Goal: Information Seeking & Learning: Learn about a topic

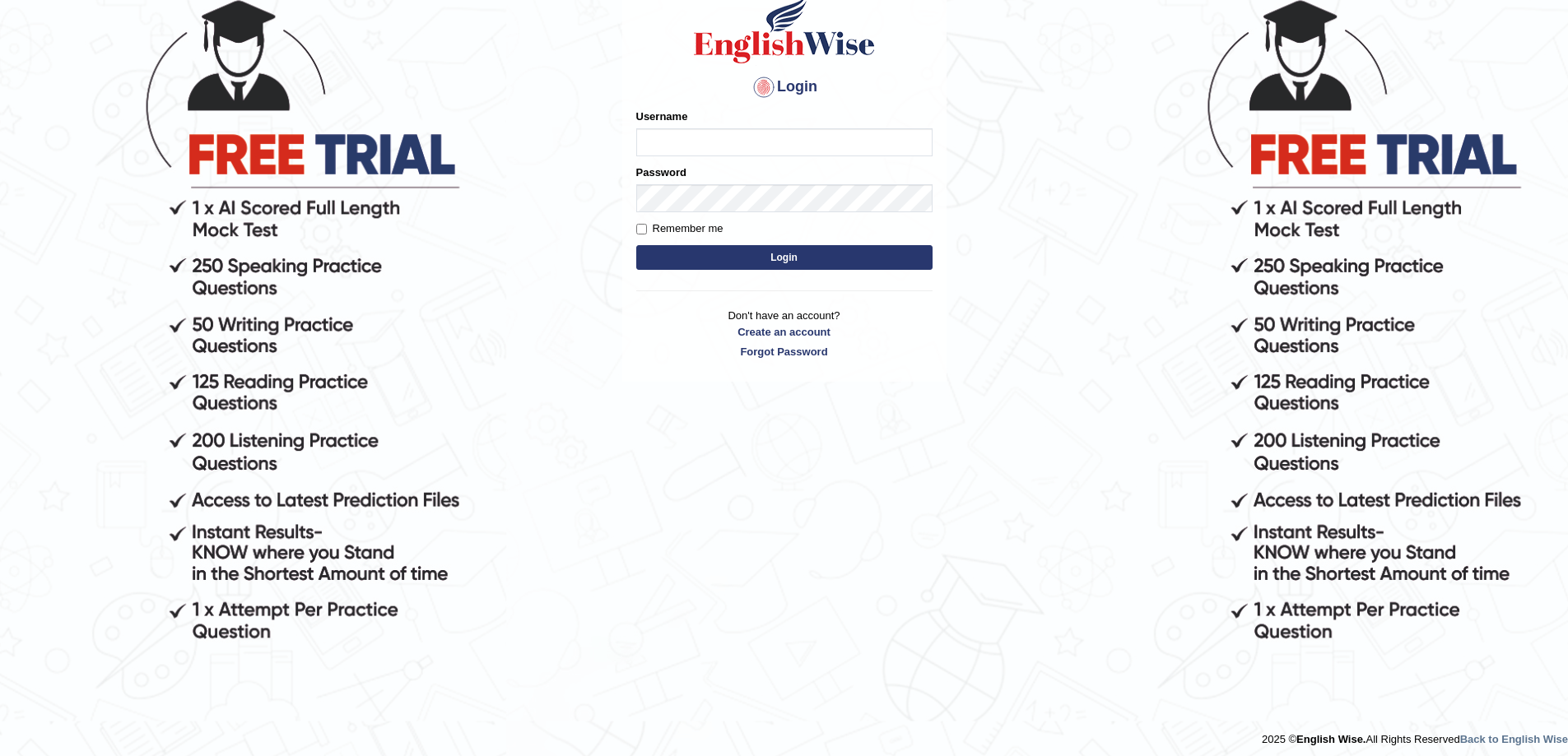
scroll to position [167, 0]
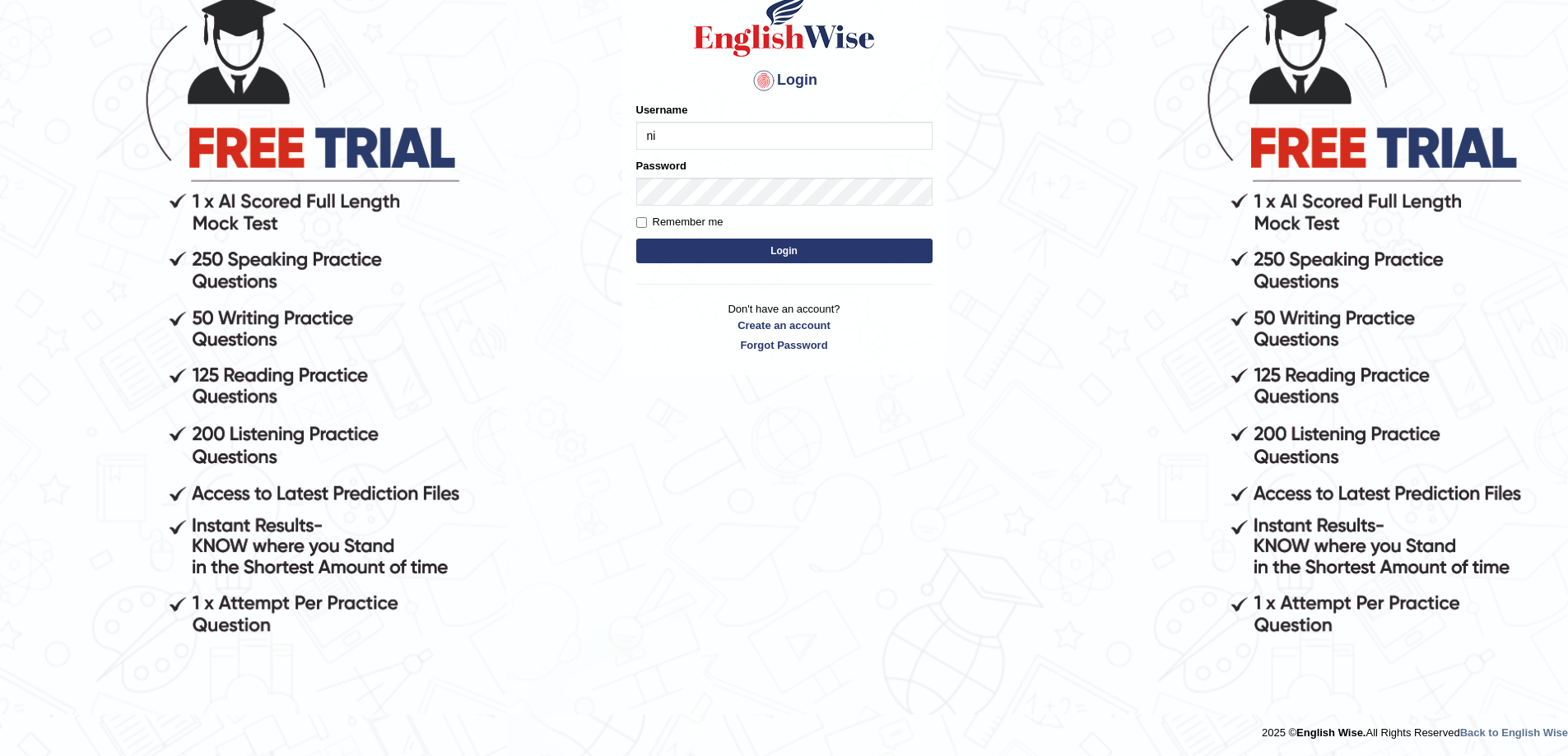
type input "n"
type input "[EMAIL_ADDRESS][DOMAIN_NAME]"
click at [817, 248] on button "Login" at bounding box center [784, 251] width 296 height 25
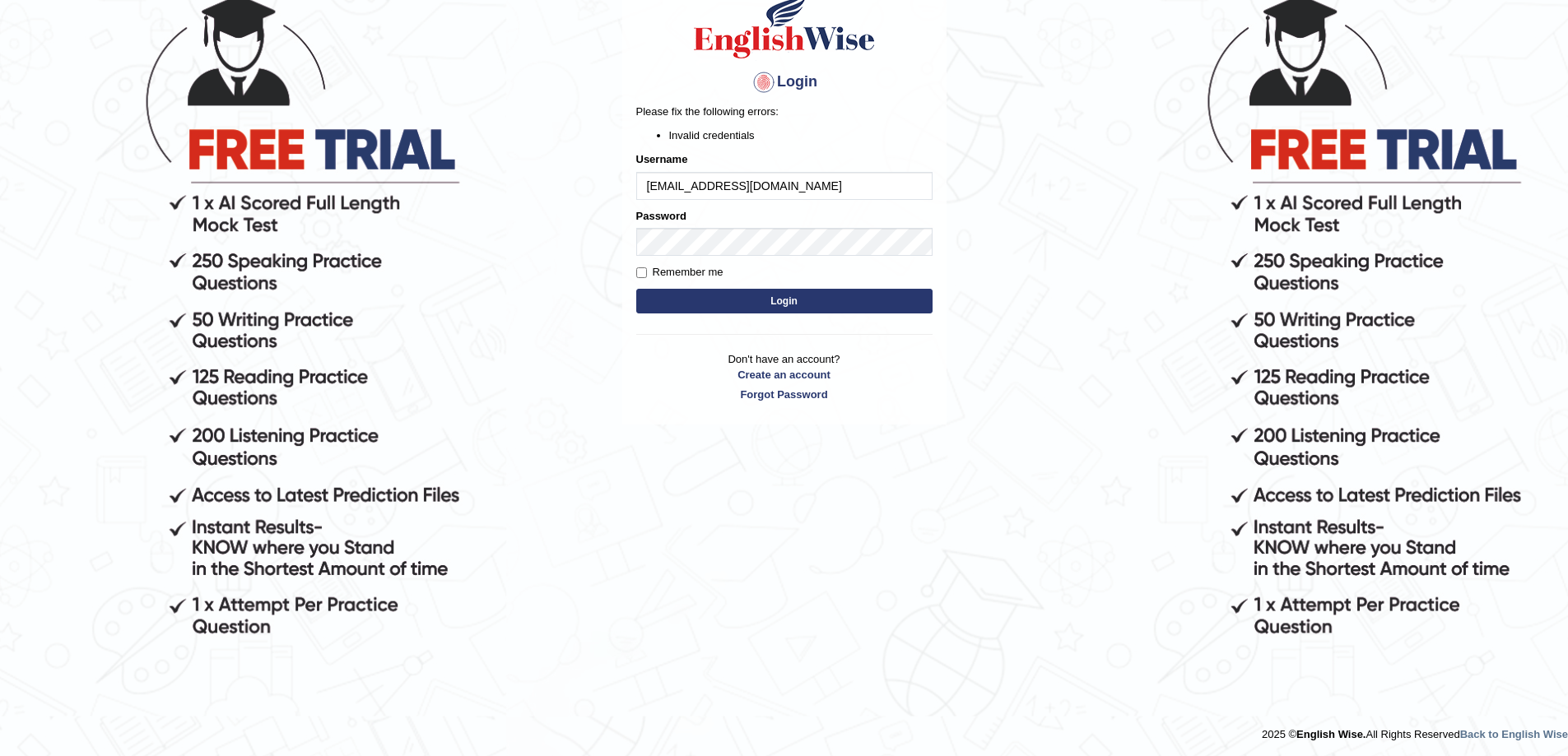
scroll to position [167, 0]
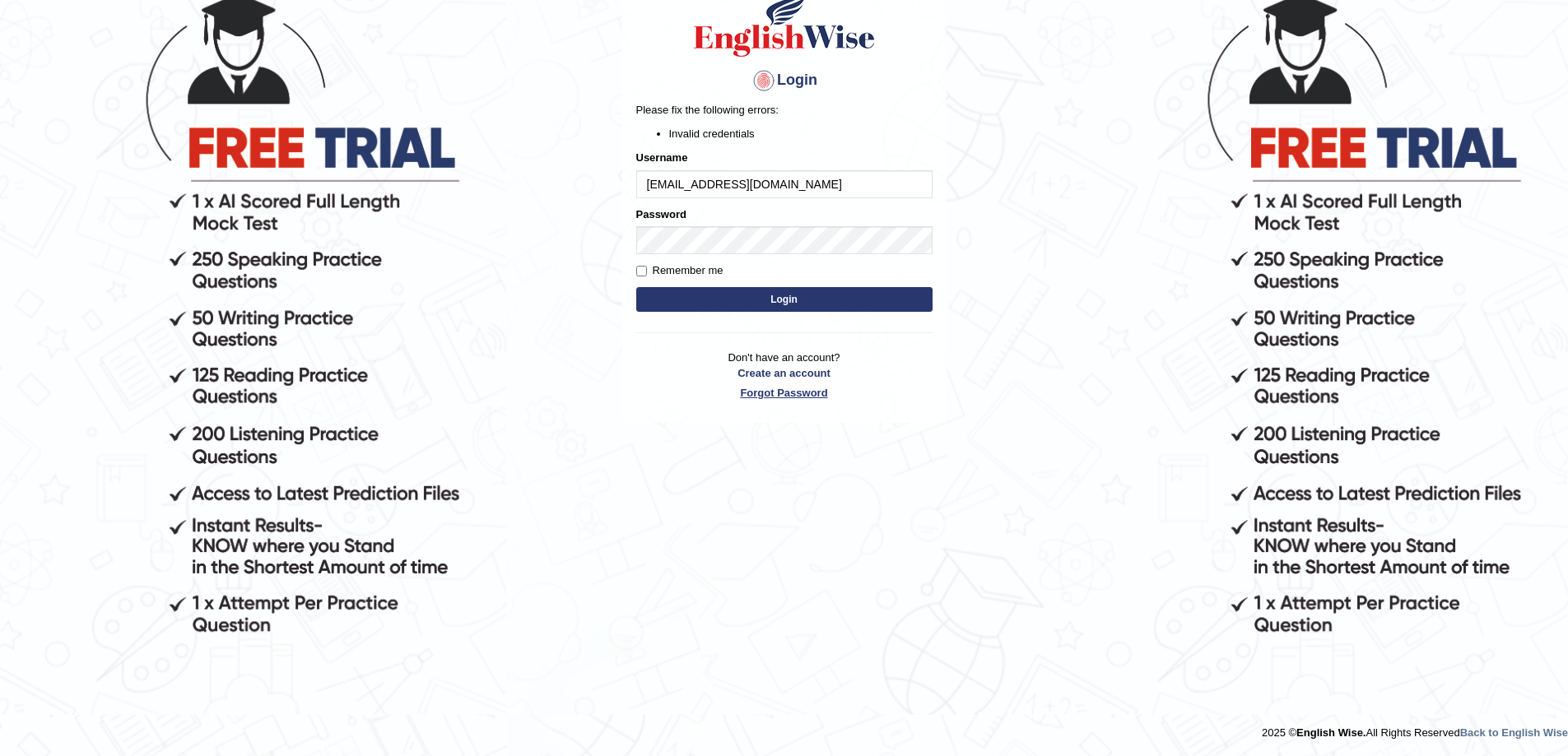
click at [825, 391] on link "Forgot Password" at bounding box center [784, 393] width 296 height 15
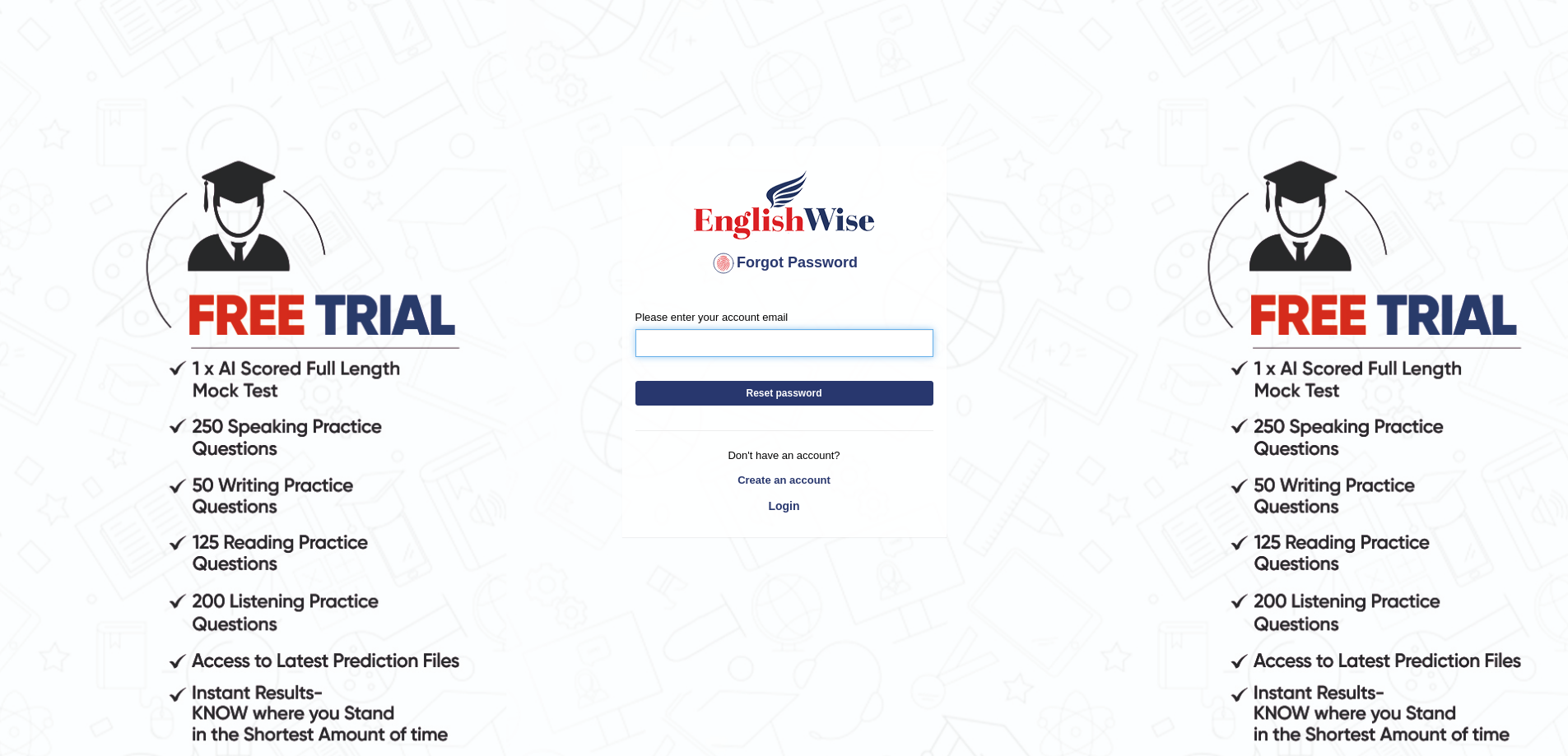
click at [860, 343] on input "Please enter your account email" at bounding box center [784, 343] width 298 height 28
type input "[EMAIL_ADDRESS][DOMAIN_NAME]"
click at [855, 398] on button "Reset password" at bounding box center [784, 393] width 298 height 25
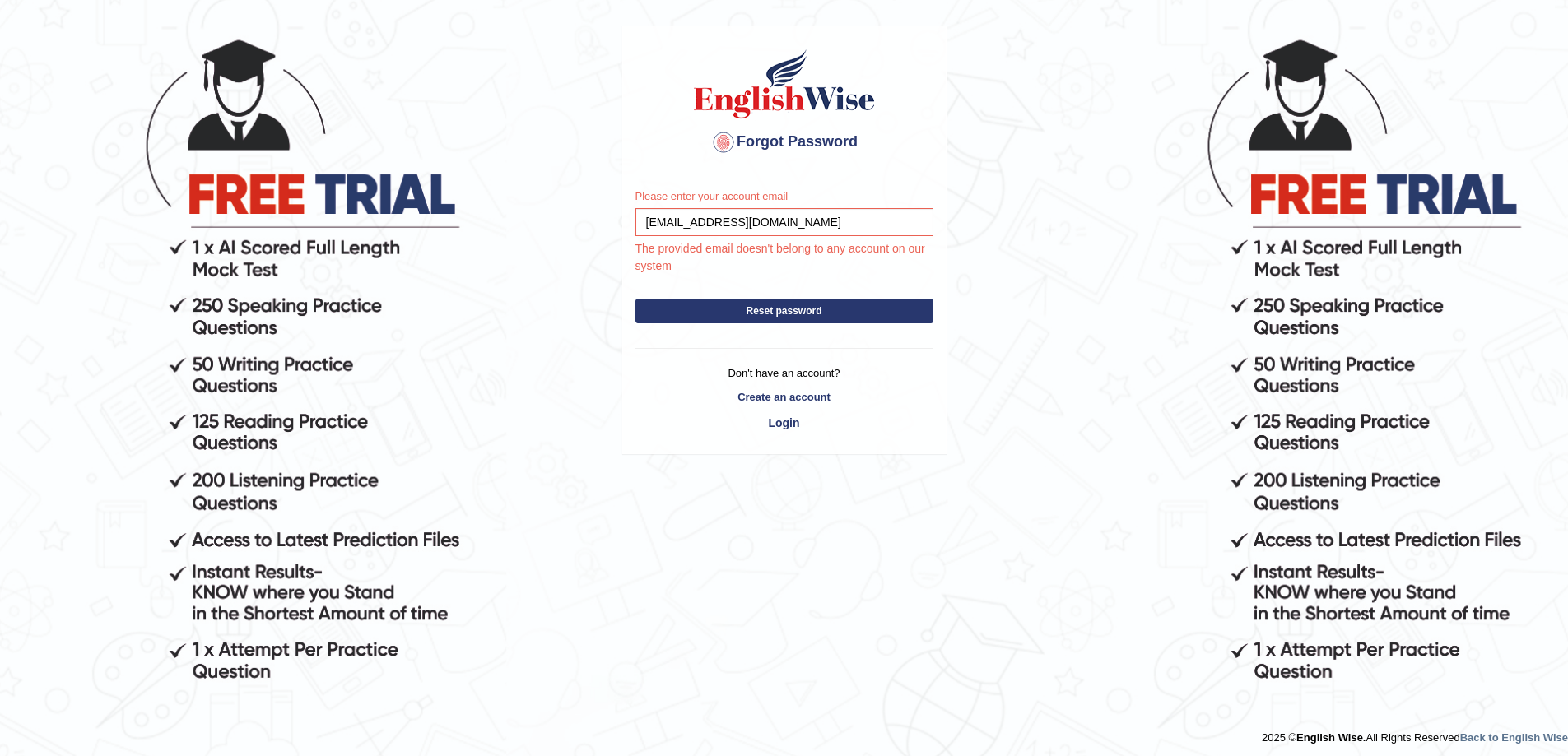
scroll to position [126, 0]
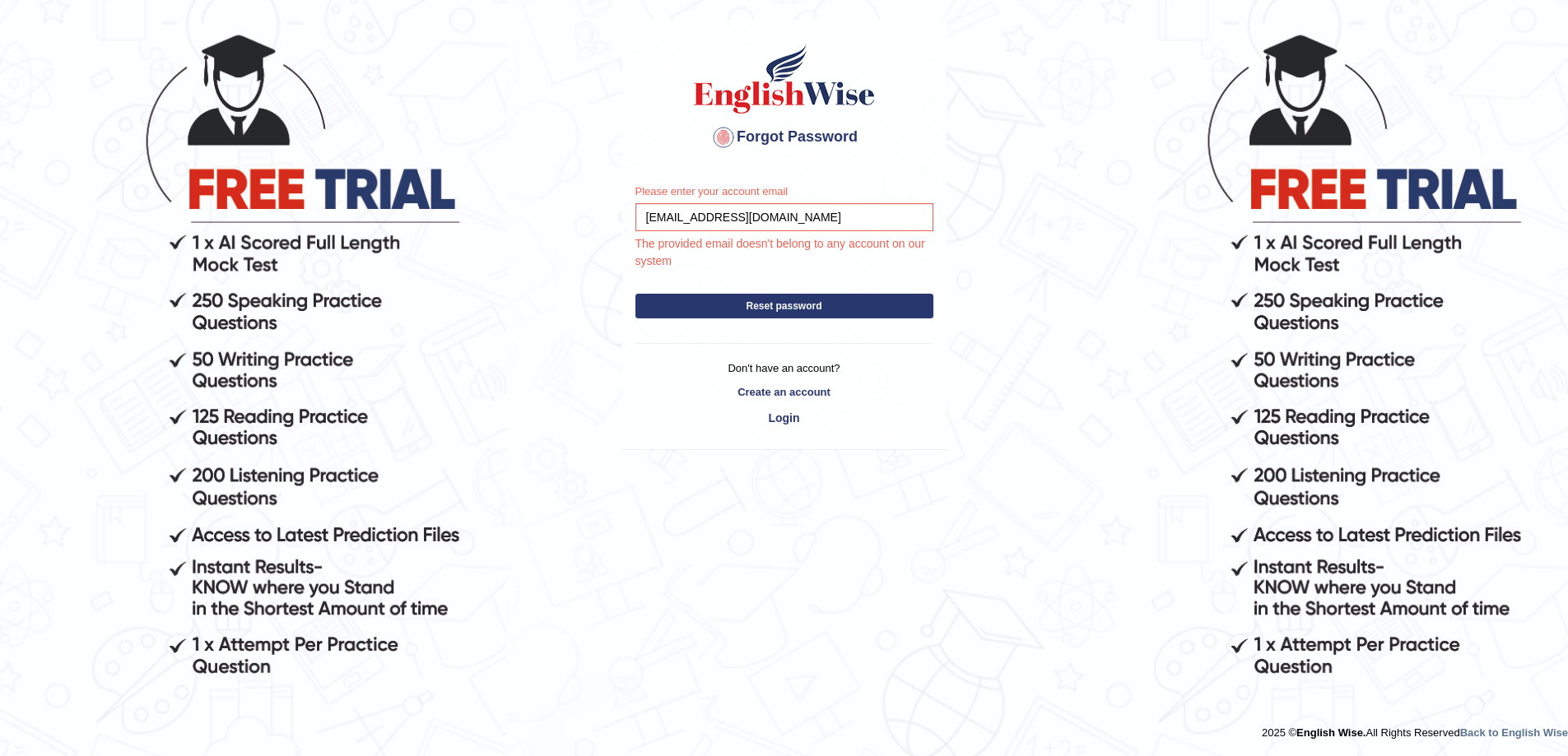
click at [1017, 596] on body "Forgot Password Please enter your account email limbunita0@gmail.com The provid…" at bounding box center [784, 330] width 1568 height 756
click at [695, 299] on button "Reset password" at bounding box center [784, 306] width 298 height 25
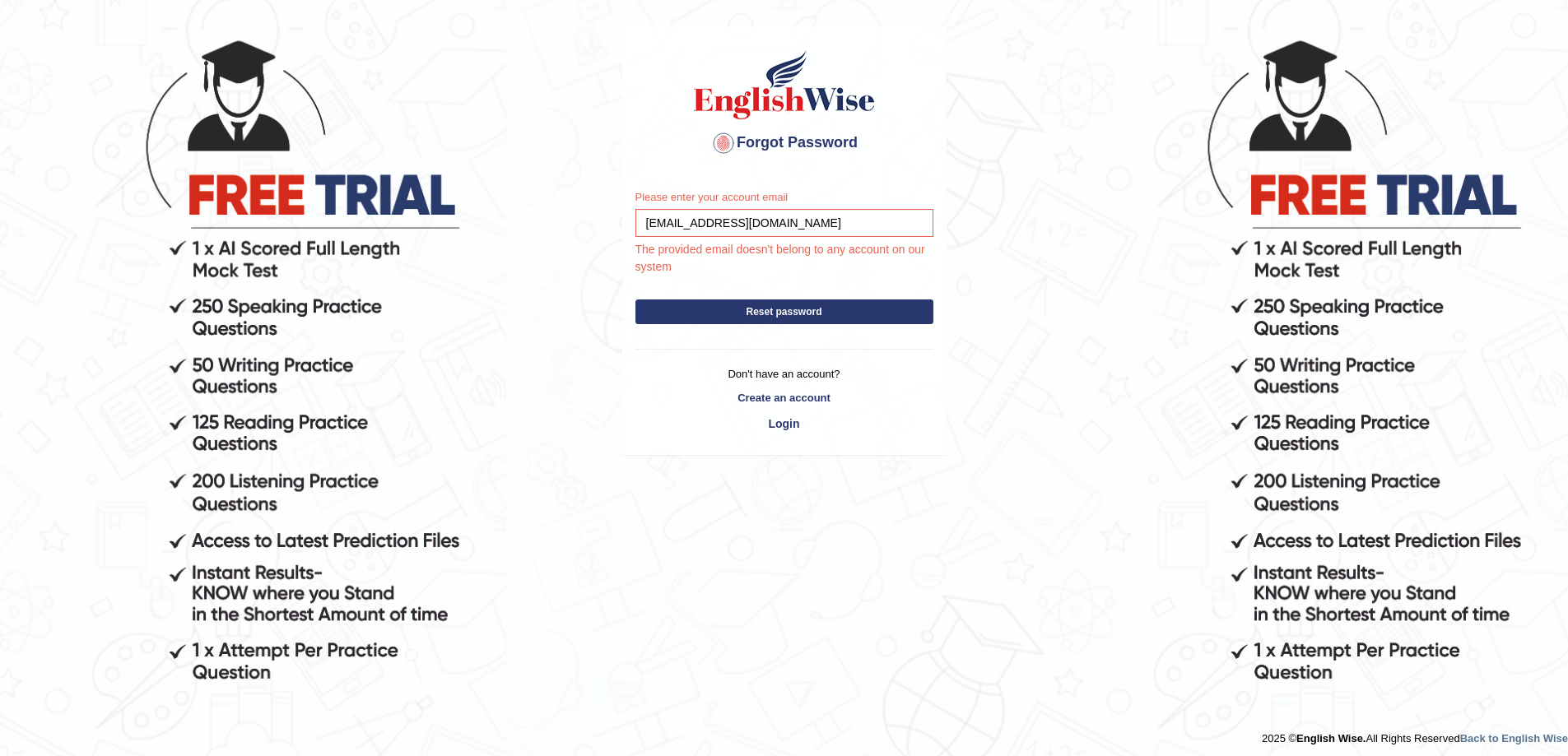
scroll to position [126, 0]
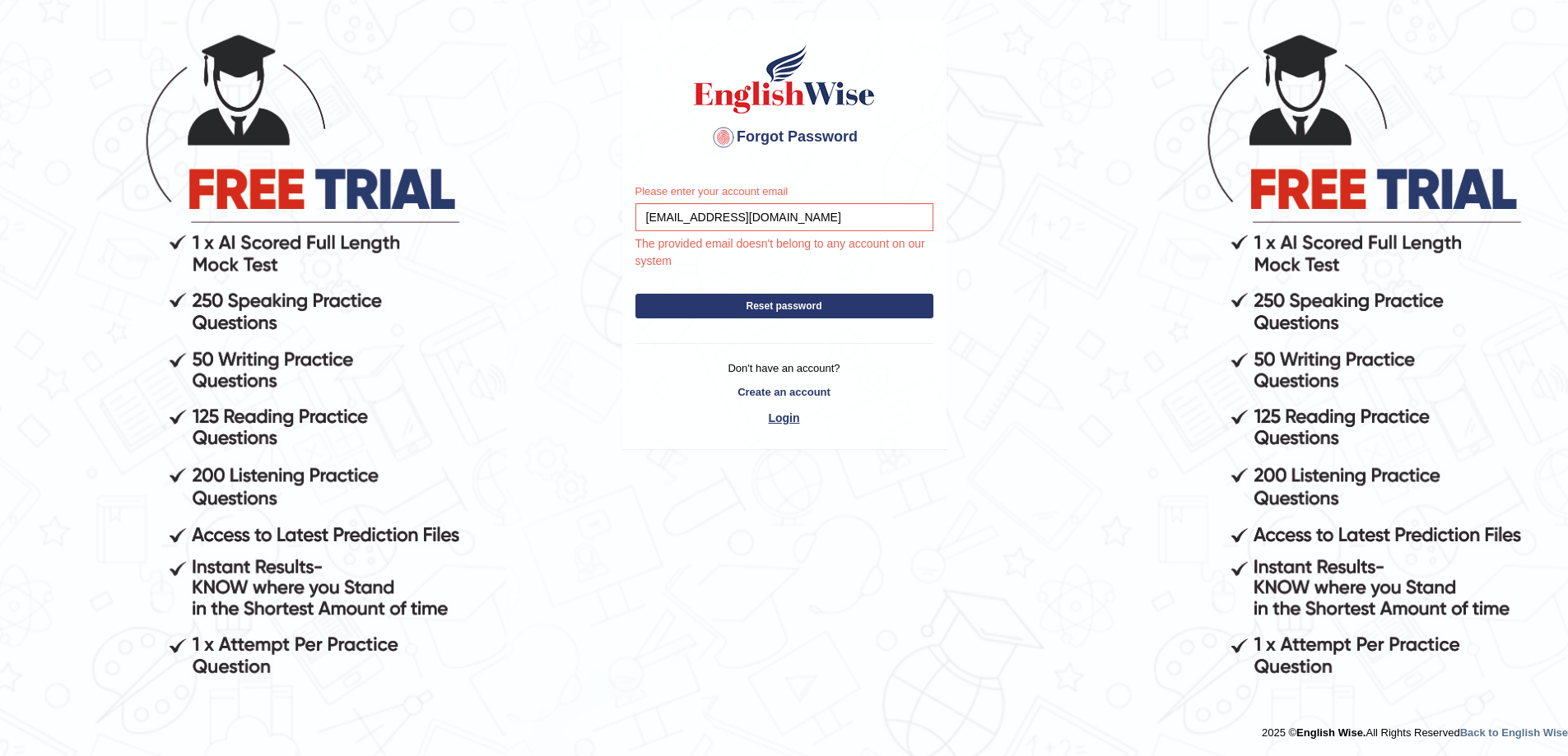
click at [791, 417] on link "Login" at bounding box center [784, 417] width 298 height 28
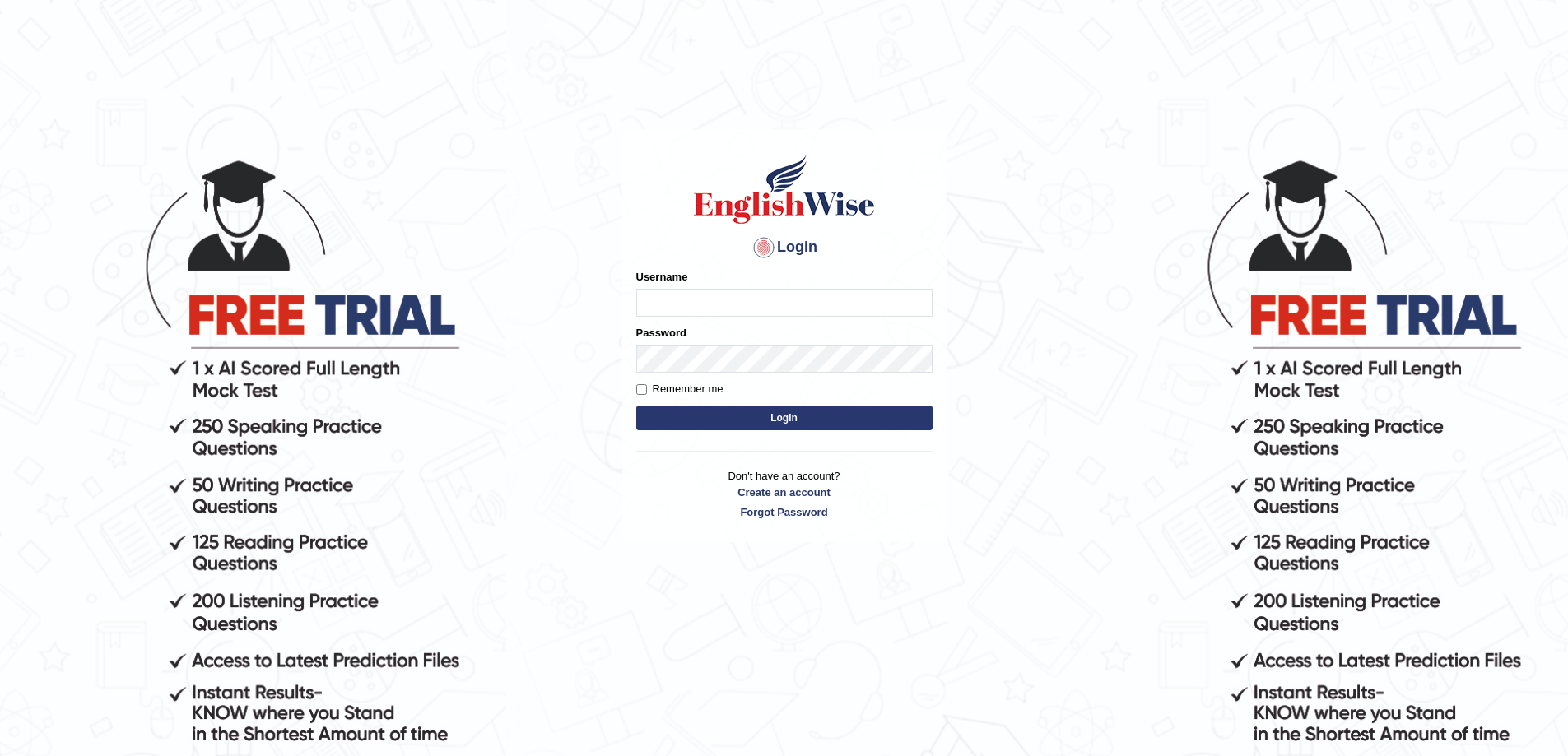
click at [821, 472] on p "Don't have an account? Create an account Forgot Password" at bounding box center [784, 494] width 296 height 51
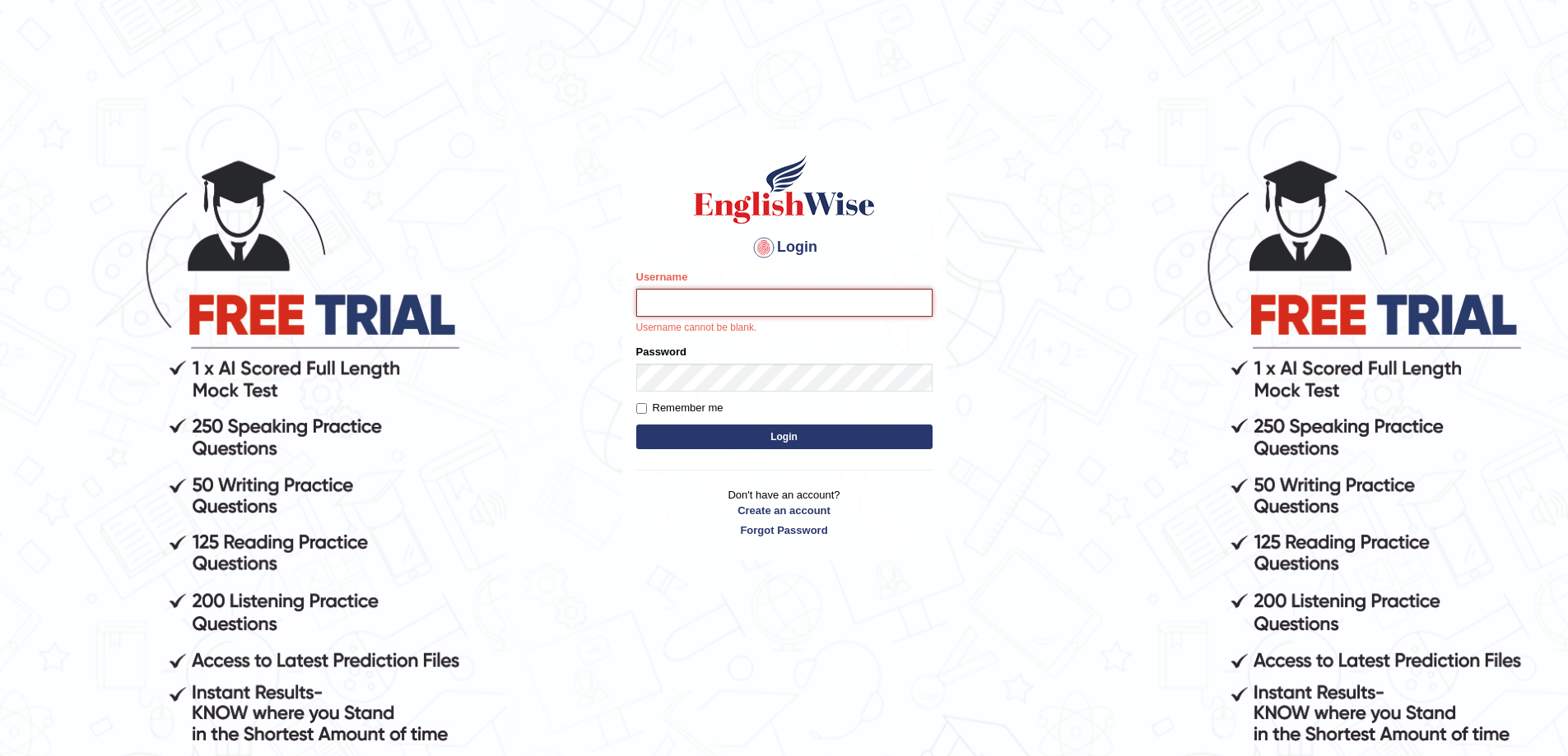
click at [783, 317] on input "Username" at bounding box center [784, 302] width 296 height 28
type input "[EMAIL_ADDRESS][DOMAIN_NAME]"
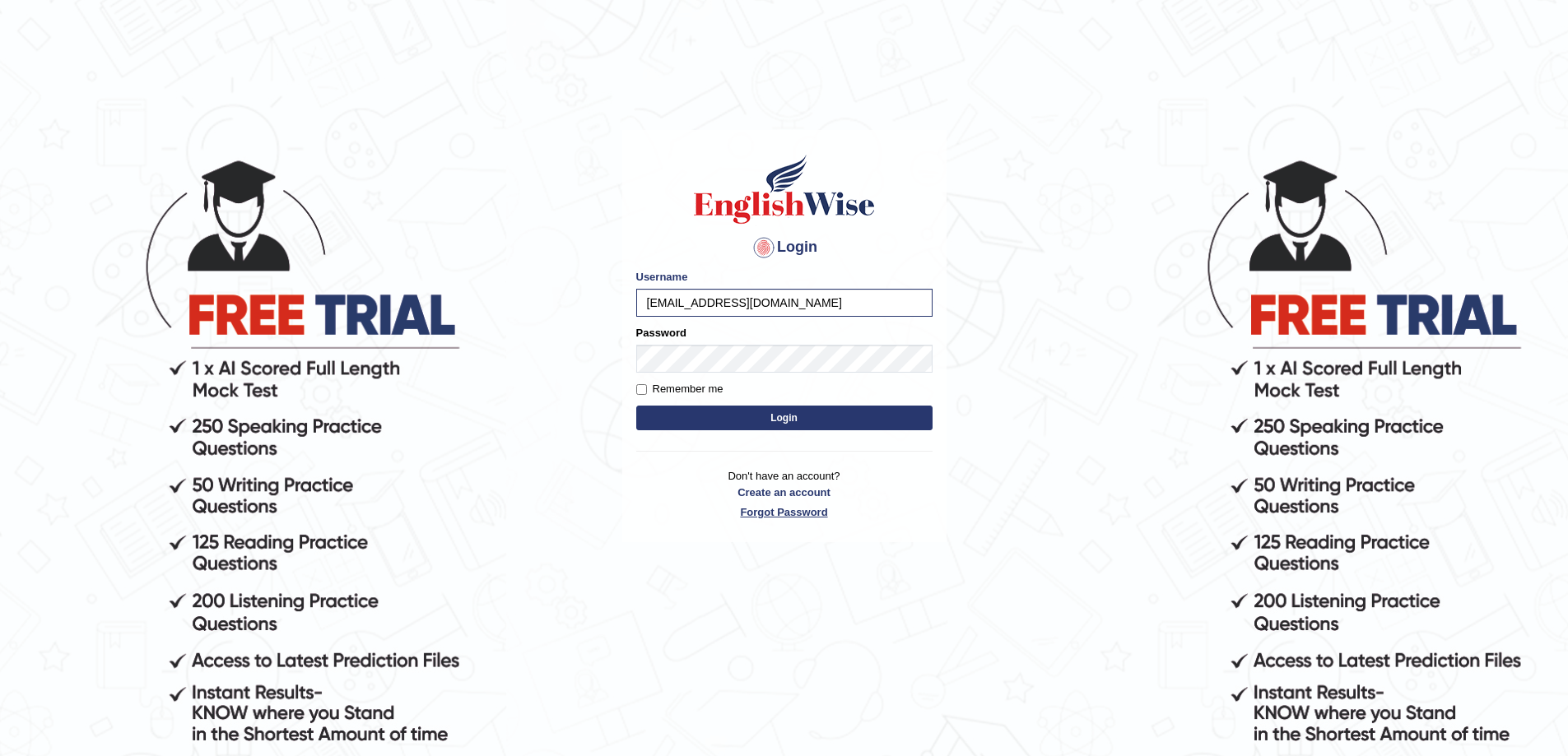
click at [790, 511] on link "Forgot Password" at bounding box center [784, 512] width 296 height 15
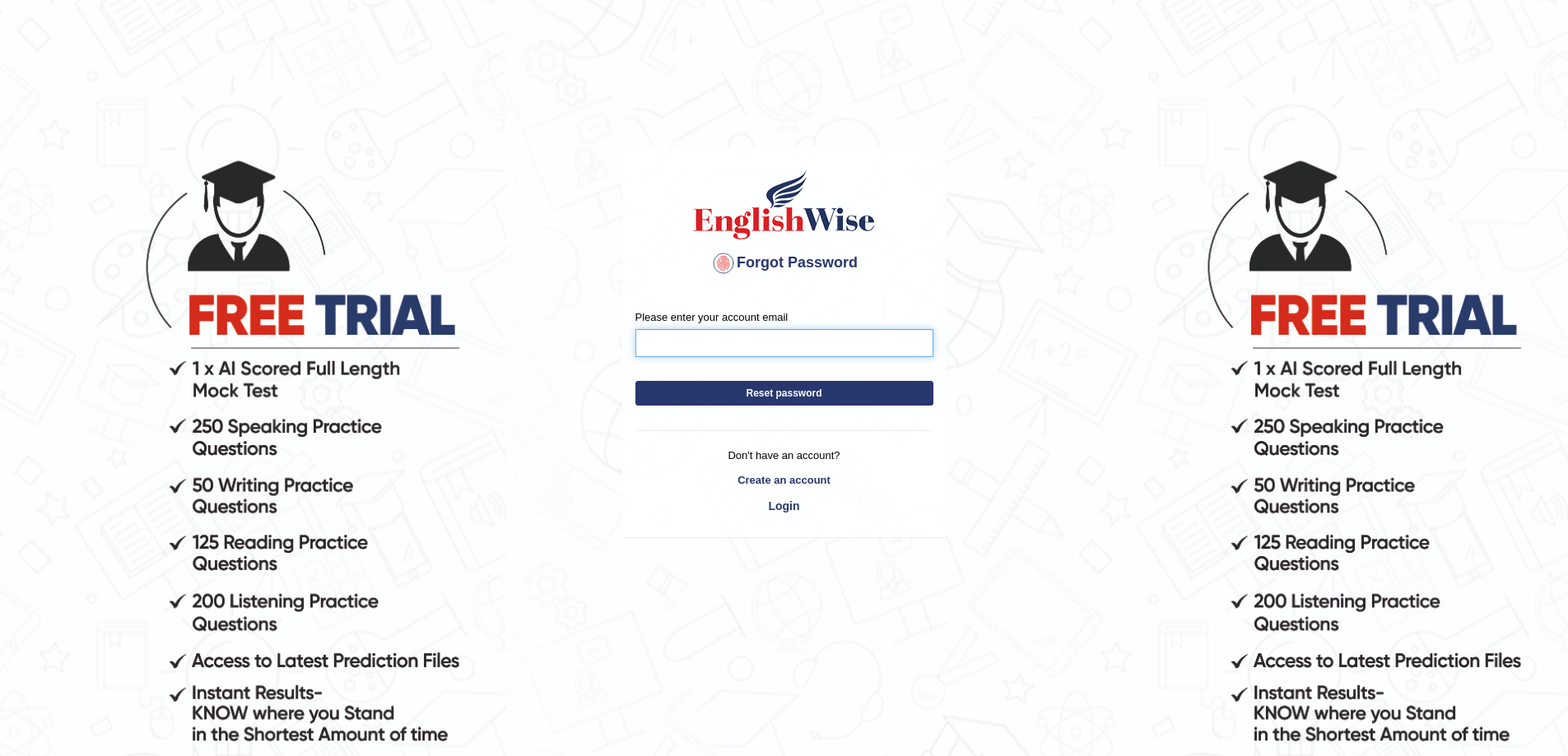
click at [795, 341] on input "Please enter your account email" at bounding box center [784, 343] width 298 height 28
type input "limbunita0@gmail.com"
click at [783, 506] on link "Login" at bounding box center [784, 505] width 298 height 28
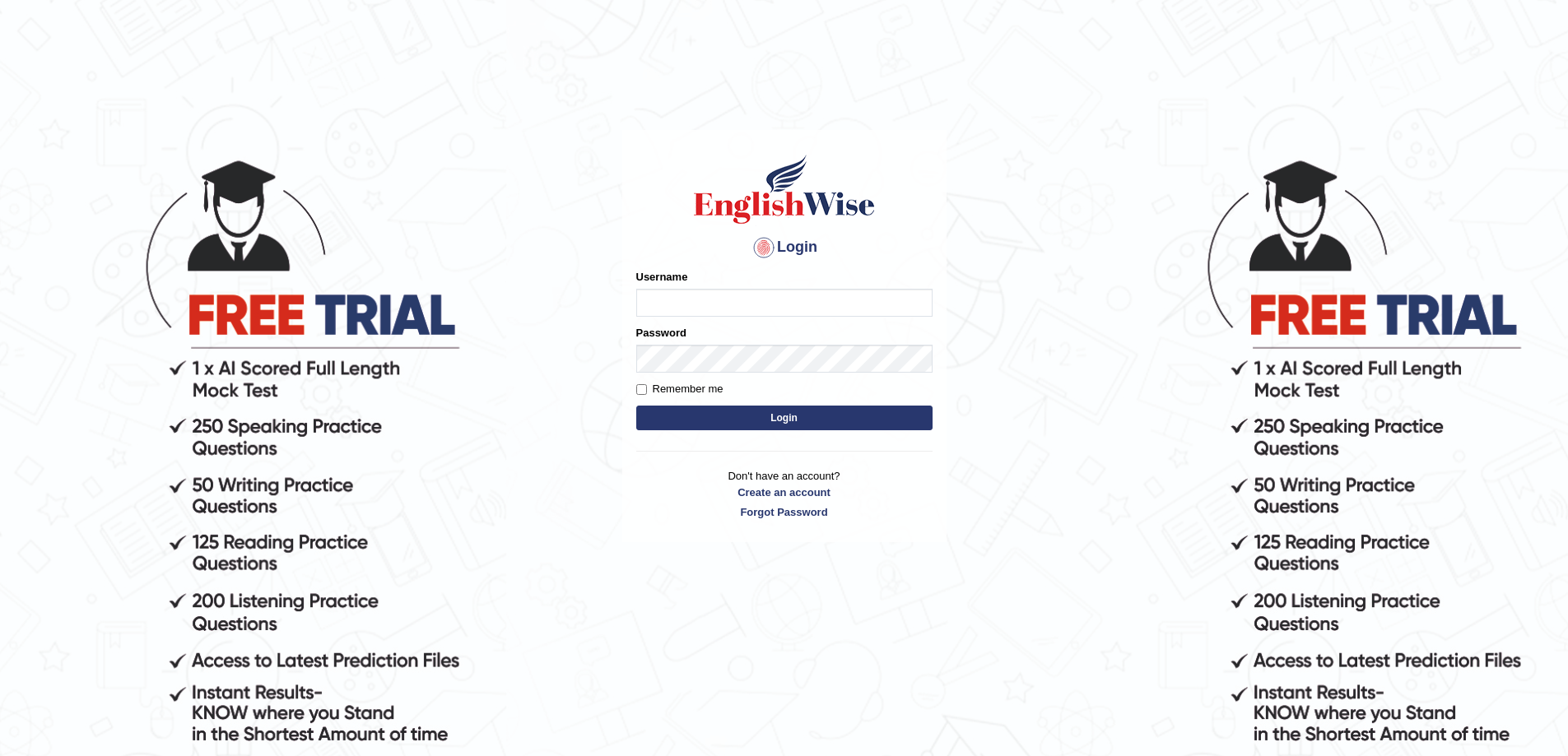
click at [783, 412] on button "Login" at bounding box center [784, 417] width 296 height 25
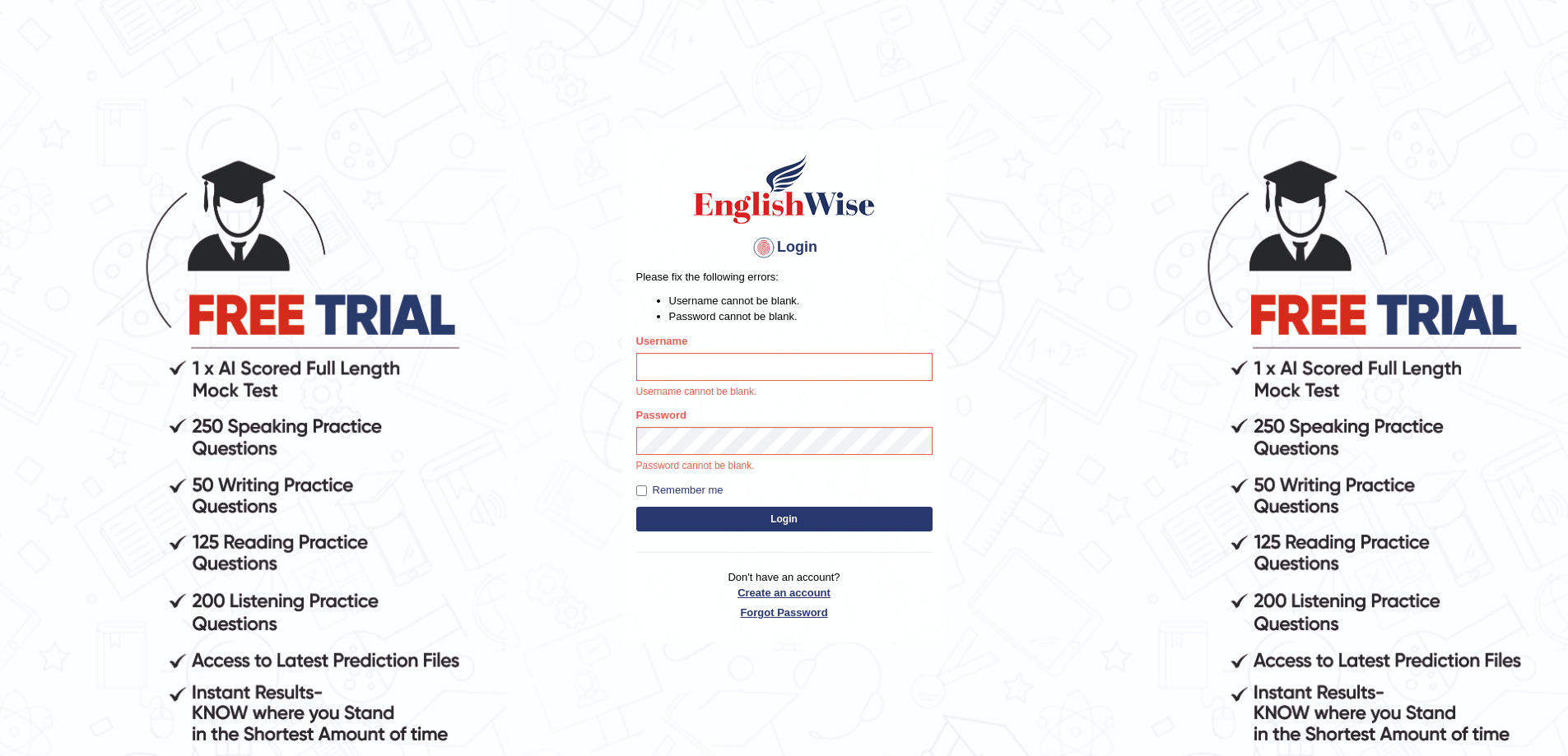
drag, startPoint x: 775, startPoint y: 605, endPoint x: 773, endPoint y: 597, distance: 8.2
click at [773, 605] on link "Forgot Password" at bounding box center [784, 612] width 296 height 15
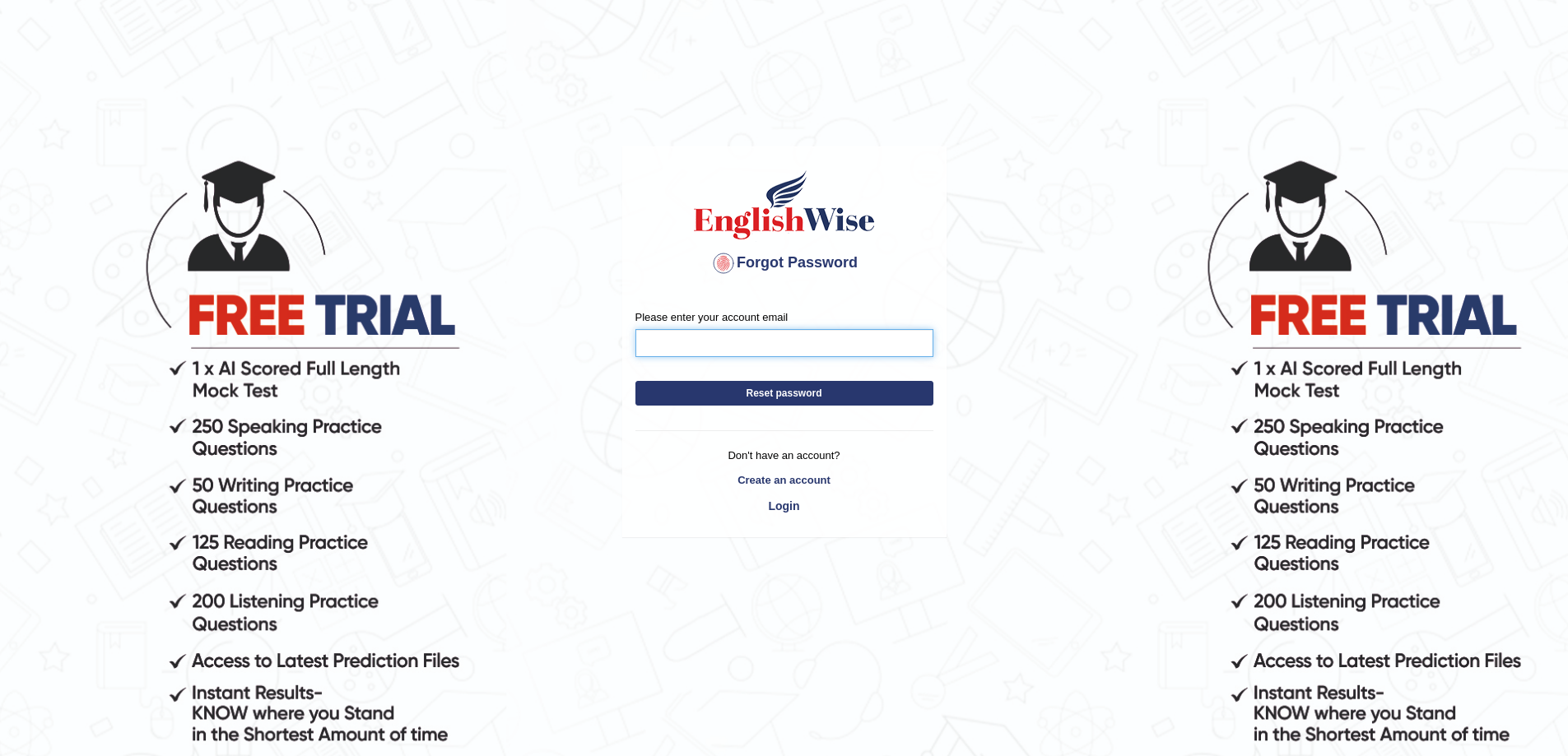
click at [746, 352] on input "Please enter your account email" at bounding box center [784, 343] width 298 height 28
type input "[EMAIL_ADDRESS][DOMAIN_NAME]"
click at [833, 400] on button "Reset password" at bounding box center [784, 393] width 298 height 25
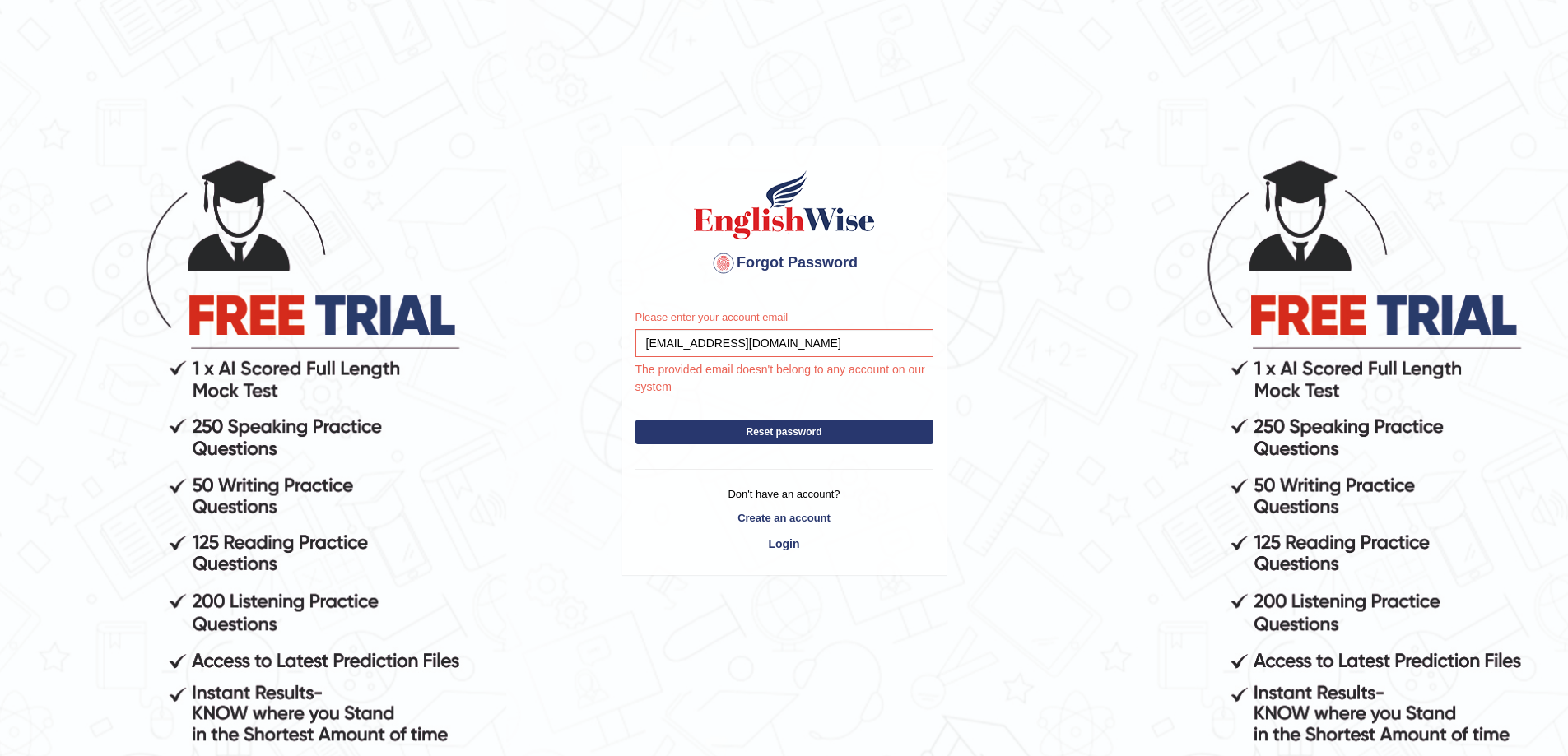
click at [1311, 517] on body "Forgot Password Please enter your account email limbunita0@gmail.com The provid…" at bounding box center [784, 455] width 1568 height 756
click at [1313, 482] on body "Forgot Password Please enter your account email limbunita0@gmail.com The provid…" at bounding box center [784, 455] width 1568 height 756
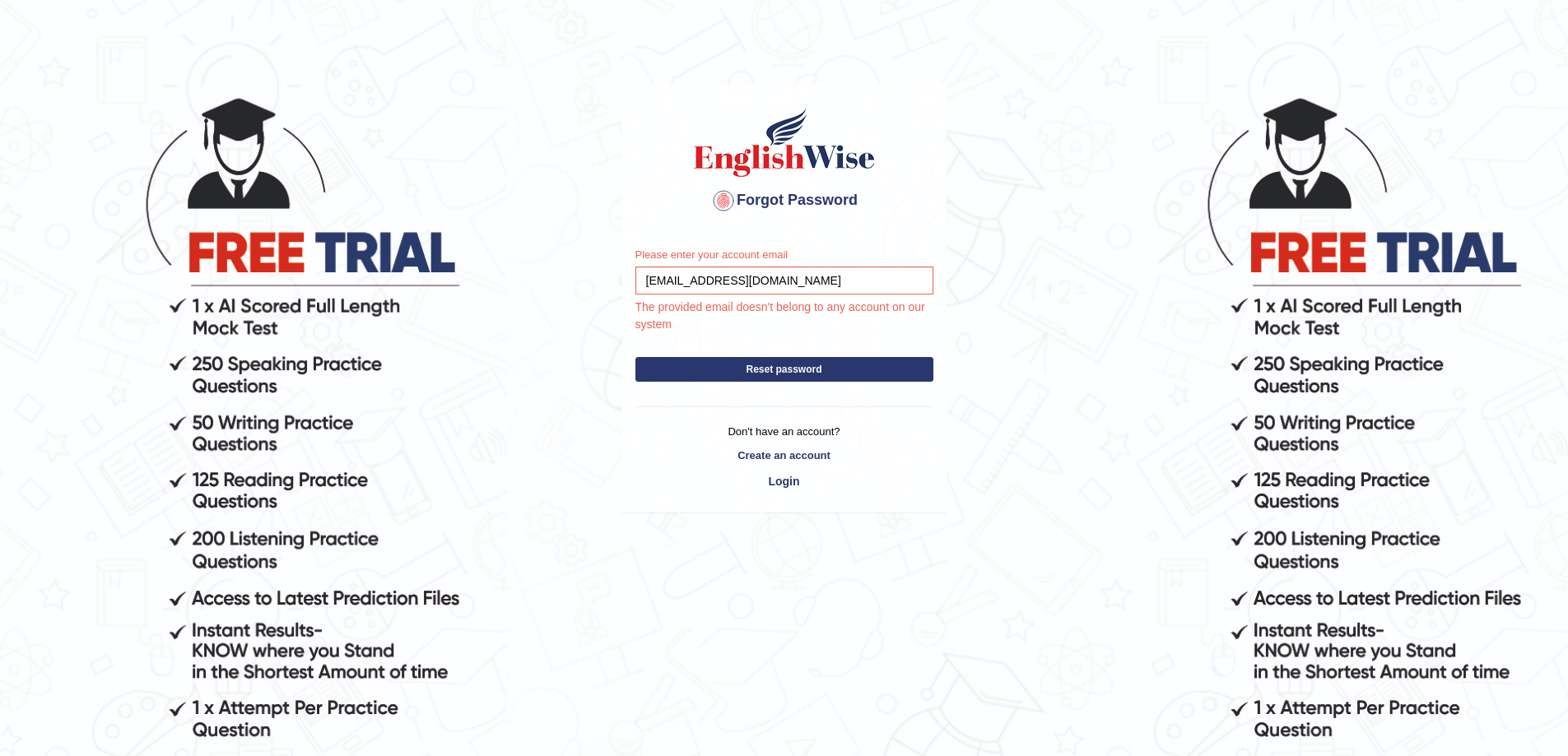
scroll to position [126, 0]
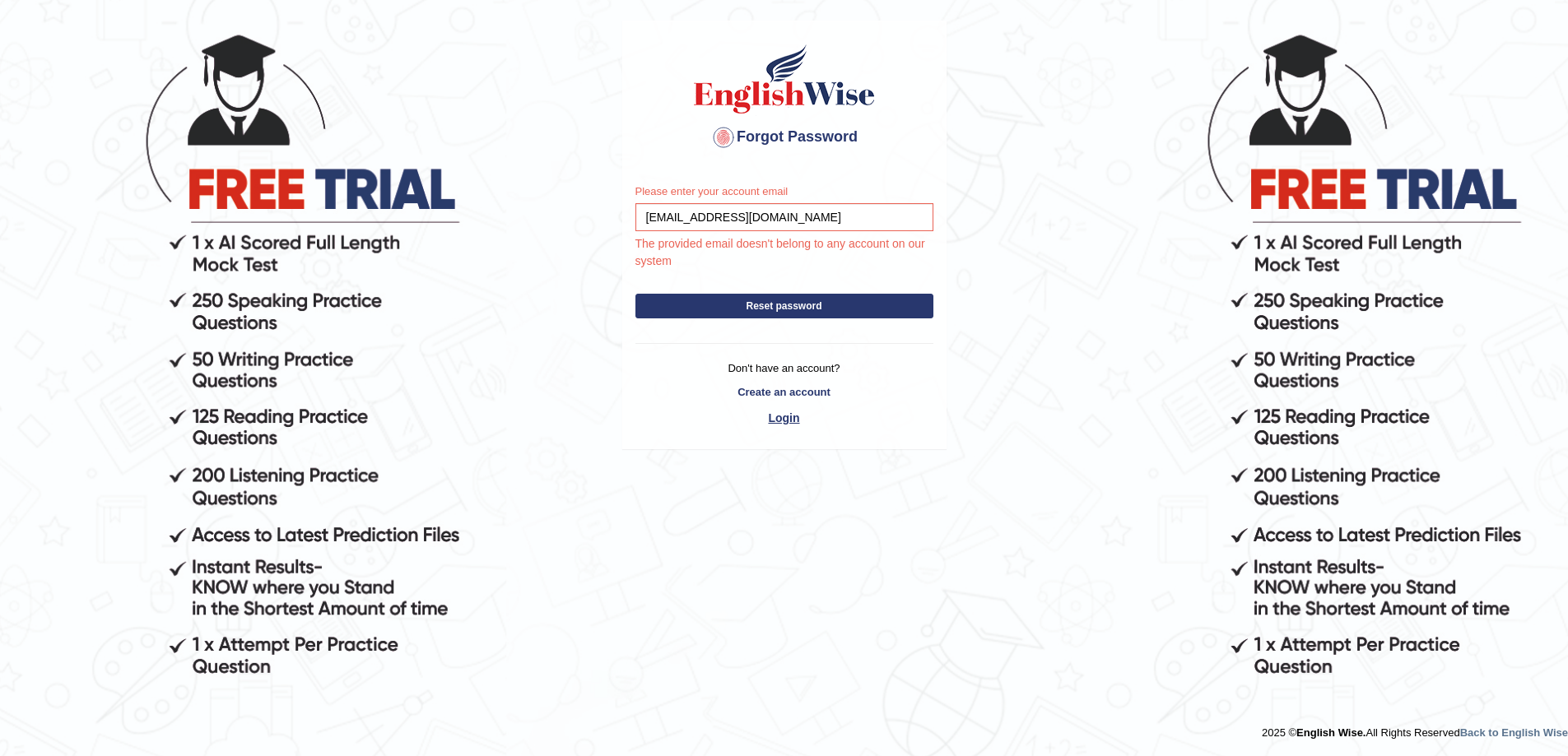
click at [778, 420] on link "Login" at bounding box center [784, 417] width 298 height 28
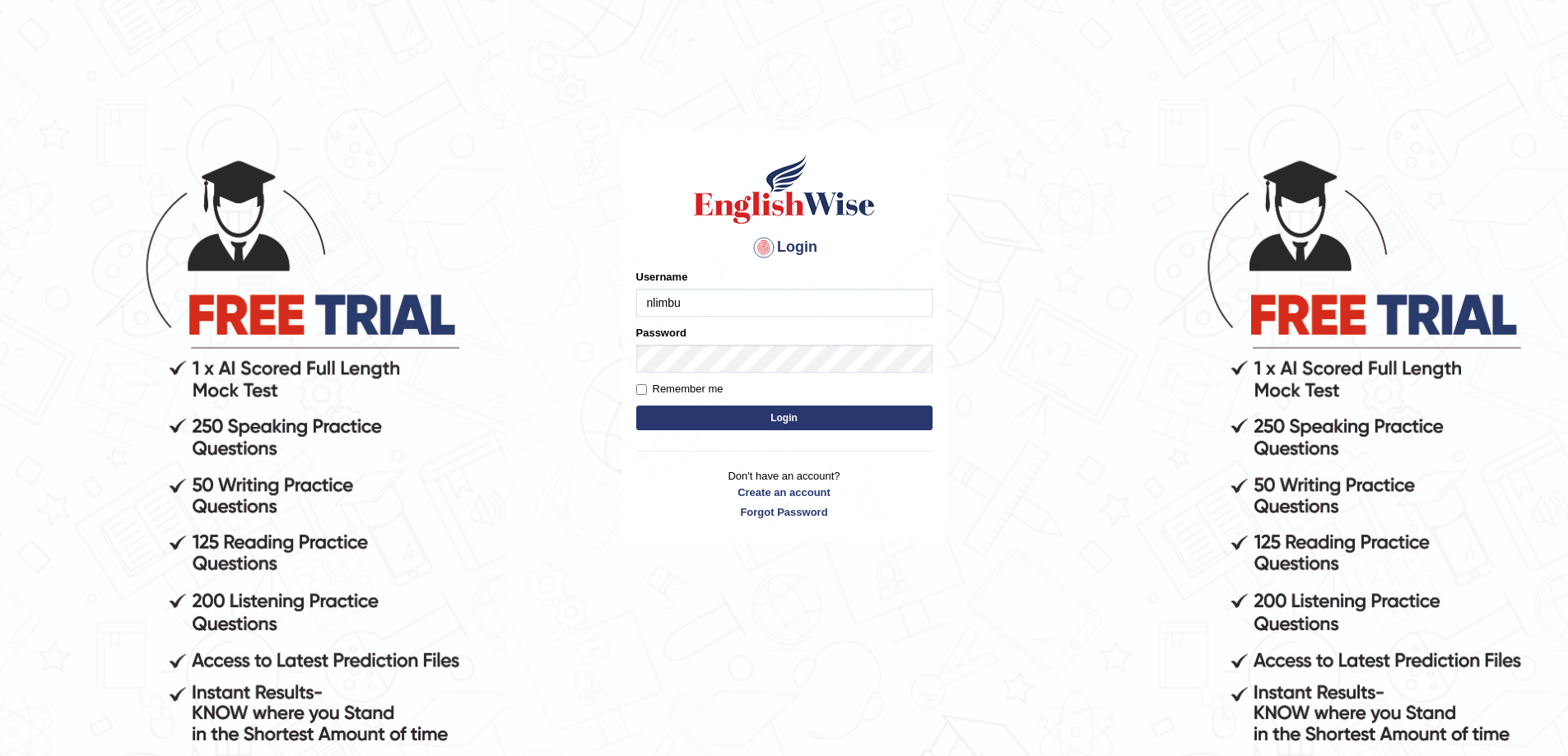
type input "nlimbu"
click at [636, 406] on button "Login" at bounding box center [784, 417] width 296 height 25
type input "nlimbu"
click at [752, 411] on button "Login" at bounding box center [784, 417] width 296 height 25
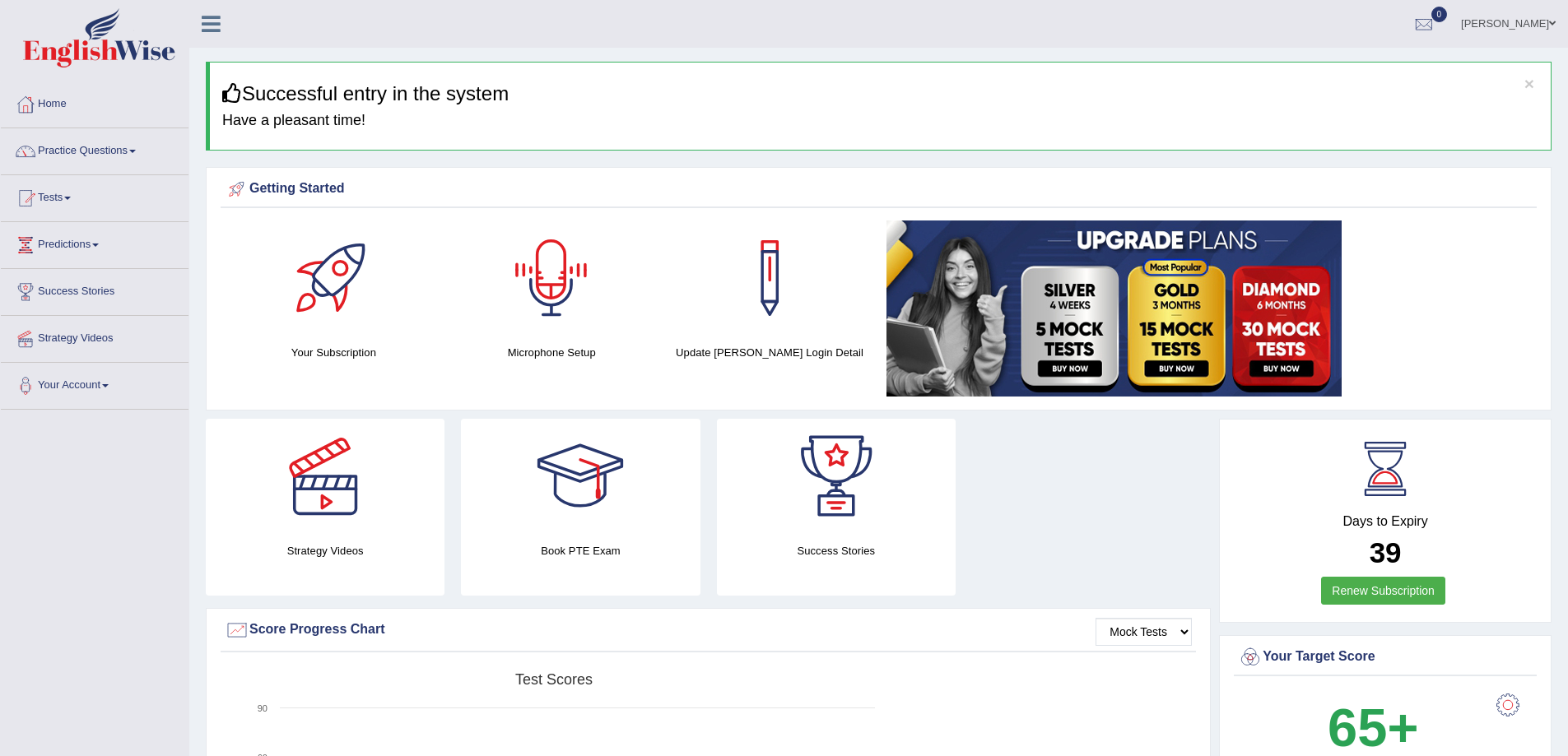
click at [553, 304] on div at bounding box center [551, 278] width 115 height 115
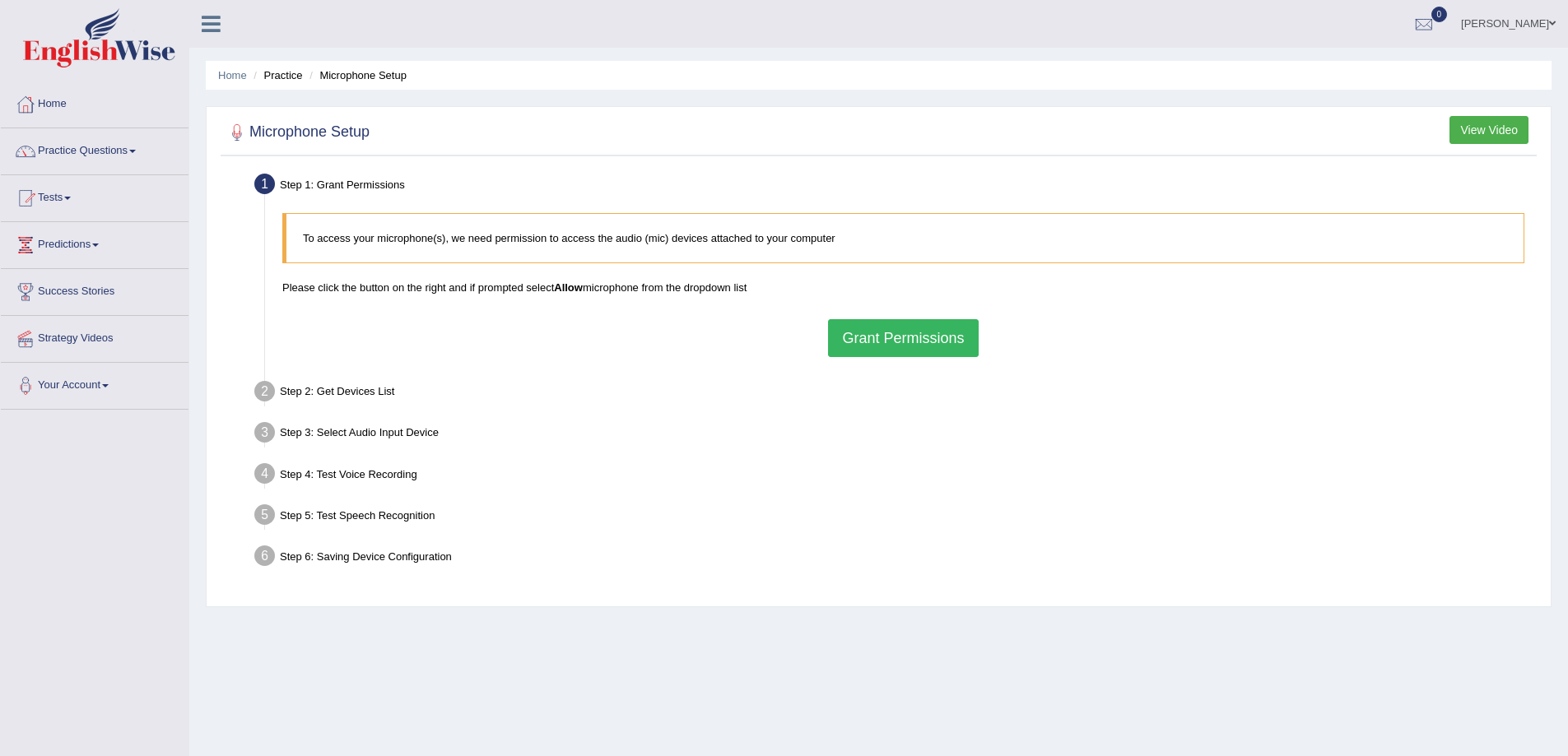
click at [892, 337] on button "Grant Permissions" at bounding box center [902, 338] width 150 height 38
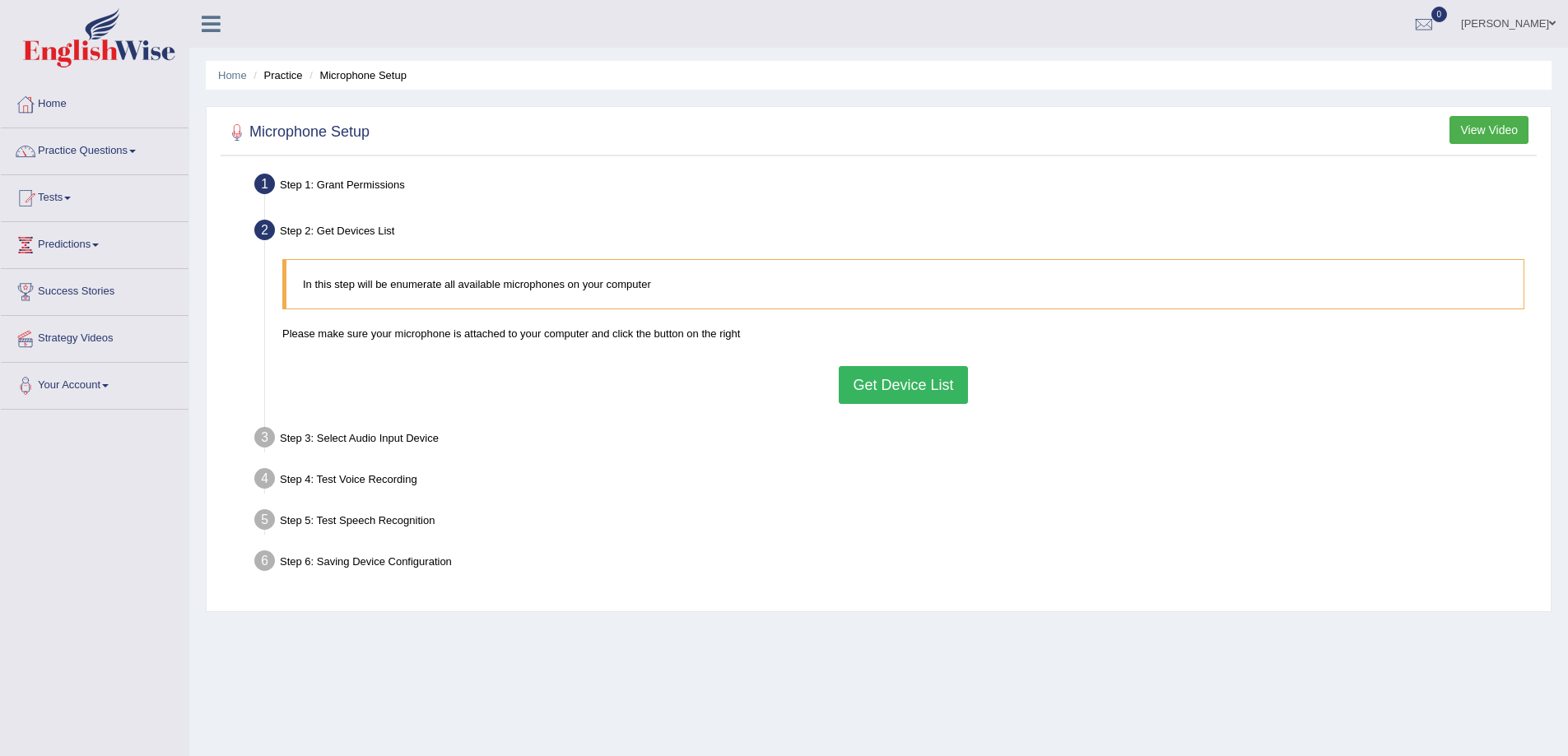
click at [901, 384] on button "Get Device List" at bounding box center [903, 384] width 129 height 38
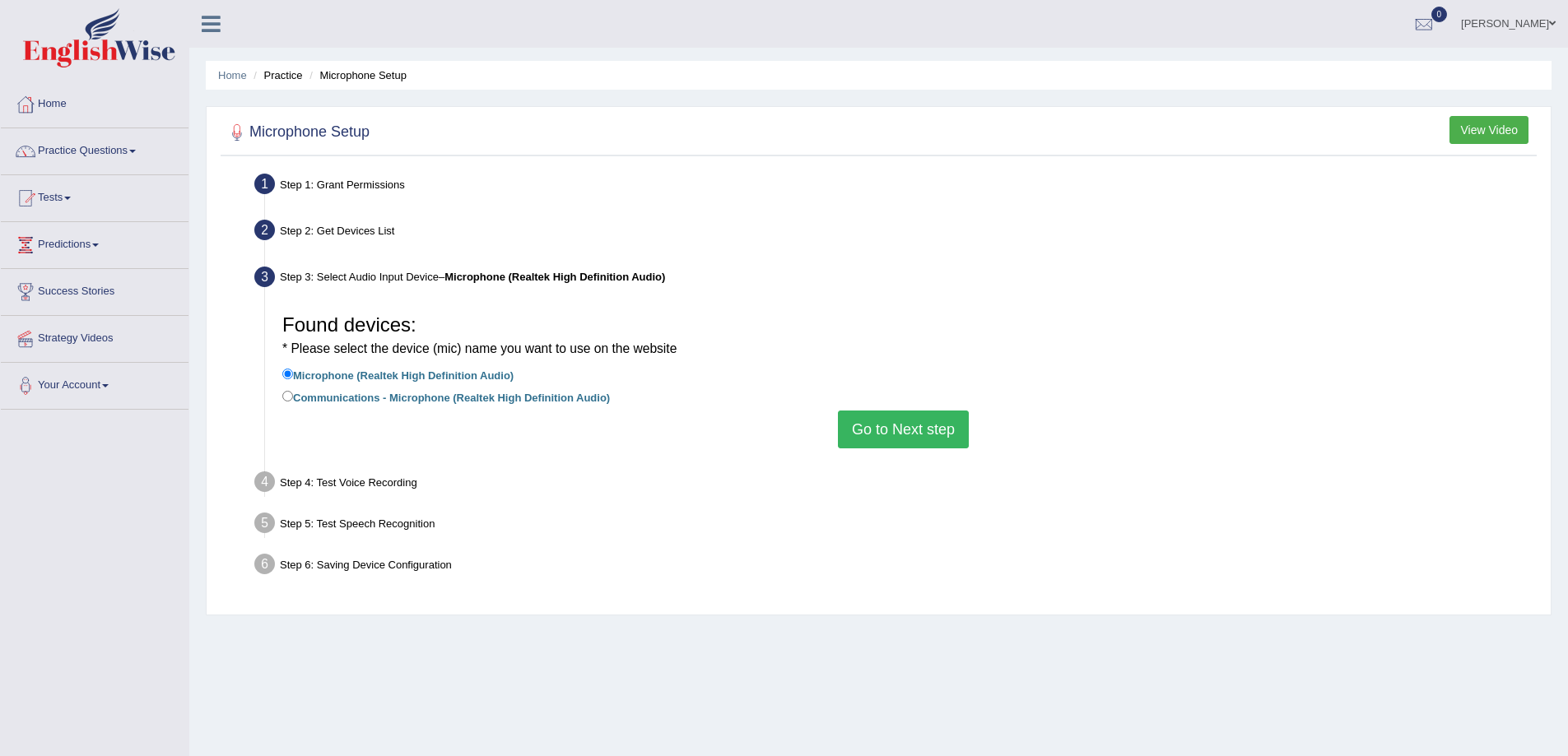
click at [899, 425] on button "Go to Next step" at bounding box center [903, 429] width 130 height 38
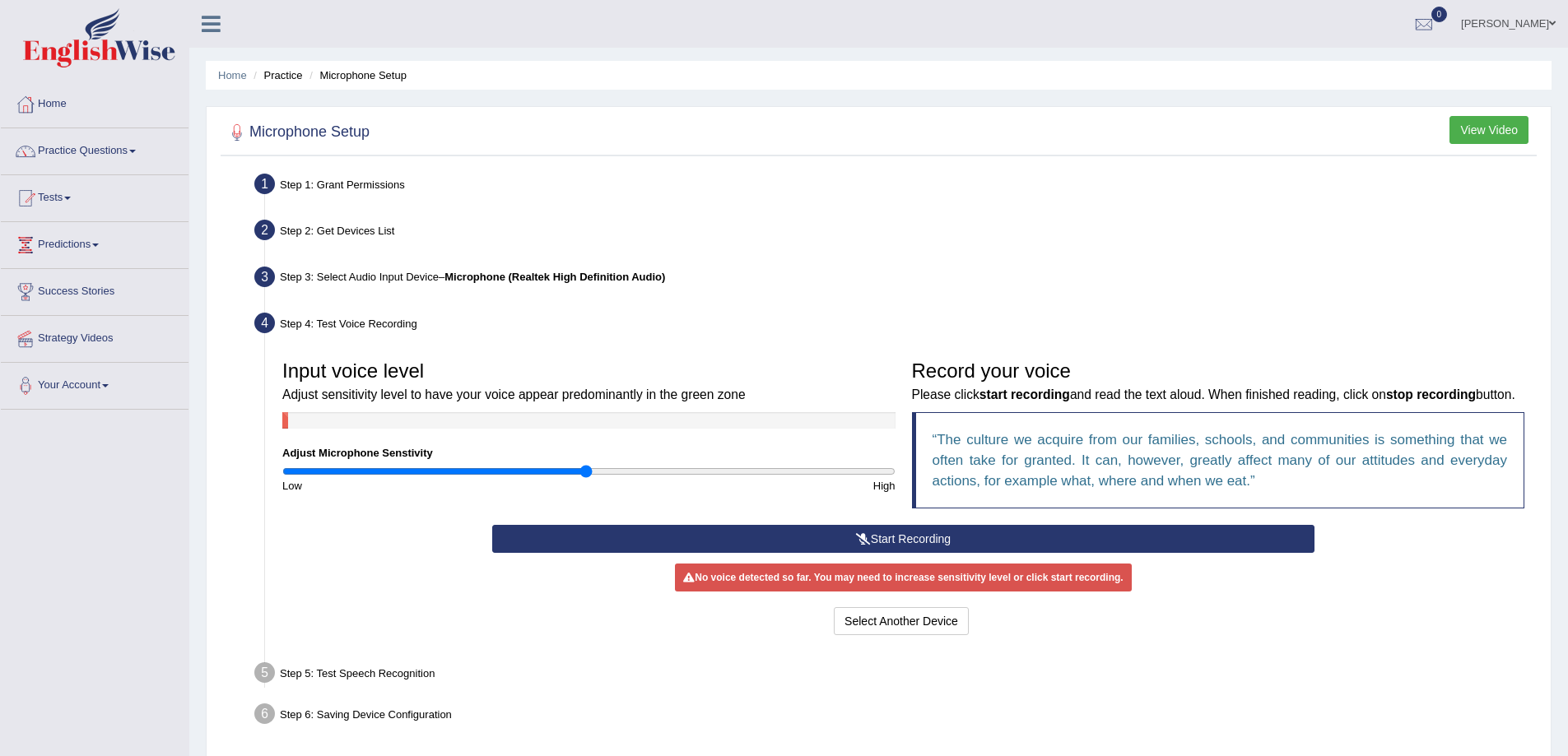
click at [917, 553] on button "Start Recording" at bounding box center [903, 538] width 823 height 28
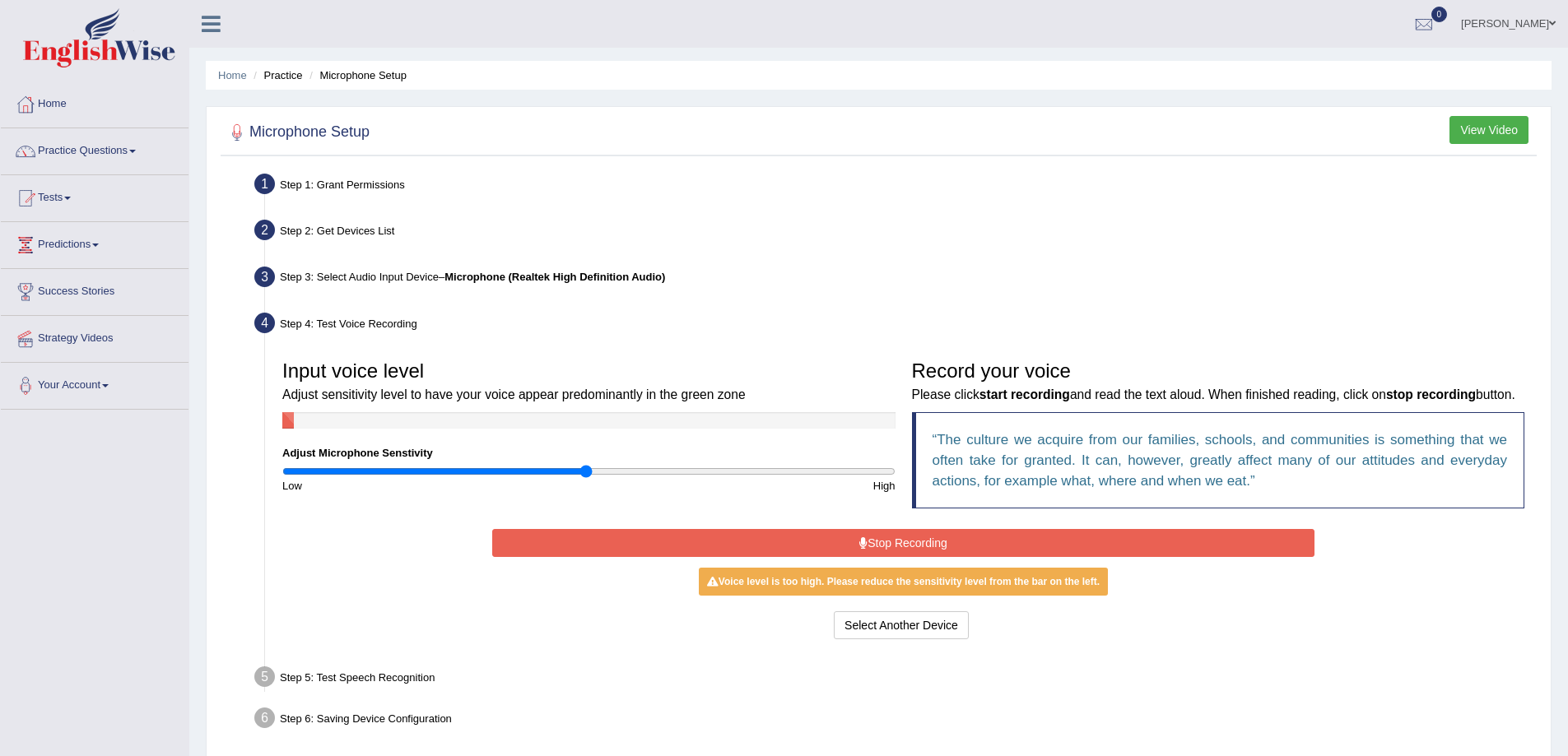
click at [1033, 557] on button "Stop Recording" at bounding box center [903, 543] width 823 height 28
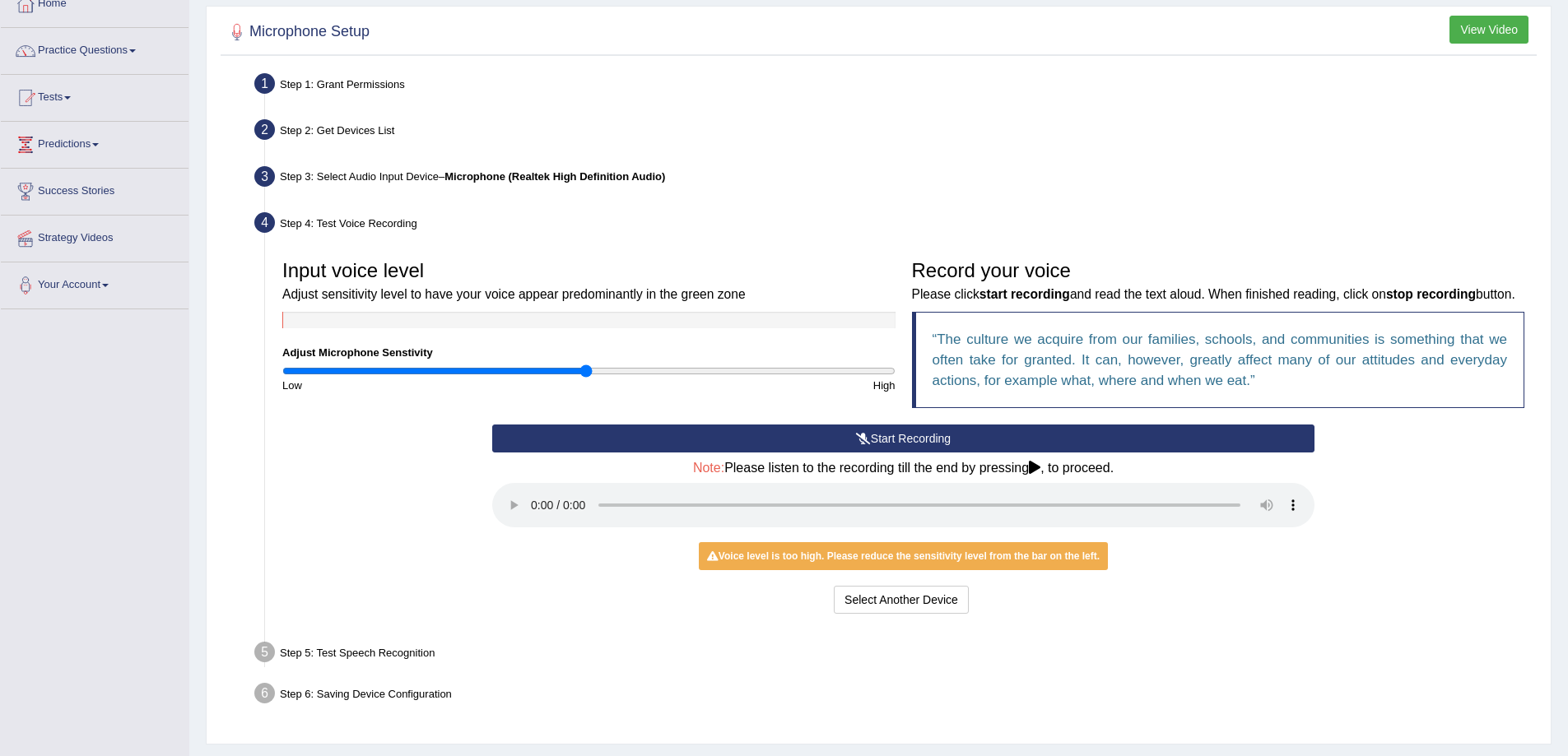
scroll to position [163, 0]
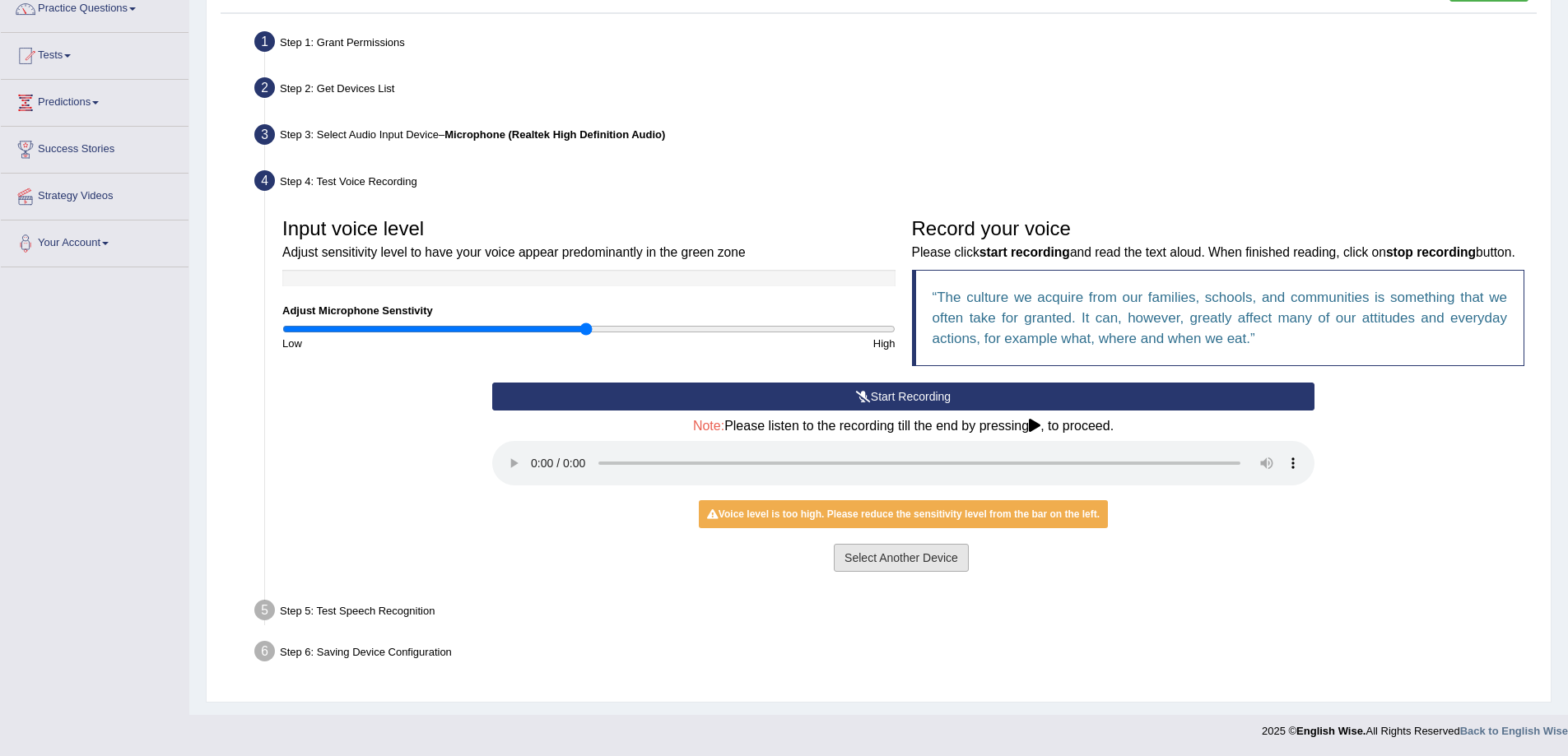
click at [896, 556] on button "Select Another Device" at bounding box center [900, 557] width 135 height 28
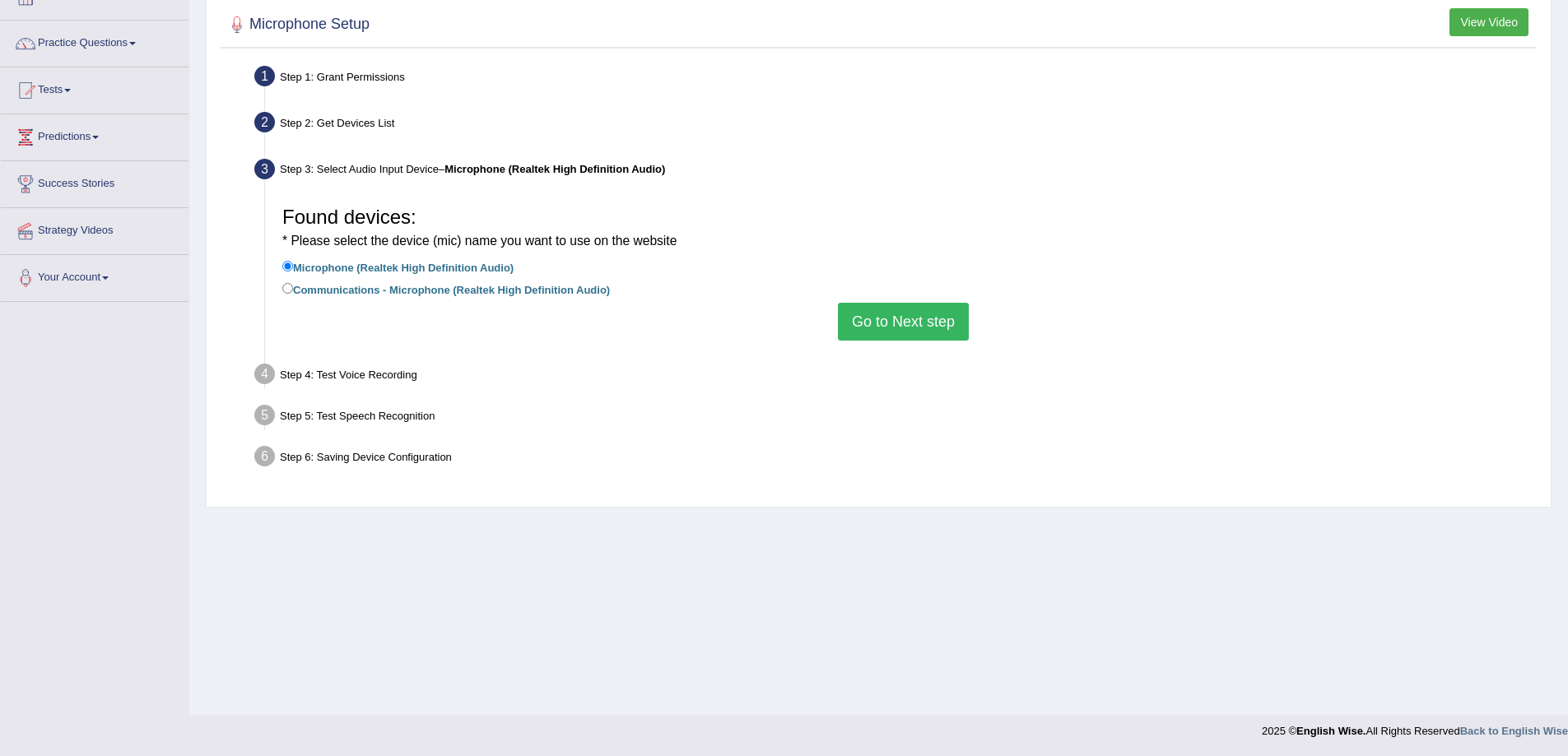
click at [893, 325] on button "Go to Next step" at bounding box center [903, 322] width 130 height 38
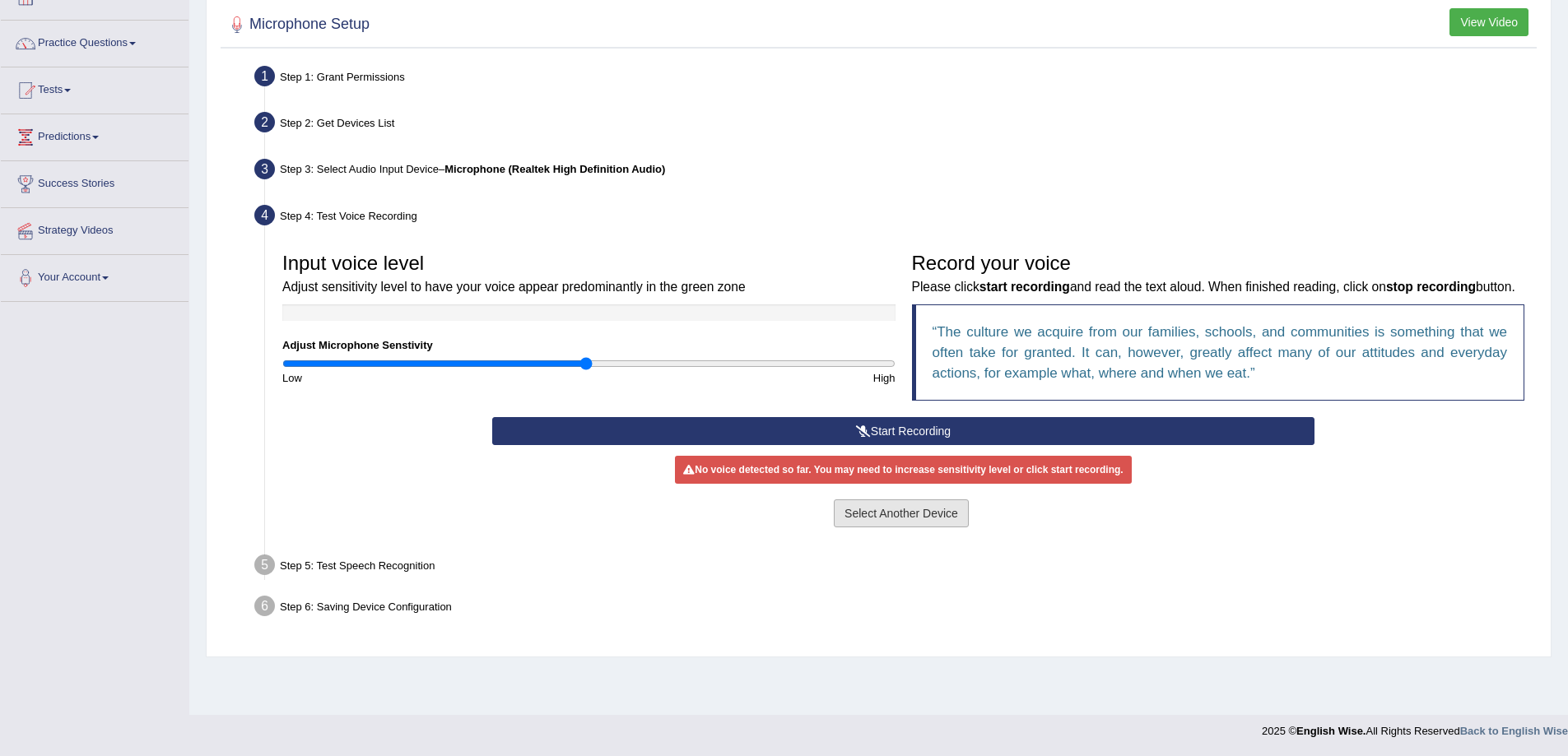
click at [900, 527] on button "Select Another Device" at bounding box center [900, 513] width 135 height 28
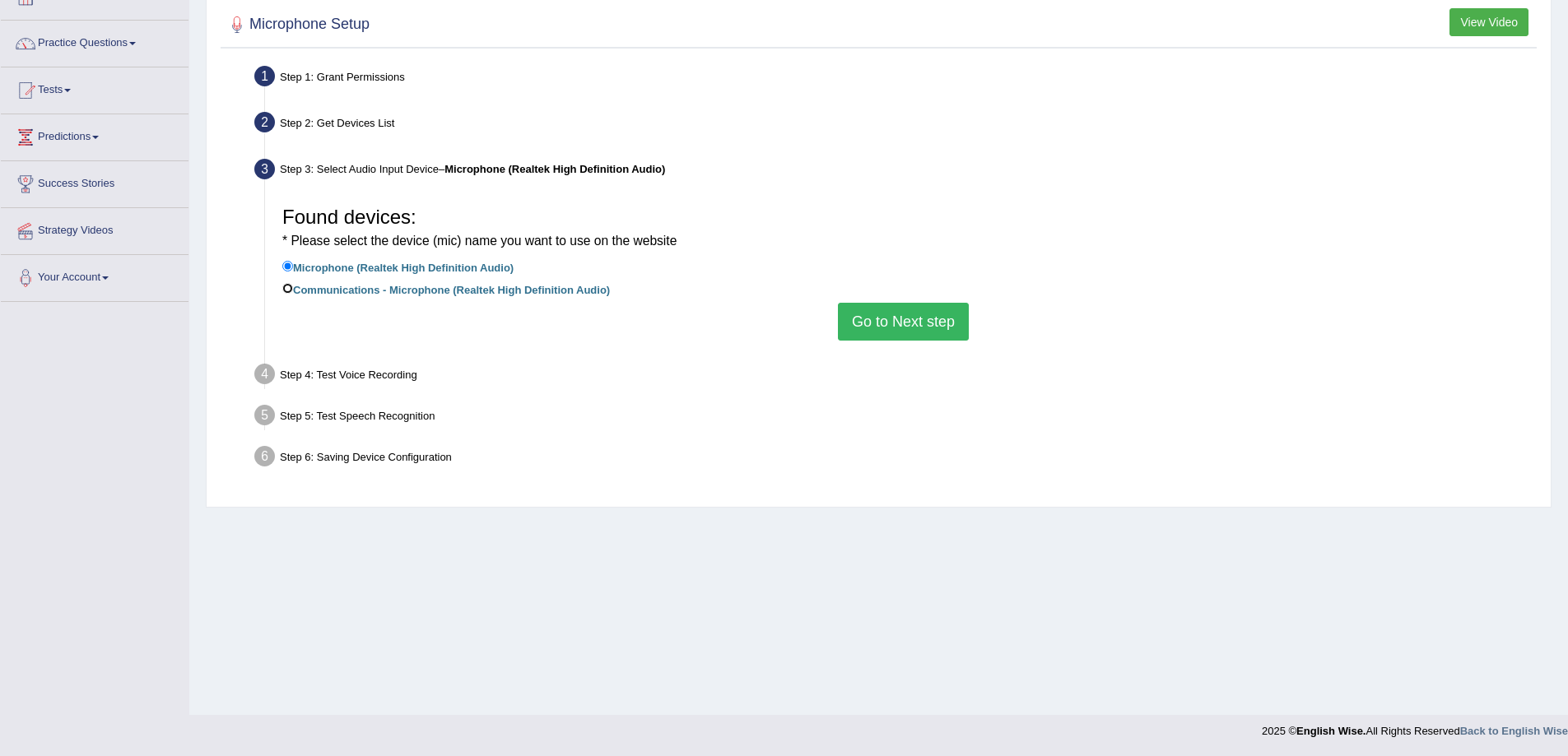
click at [289, 285] on input "Communications - Microphone (Realtek High Definition Audio)" at bounding box center [287, 288] width 11 height 11
radio input "true"
click at [917, 312] on button "Go to Next step" at bounding box center [903, 322] width 130 height 38
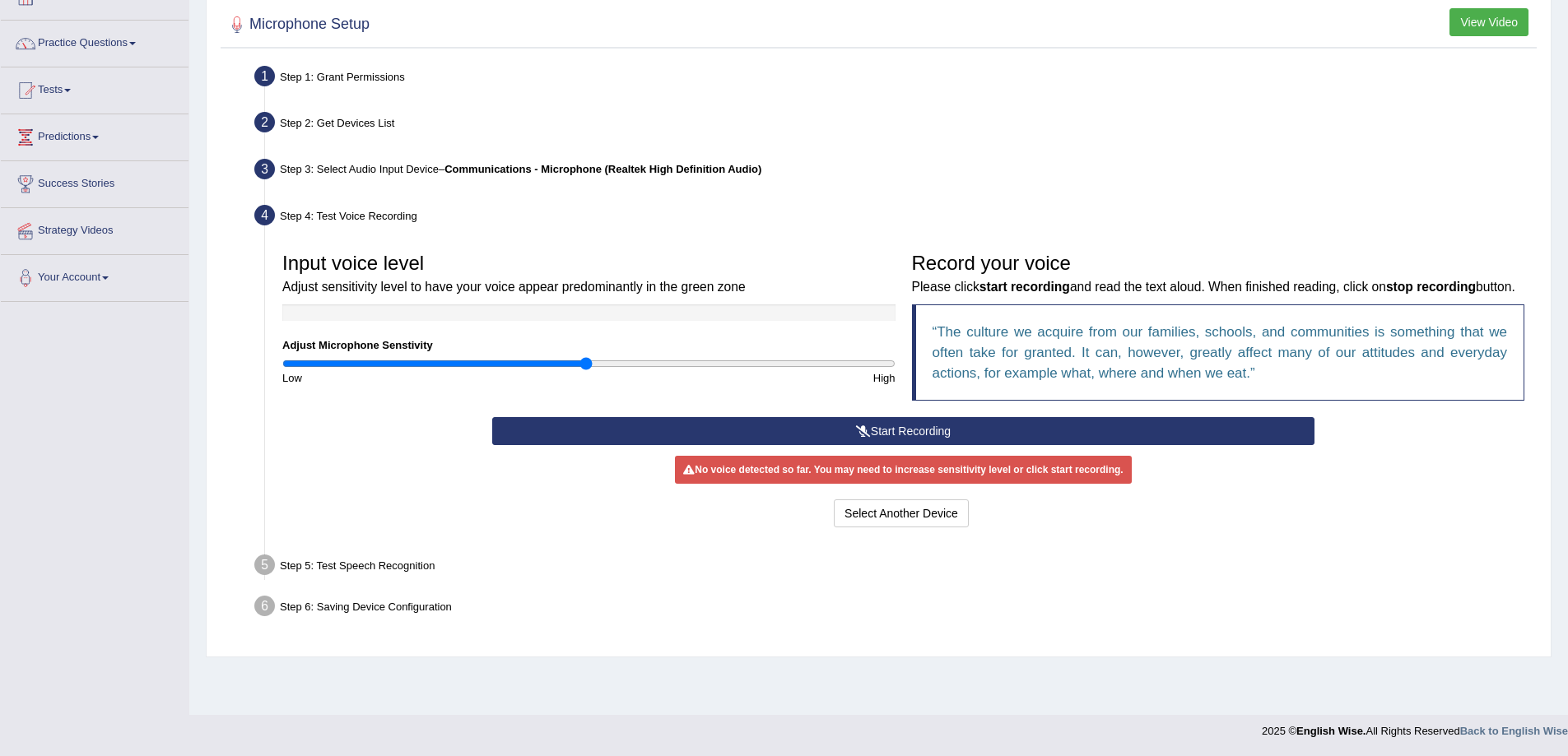
click at [929, 445] on button "Start Recording" at bounding box center [903, 431] width 823 height 28
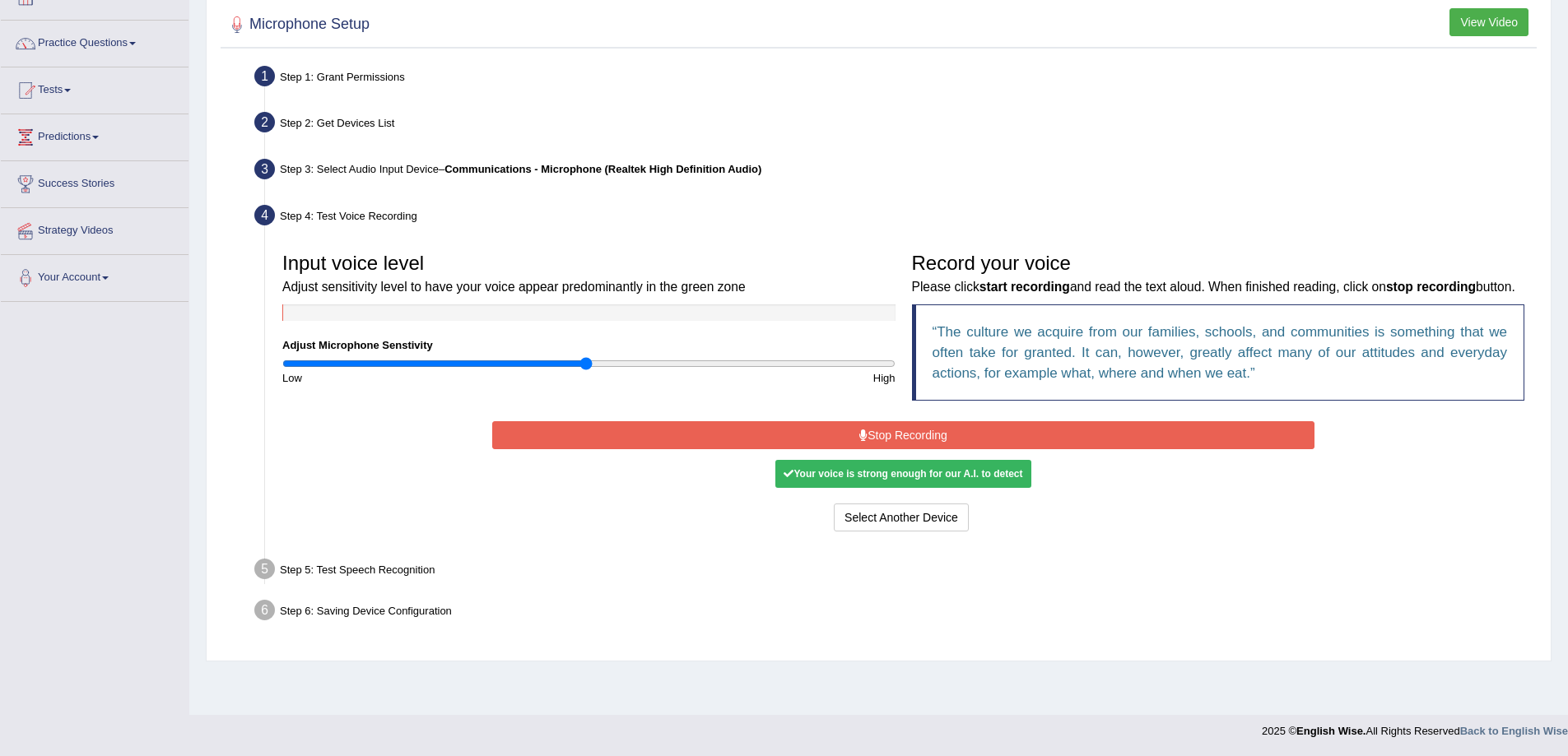
click at [961, 449] on button "Stop Recording" at bounding box center [903, 434] width 823 height 28
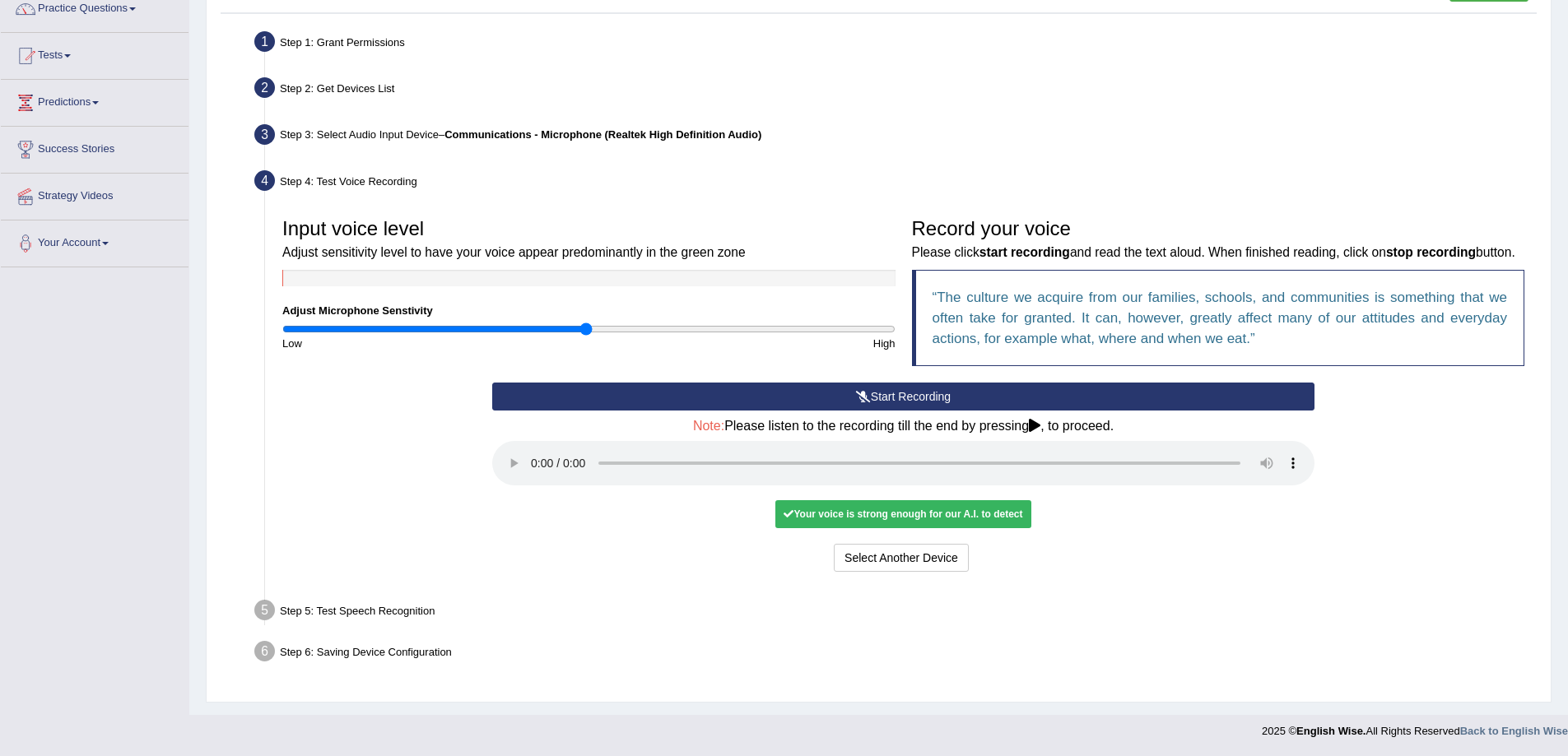
scroll to position [163, 0]
click at [934, 520] on div "Your voice is strong enough for our A.I. to detect" at bounding box center [902, 514] width 255 height 28
click at [363, 610] on div "Step 5: Test Speech Recognition" at bounding box center [895, 612] width 1296 height 36
click at [1154, 572] on div "Select Another Device Voice is ok. Go to Next step" at bounding box center [903, 560] width 823 height 32
click at [1039, 428] on icon at bounding box center [1034, 426] width 12 height 14
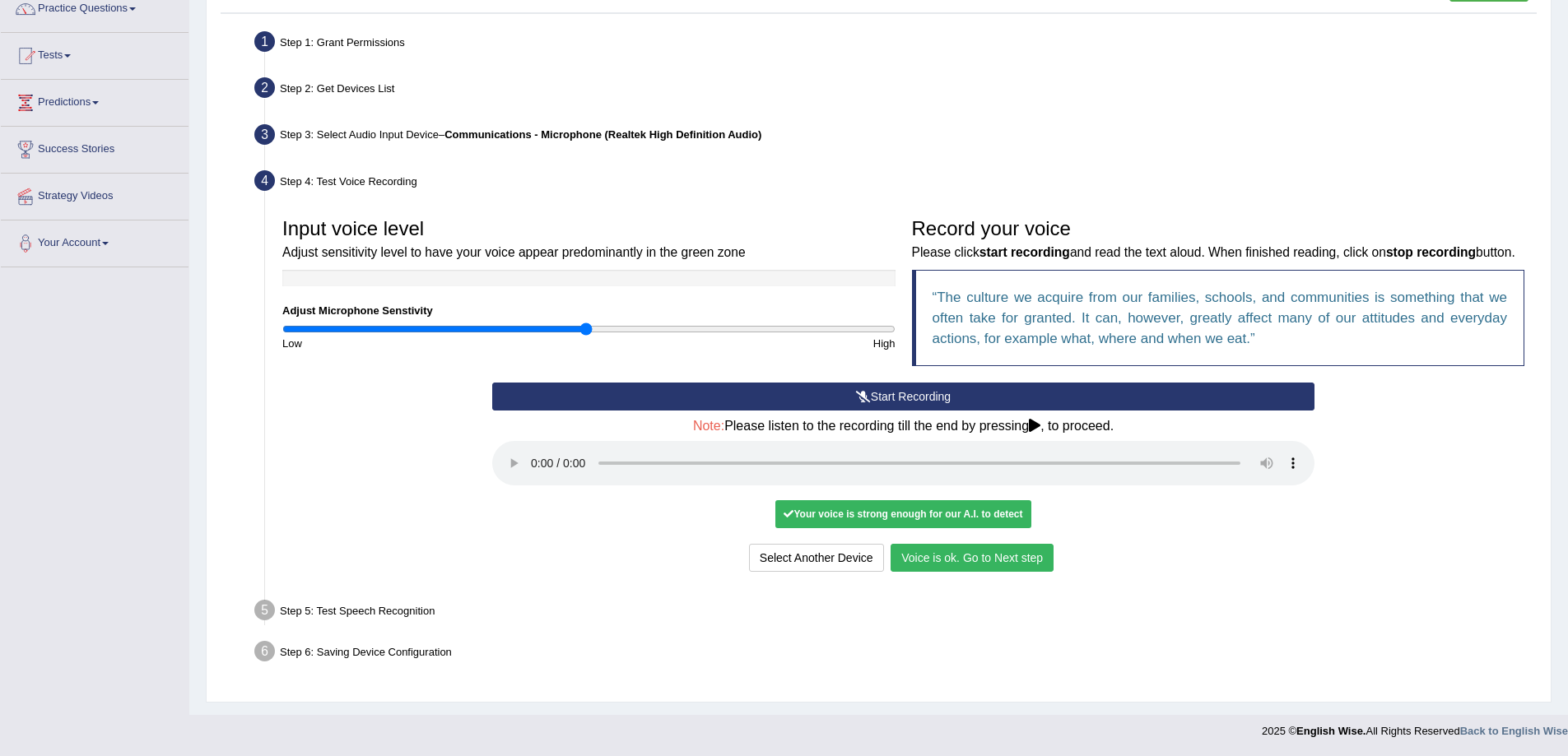
click at [975, 562] on button "Voice is ok. Go to Next step" at bounding box center [972, 557] width 163 height 28
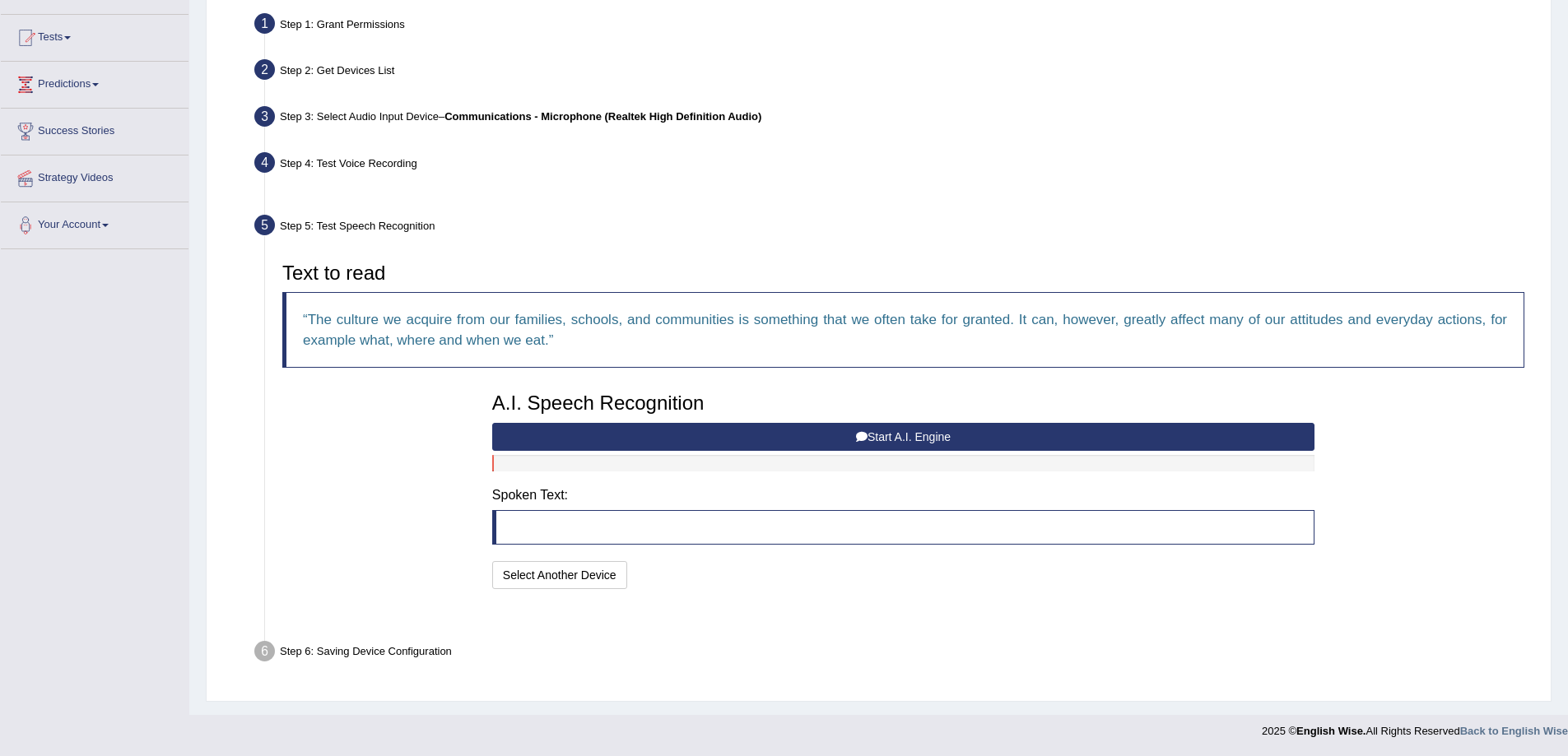
scroll to position [120, 0]
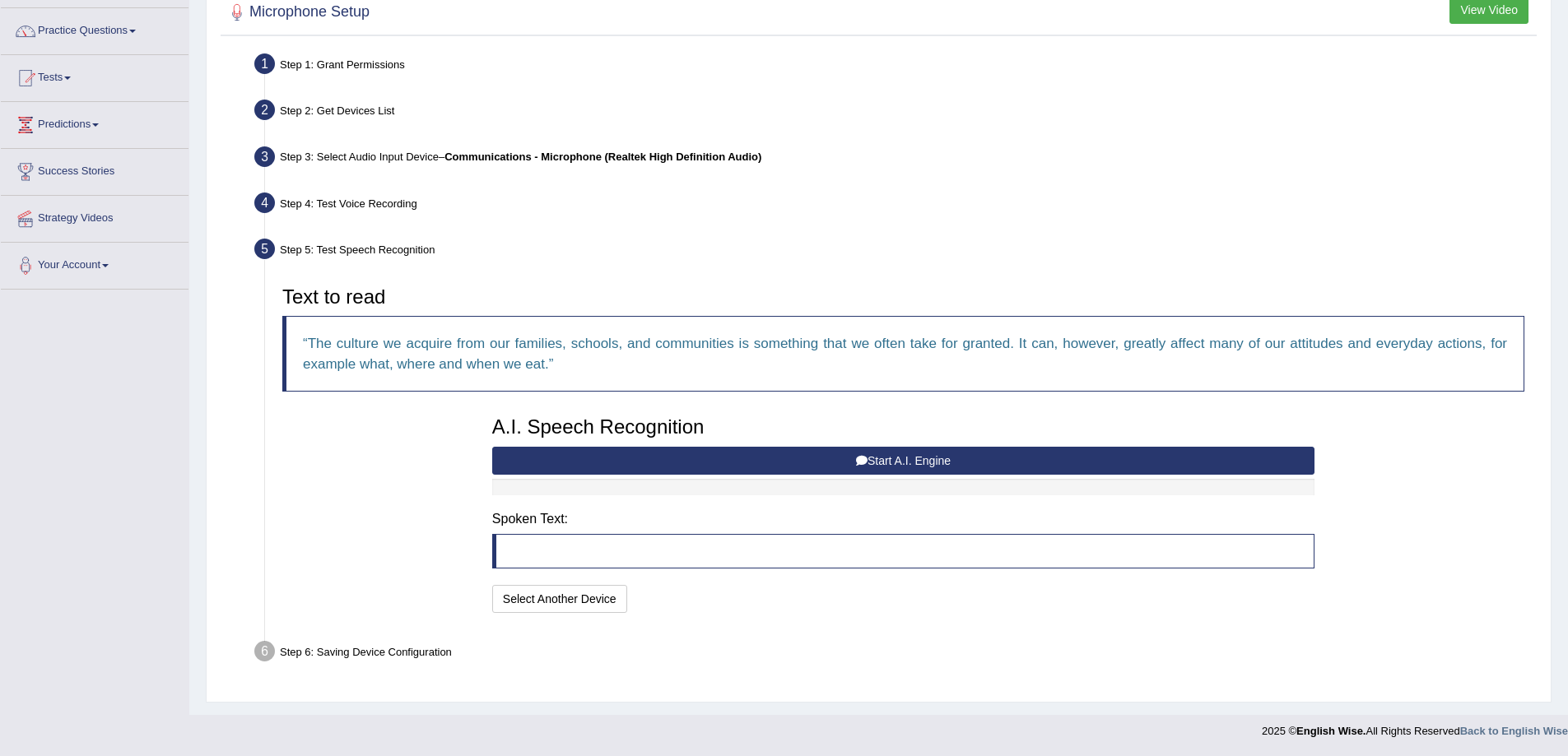
click at [900, 461] on button "Start A.I. Engine" at bounding box center [903, 461] width 823 height 28
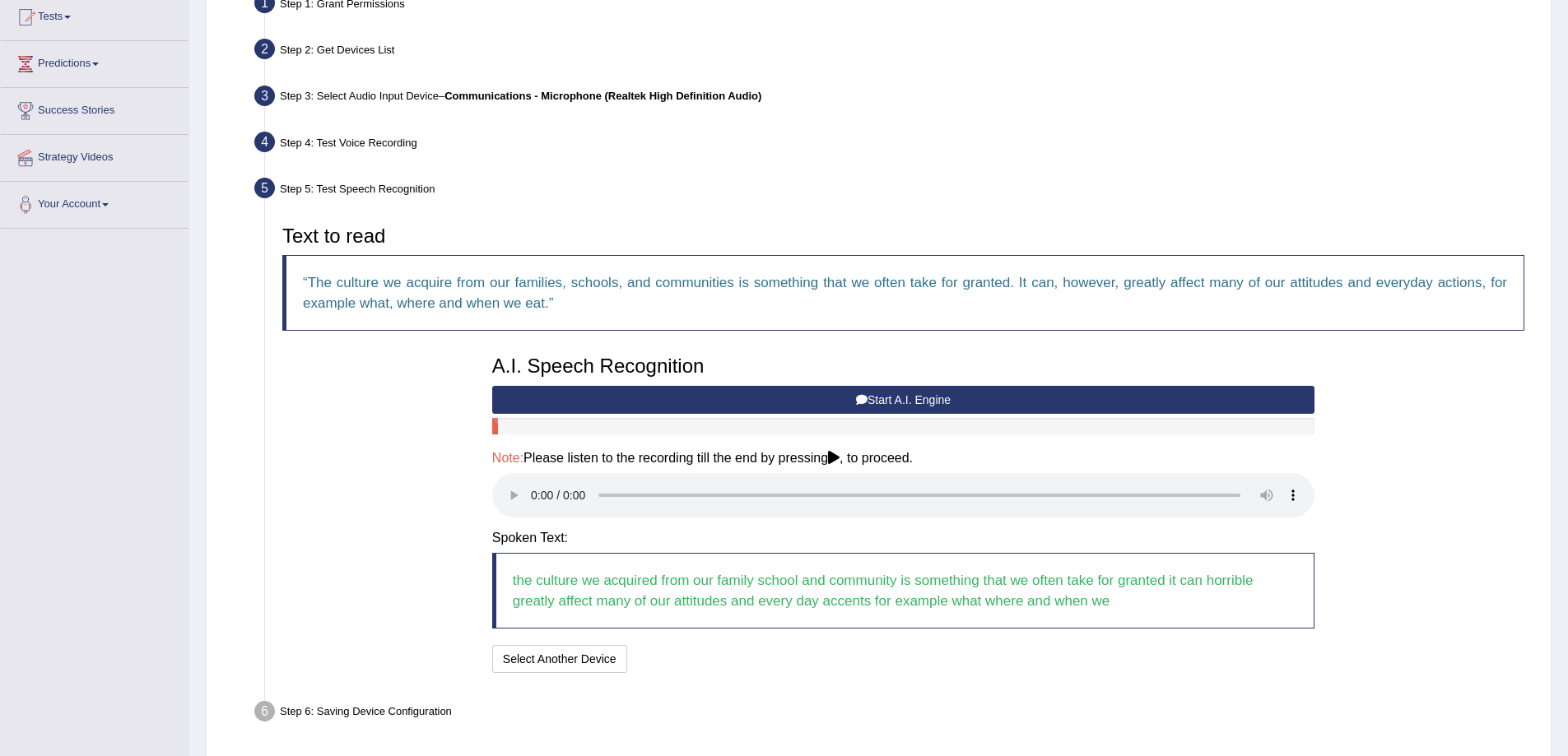
scroll to position [241, 0]
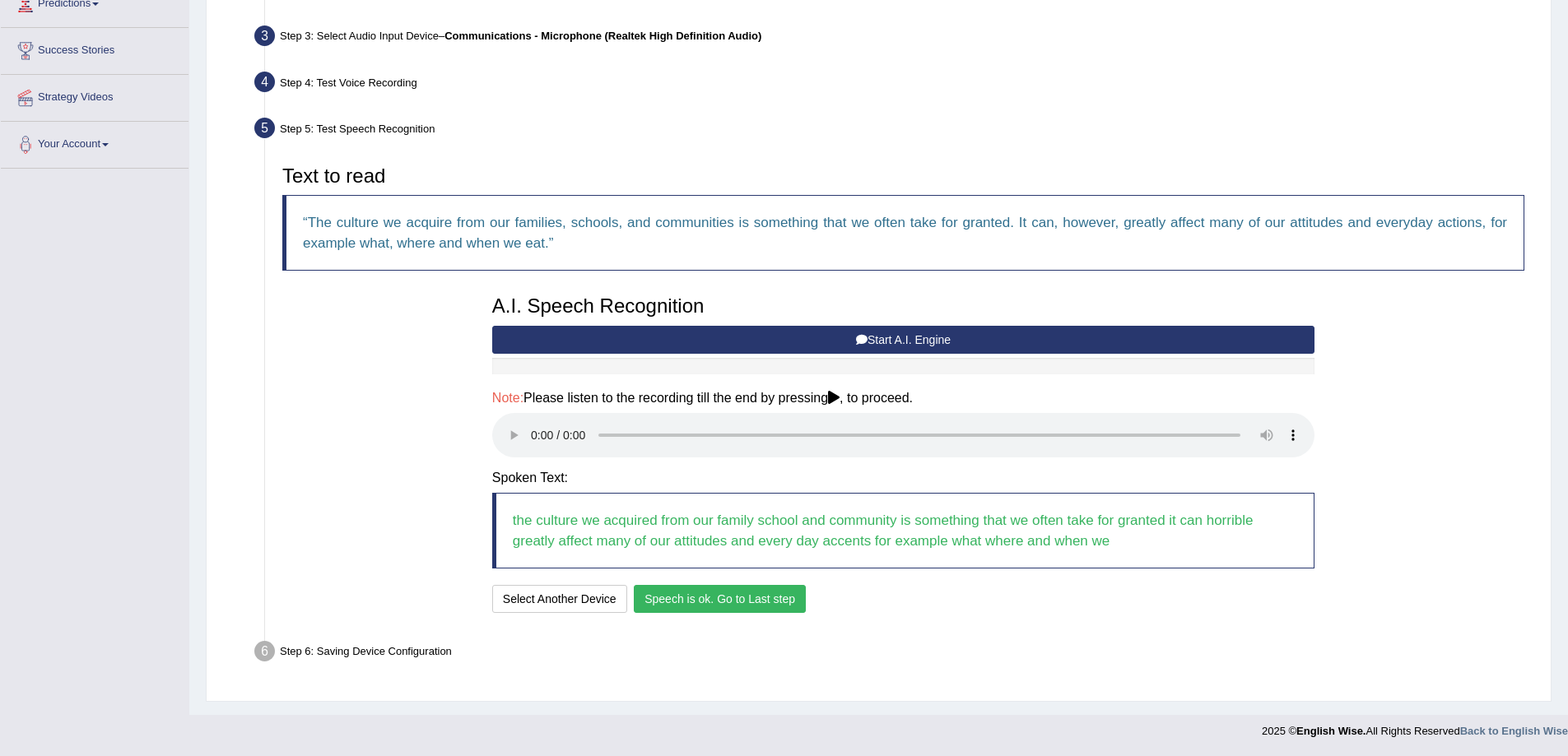
click at [764, 600] on button "Speech is ok. Go to Last step" at bounding box center [719, 599] width 172 height 28
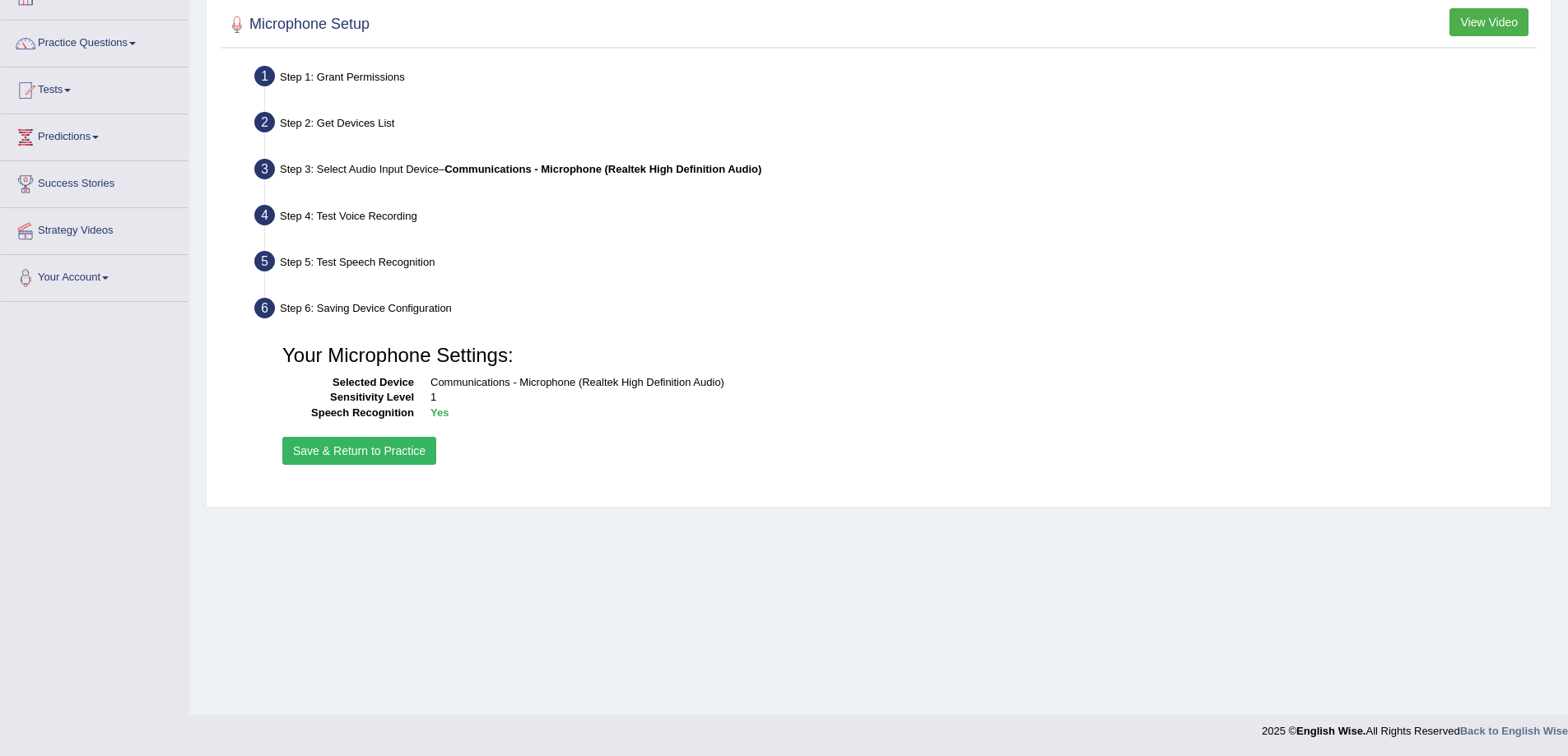
click at [410, 453] on button "Save & Return to Practice" at bounding box center [359, 450] width 154 height 28
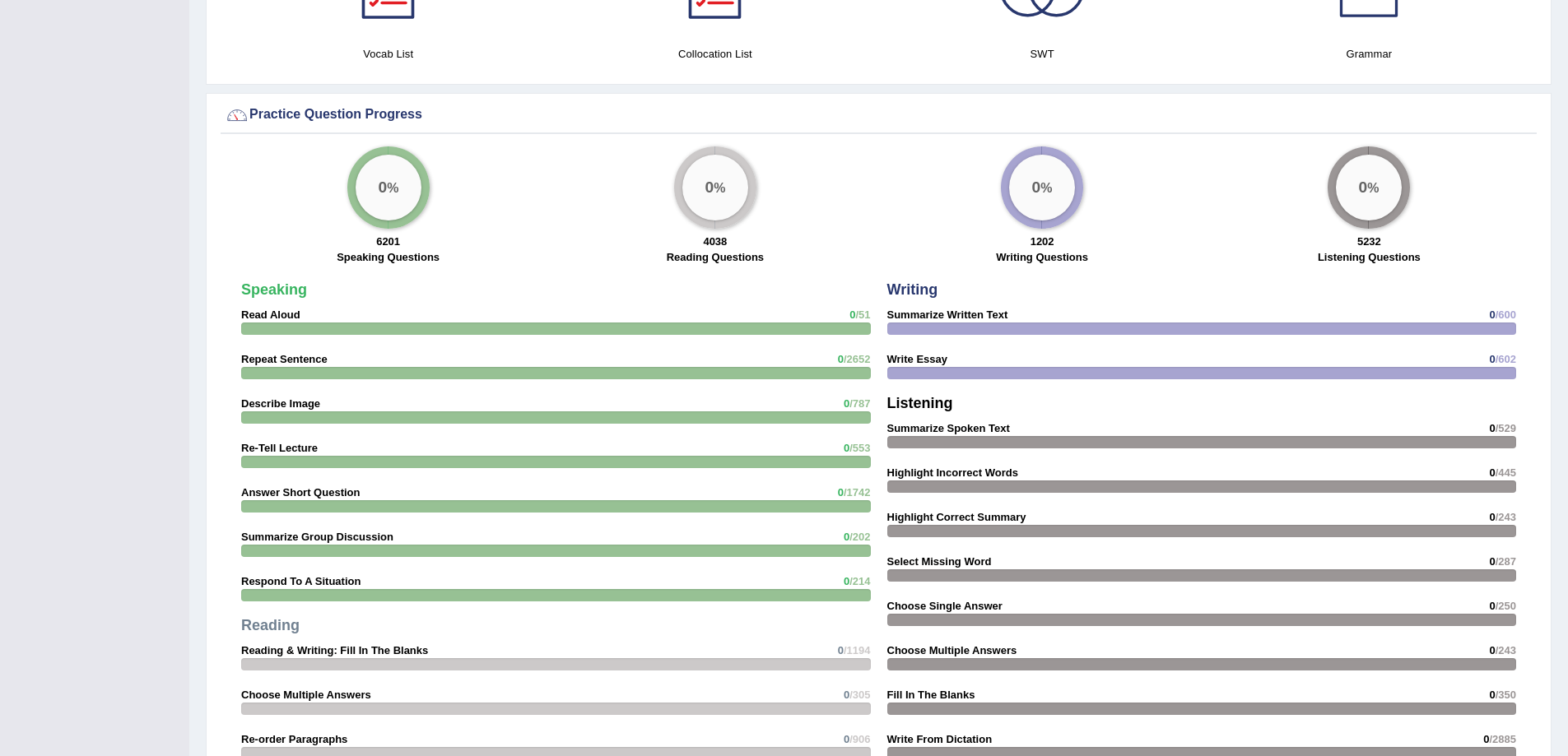
scroll to position [1151, 0]
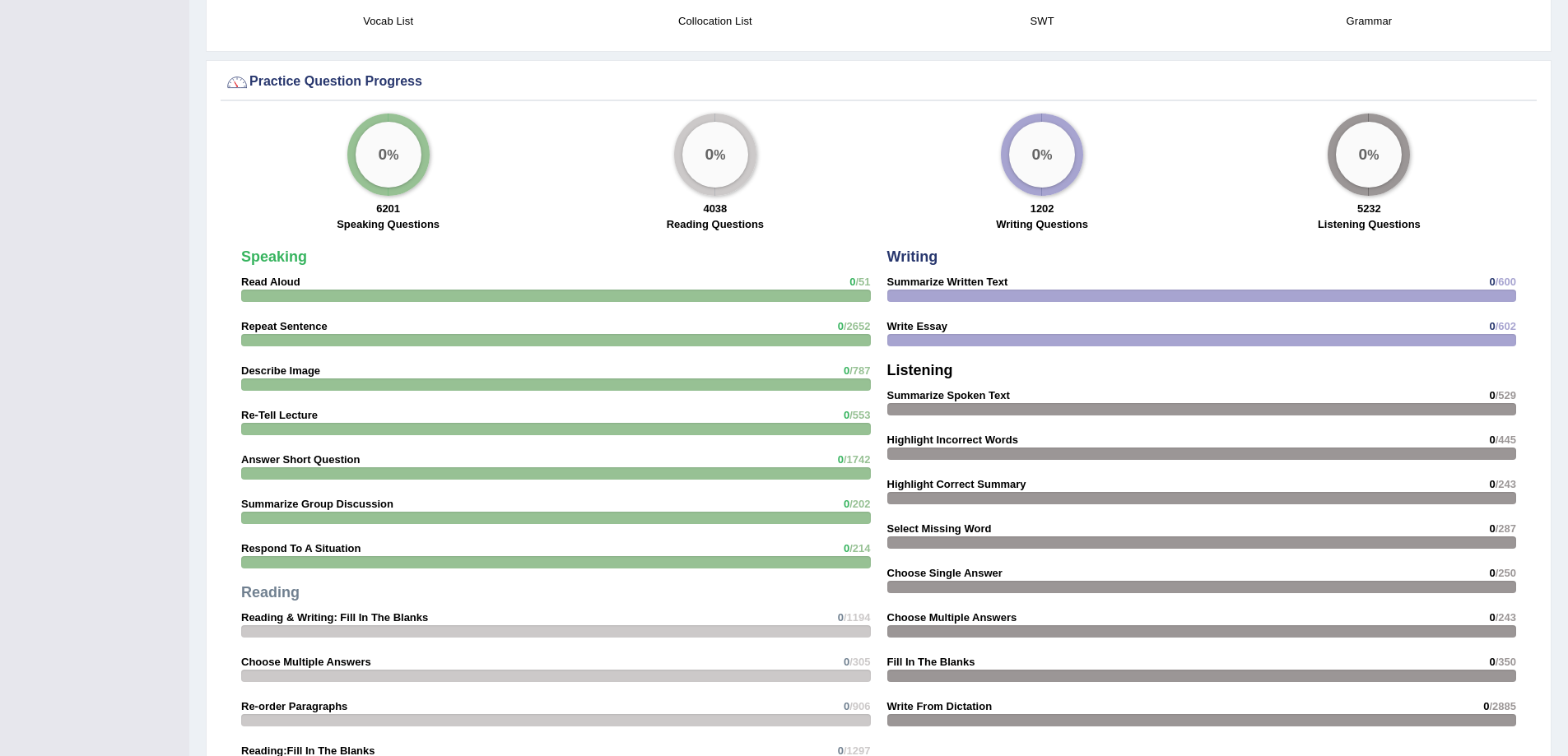
click at [274, 259] on strong "Speaking" at bounding box center [274, 256] width 66 height 16
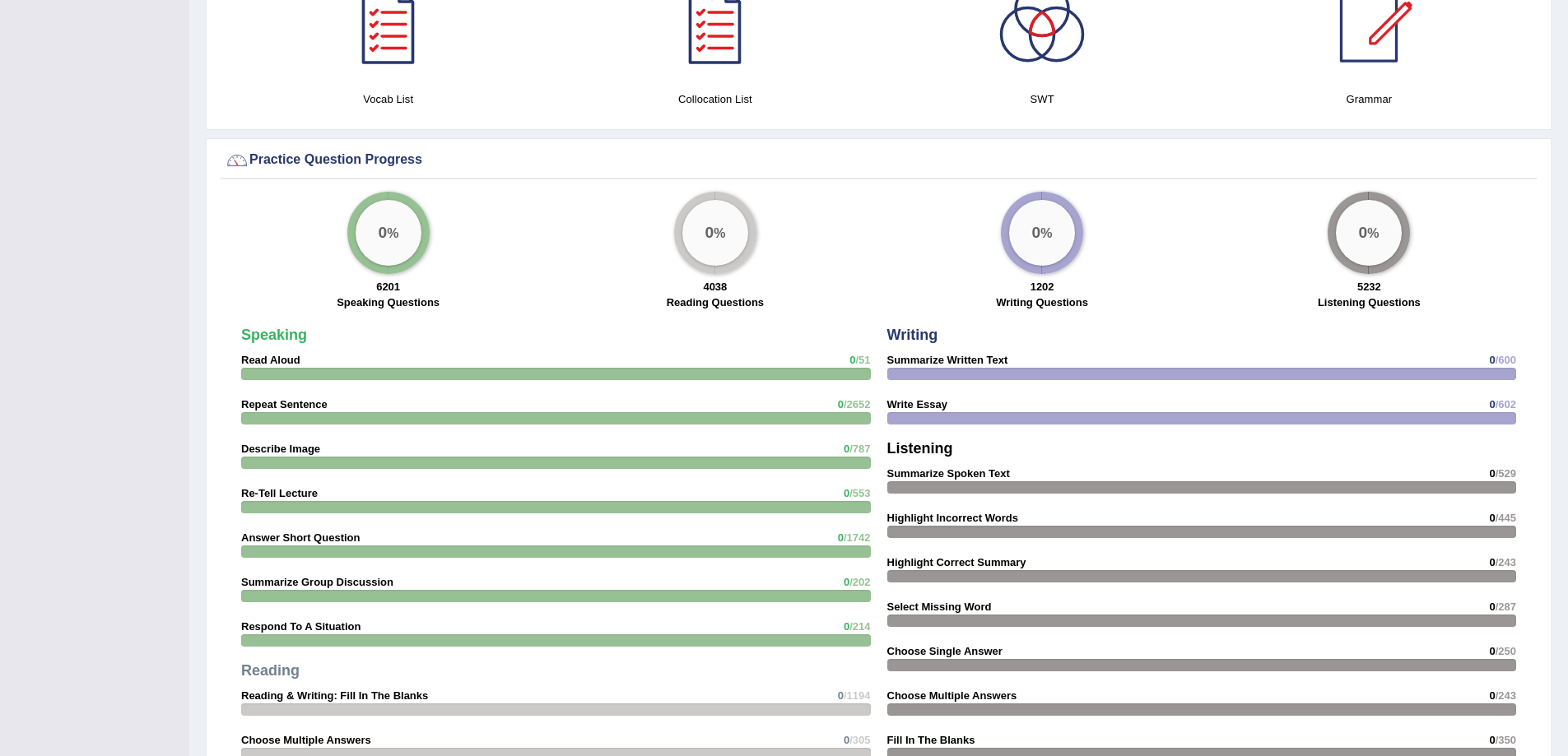
scroll to position [848, 0]
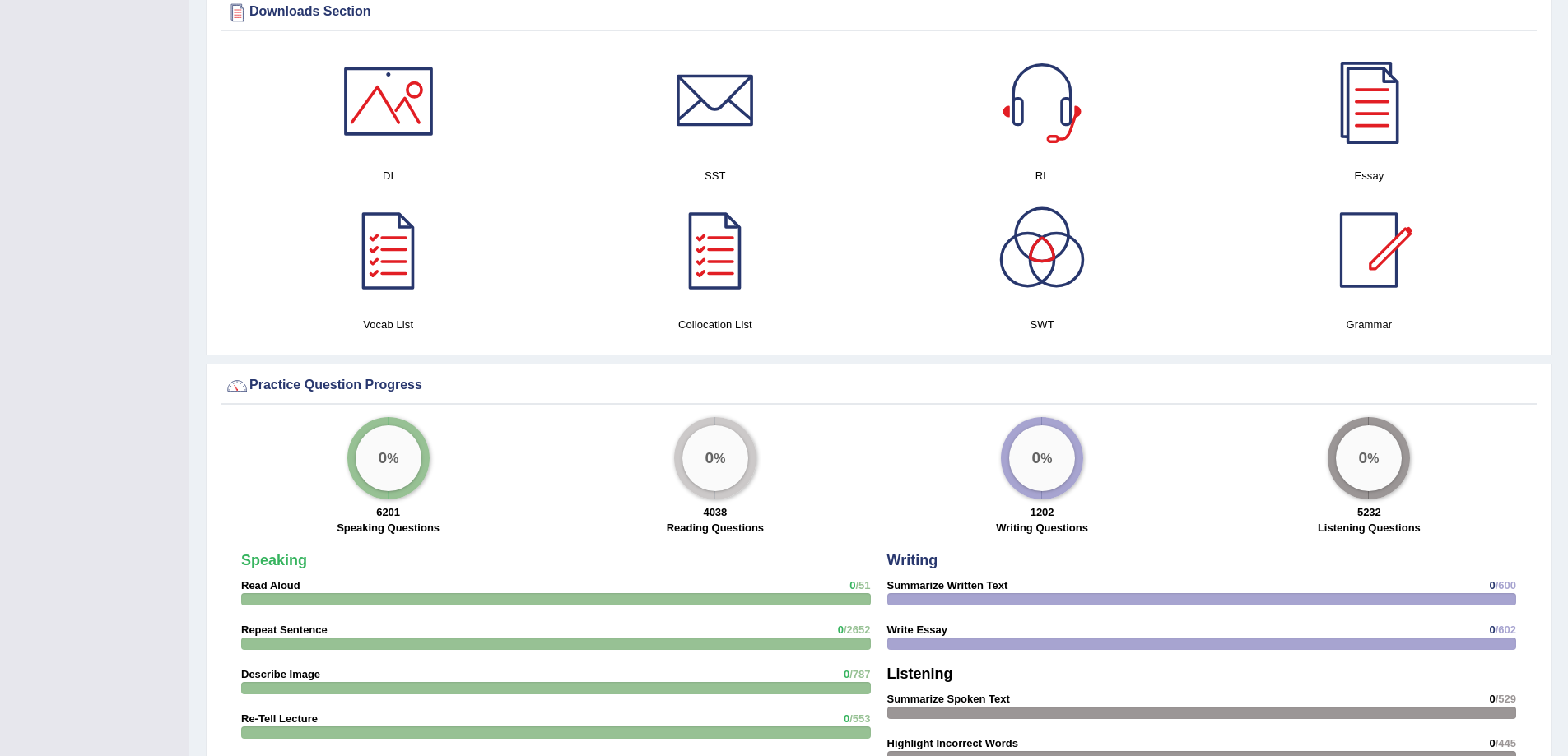
click at [392, 459] on div "0 %" at bounding box center [389, 458] width 66 height 66
click at [416, 479] on div "0 %" at bounding box center [388, 458] width 82 height 82
click at [368, 386] on div "Practice Question Progress" at bounding box center [878, 385] width 1308 height 25
click at [1043, 520] on label "Writing Questions" at bounding box center [1042, 527] width 92 height 15
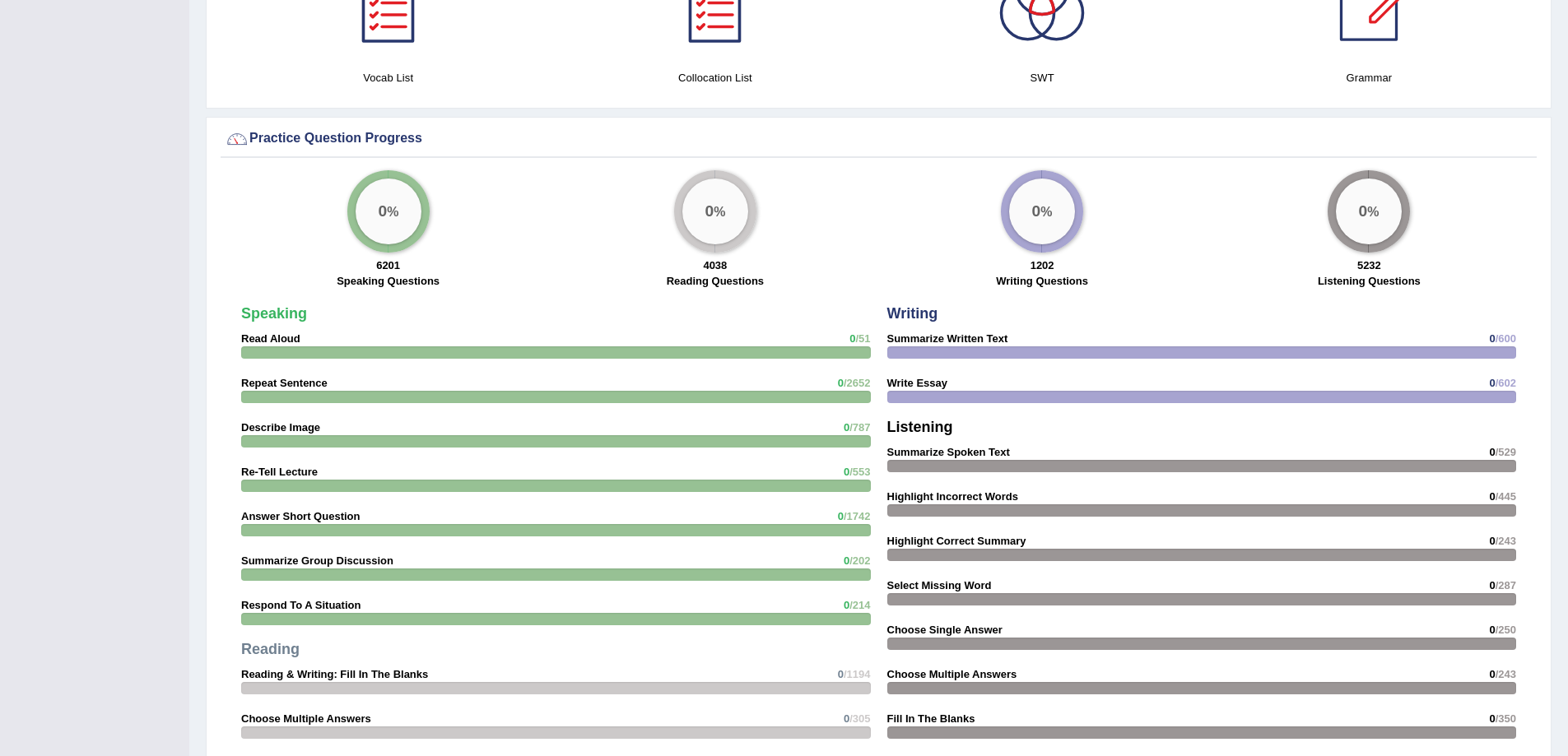
scroll to position [1342, 0]
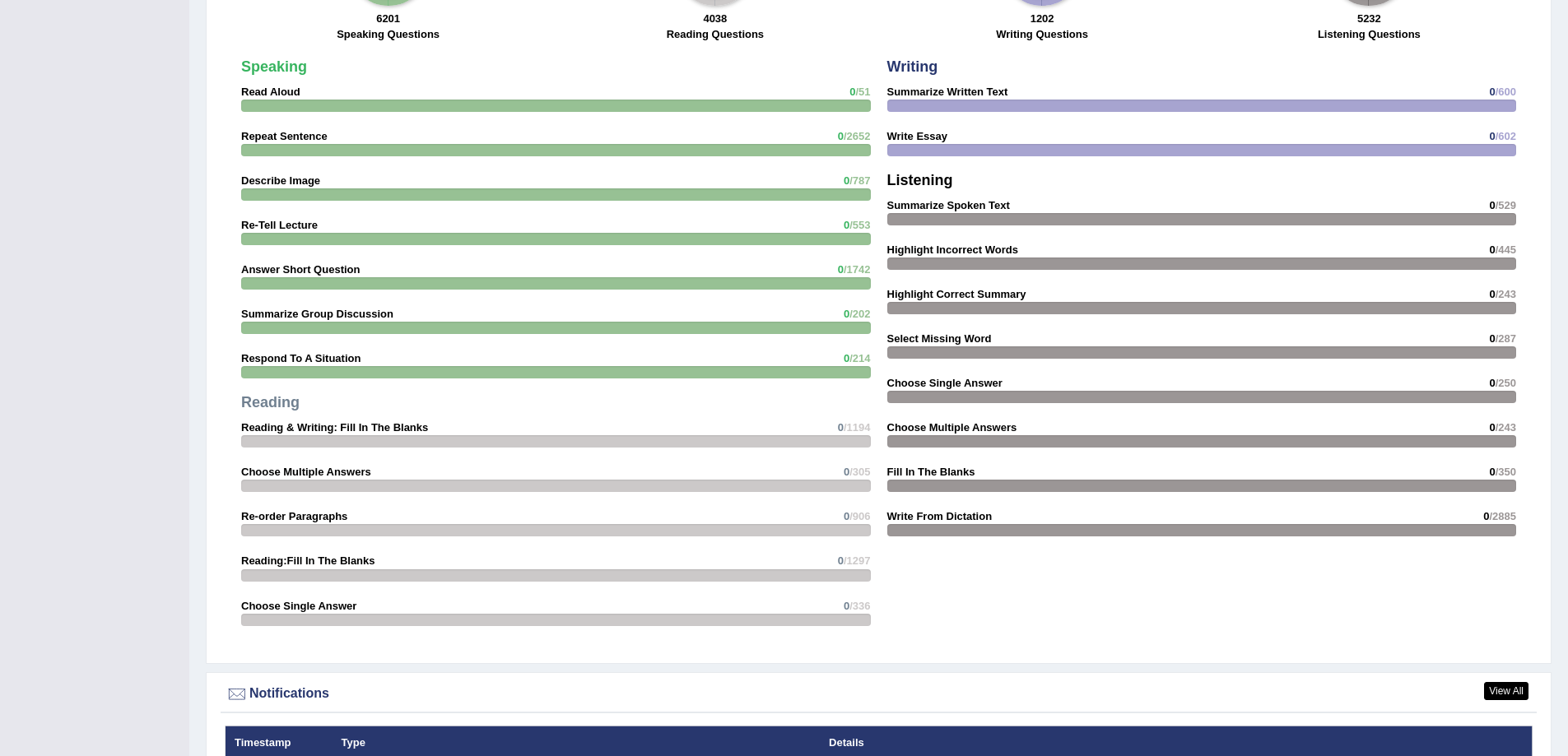
click at [308, 360] on strong "Respond To A Situation" at bounding box center [301, 358] width 119 height 13
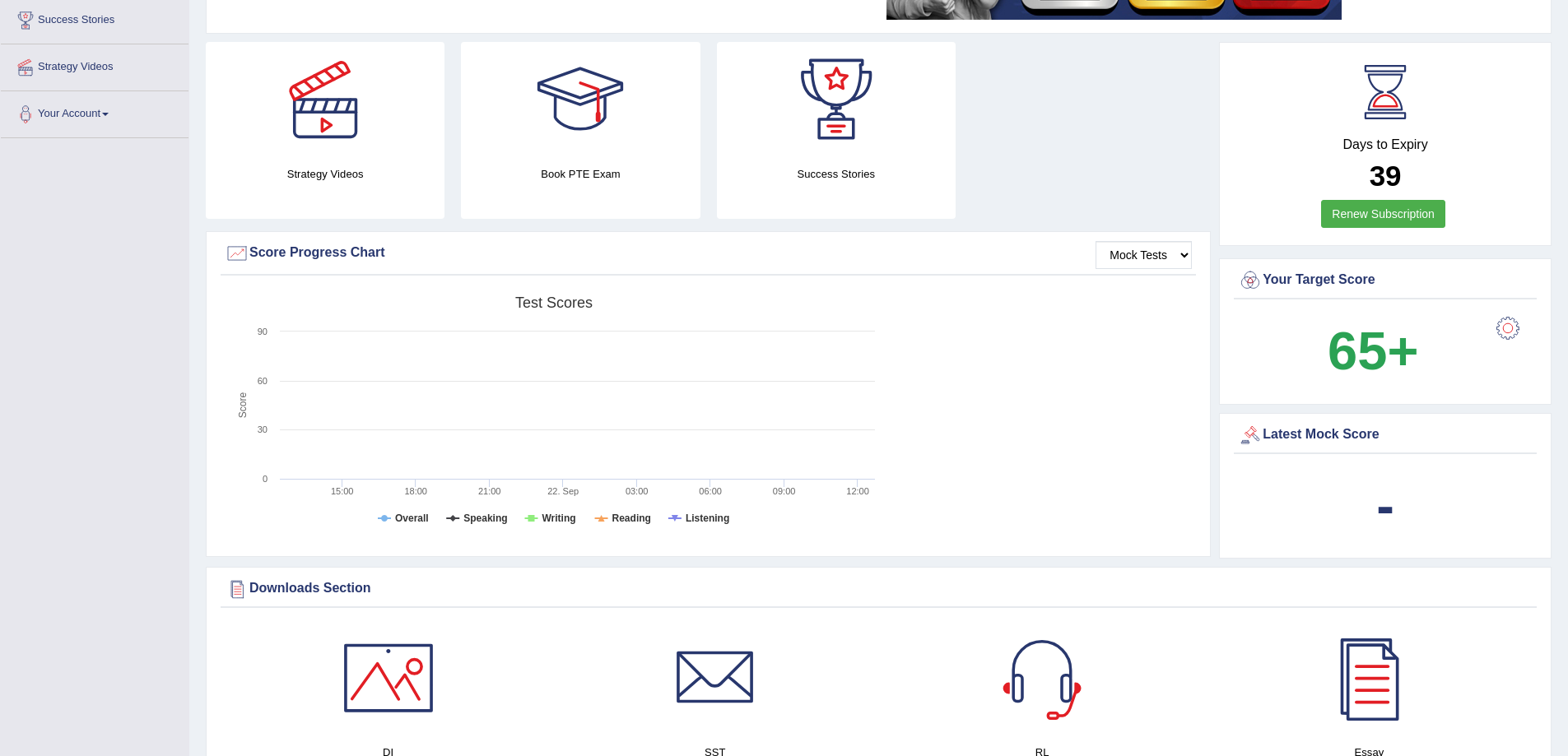
scroll to position [273, 0]
click at [1188, 254] on select "Mock Tests" at bounding box center [1144, 254] width 97 height 28
click at [1095, 240] on select "Mock Tests" at bounding box center [1144, 254] width 97 height 28
click at [1141, 261] on select "Mock Tests" at bounding box center [1144, 254] width 97 height 28
click at [1095, 240] on select "Mock Tests" at bounding box center [1144, 254] width 97 height 28
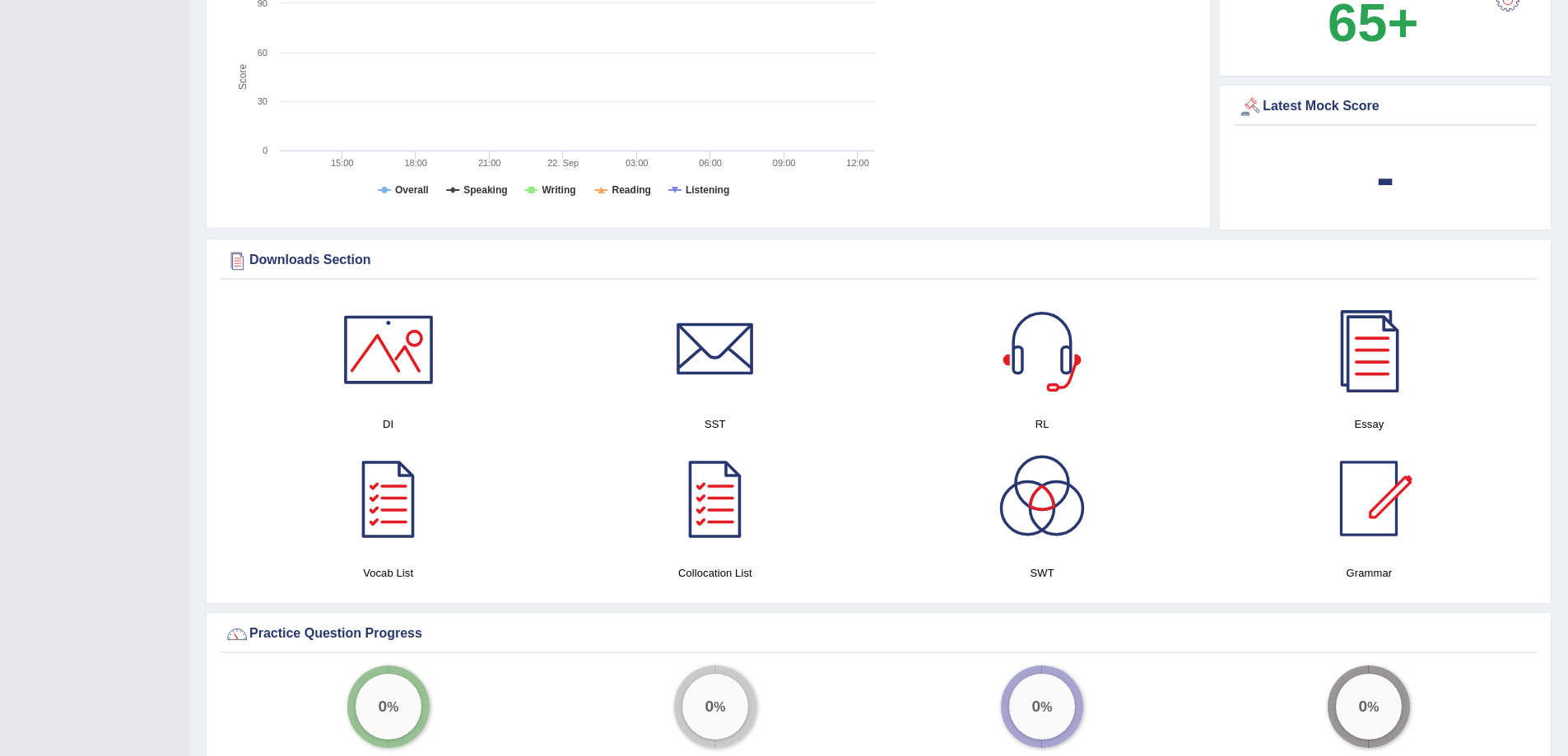
scroll to position [601, 0]
click at [402, 356] on div at bounding box center [389, 348] width 115 height 115
click at [725, 350] on div at bounding box center [715, 348] width 115 height 115
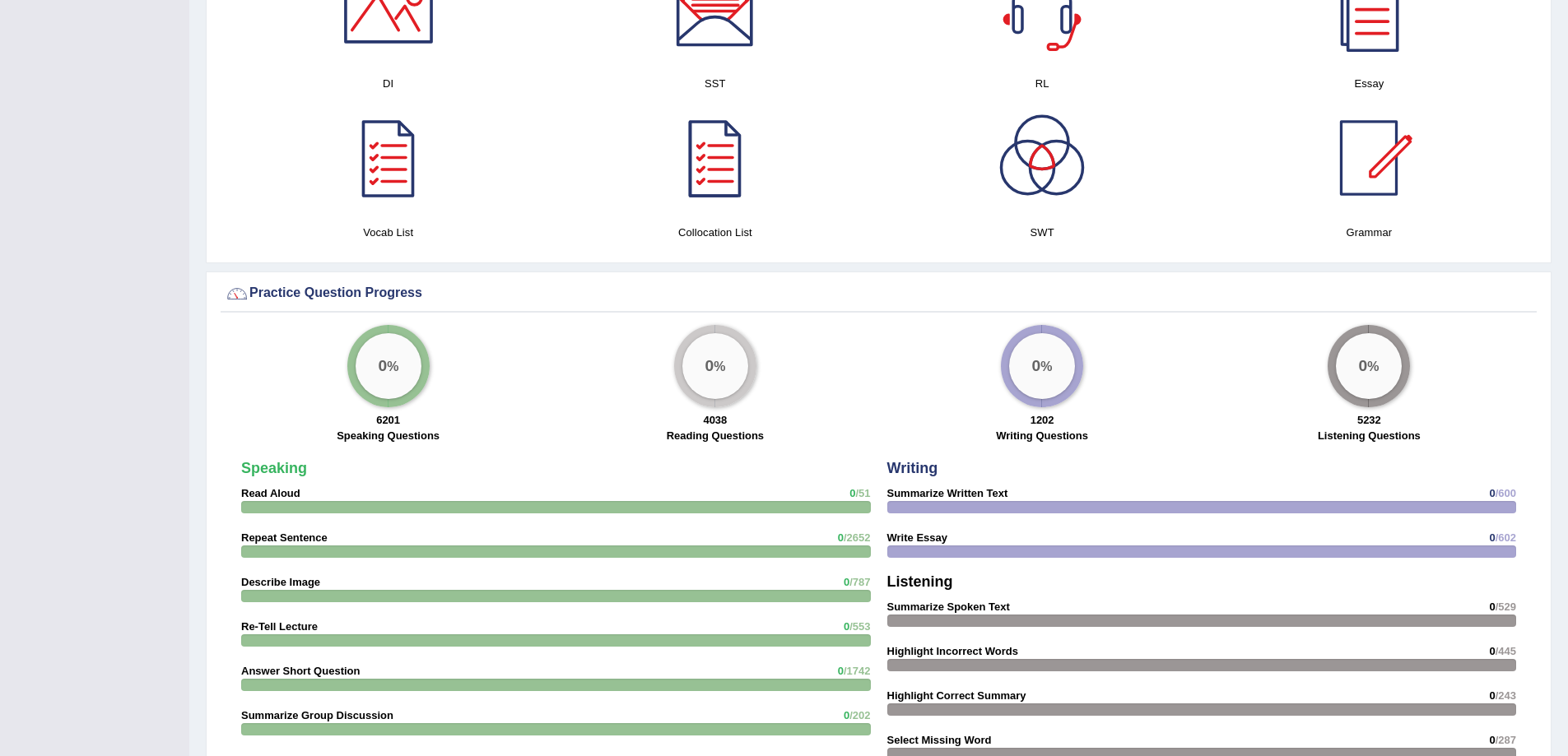
scroll to position [1013, 0]
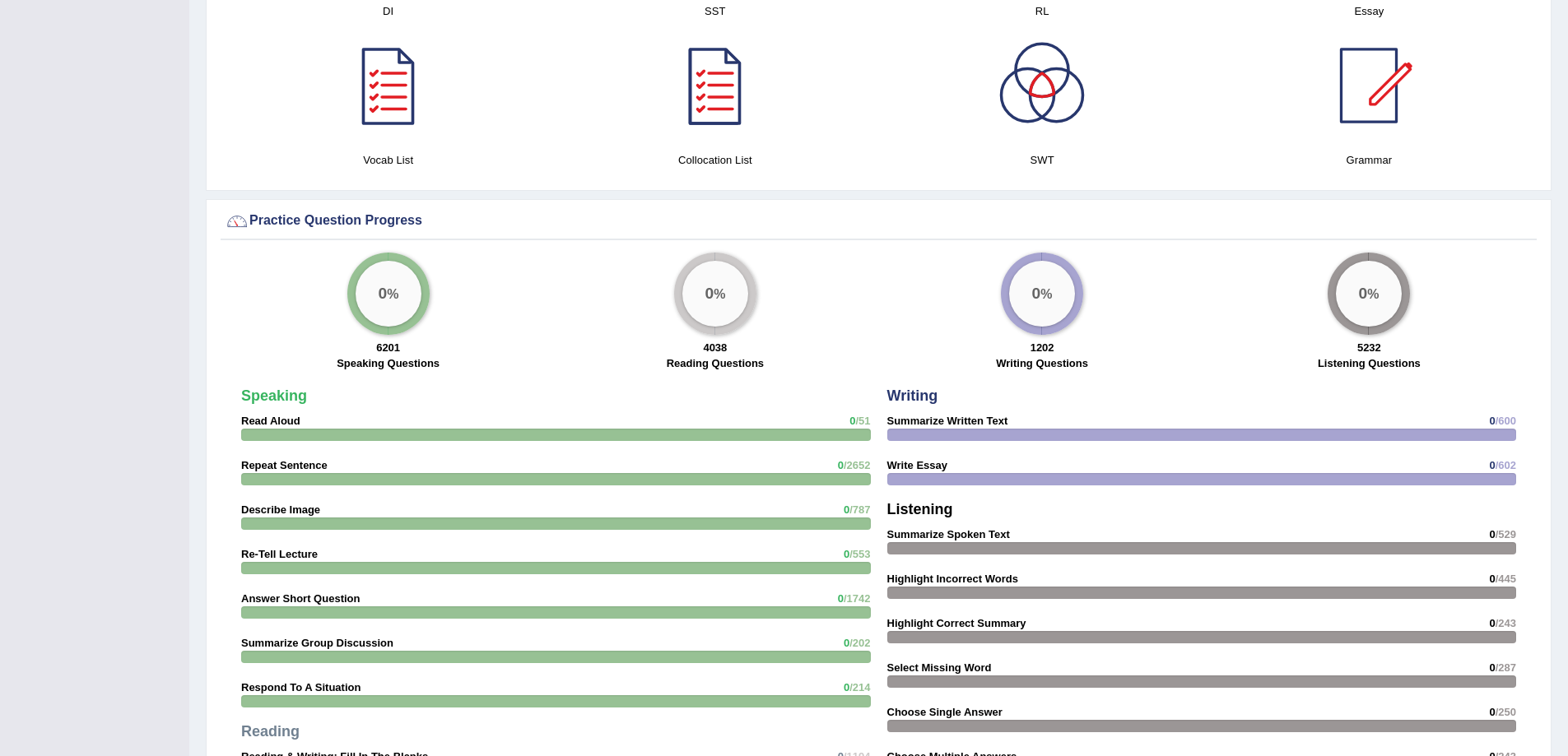
click at [295, 214] on div "Practice Question Progress" at bounding box center [878, 221] width 1308 height 25
click at [937, 420] on strong "Summarize Written Text" at bounding box center [947, 421] width 121 height 13
click at [399, 291] on div "0 %" at bounding box center [389, 294] width 66 height 66
click at [400, 293] on div "0 %" at bounding box center [389, 294] width 66 height 66
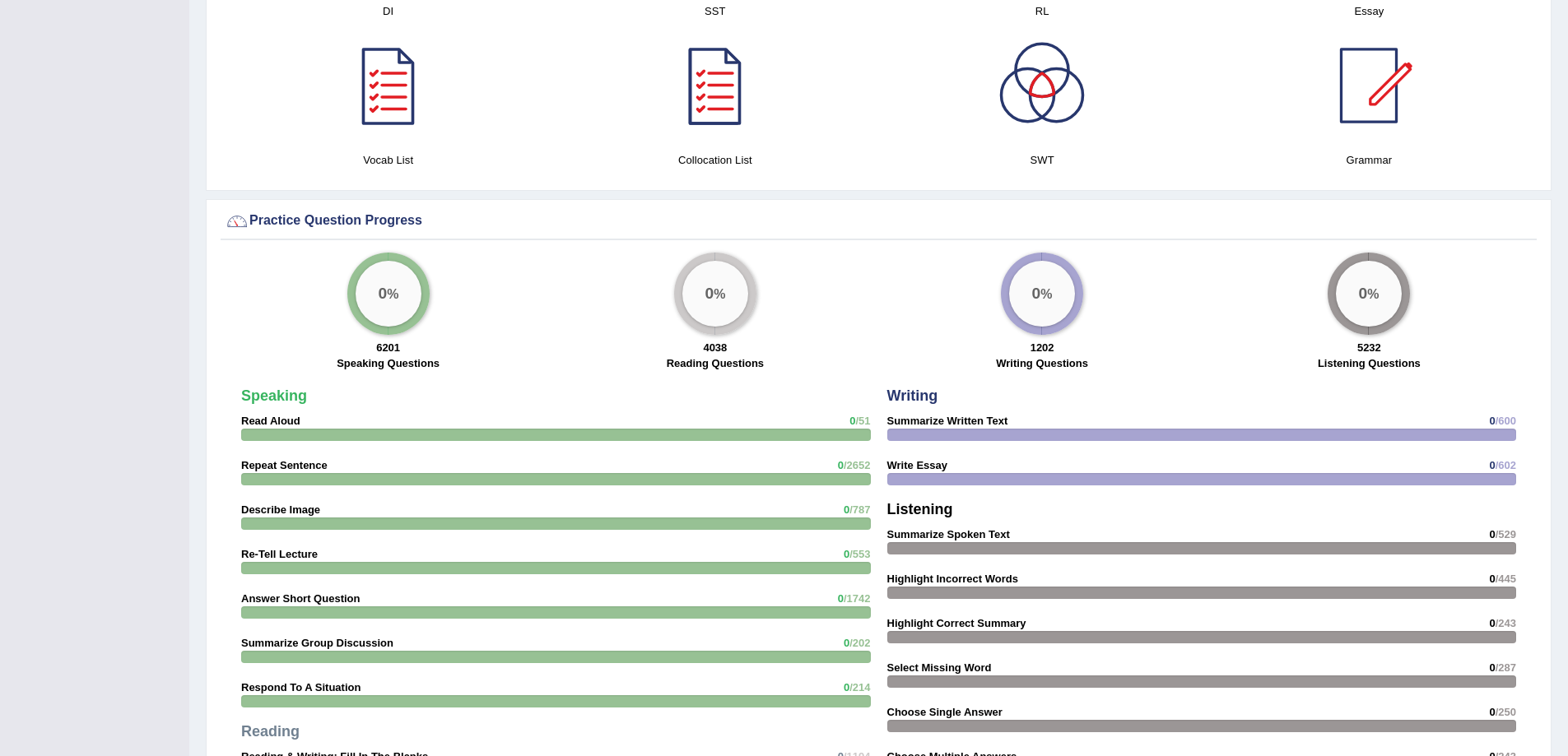
click at [396, 362] on label "Speaking Questions" at bounding box center [387, 363] width 103 height 15
click at [396, 361] on label "Speaking Questions" at bounding box center [387, 363] width 103 height 15
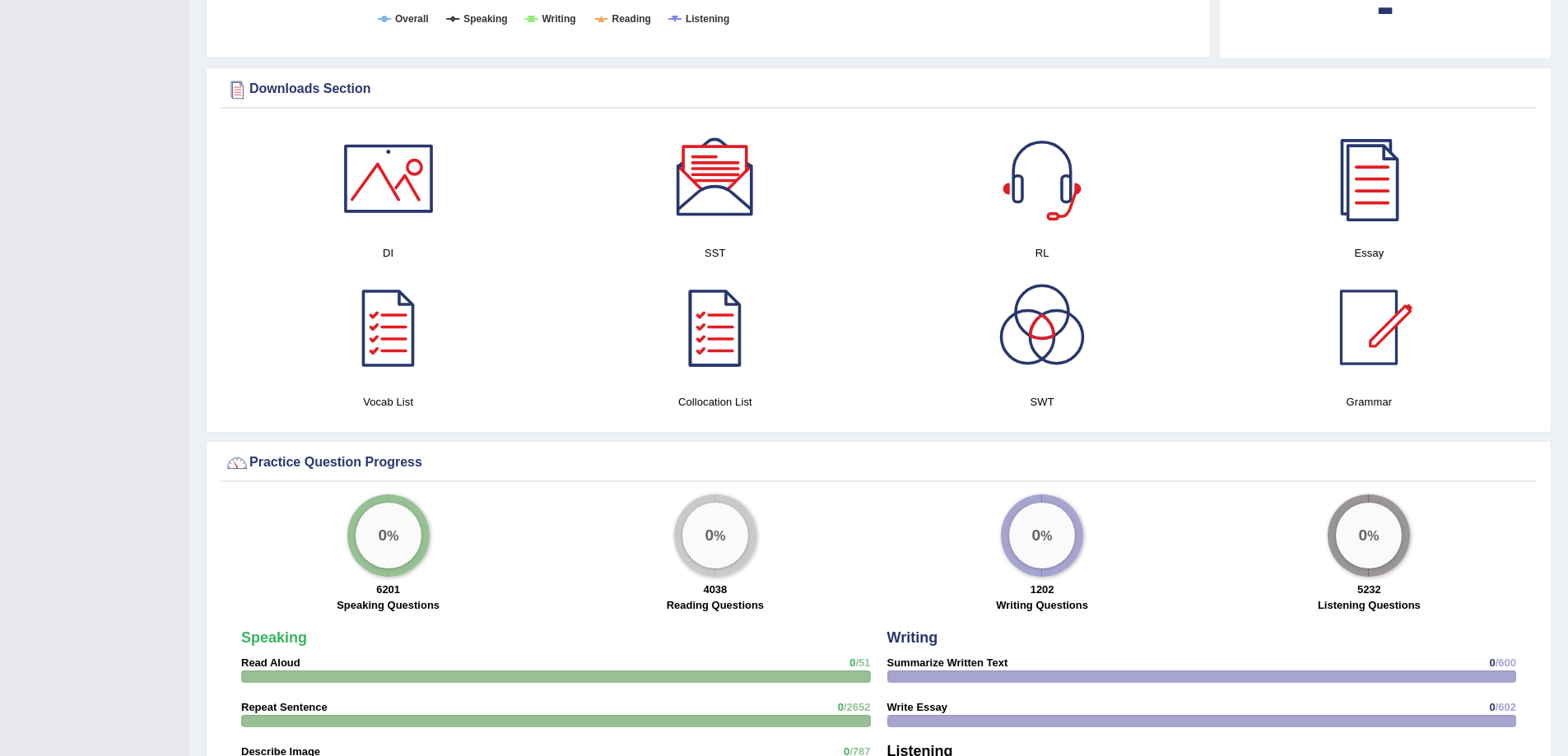
scroll to position [766, 0]
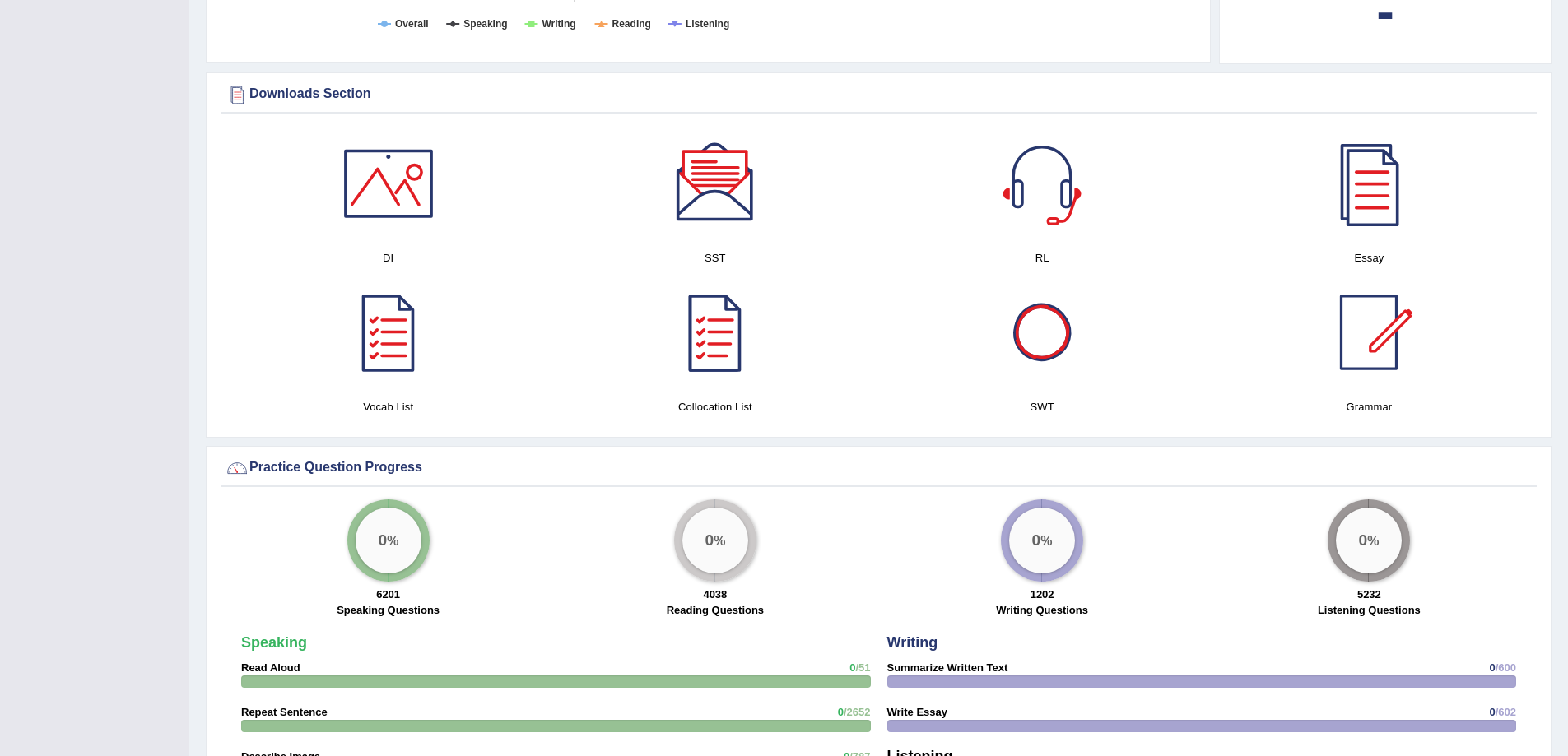
click at [1052, 352] on div at bounding box center [1042, 333] width 115 height 115
click at [1377, 334] on div at bounding box center [1369, 333] width 115 height 115
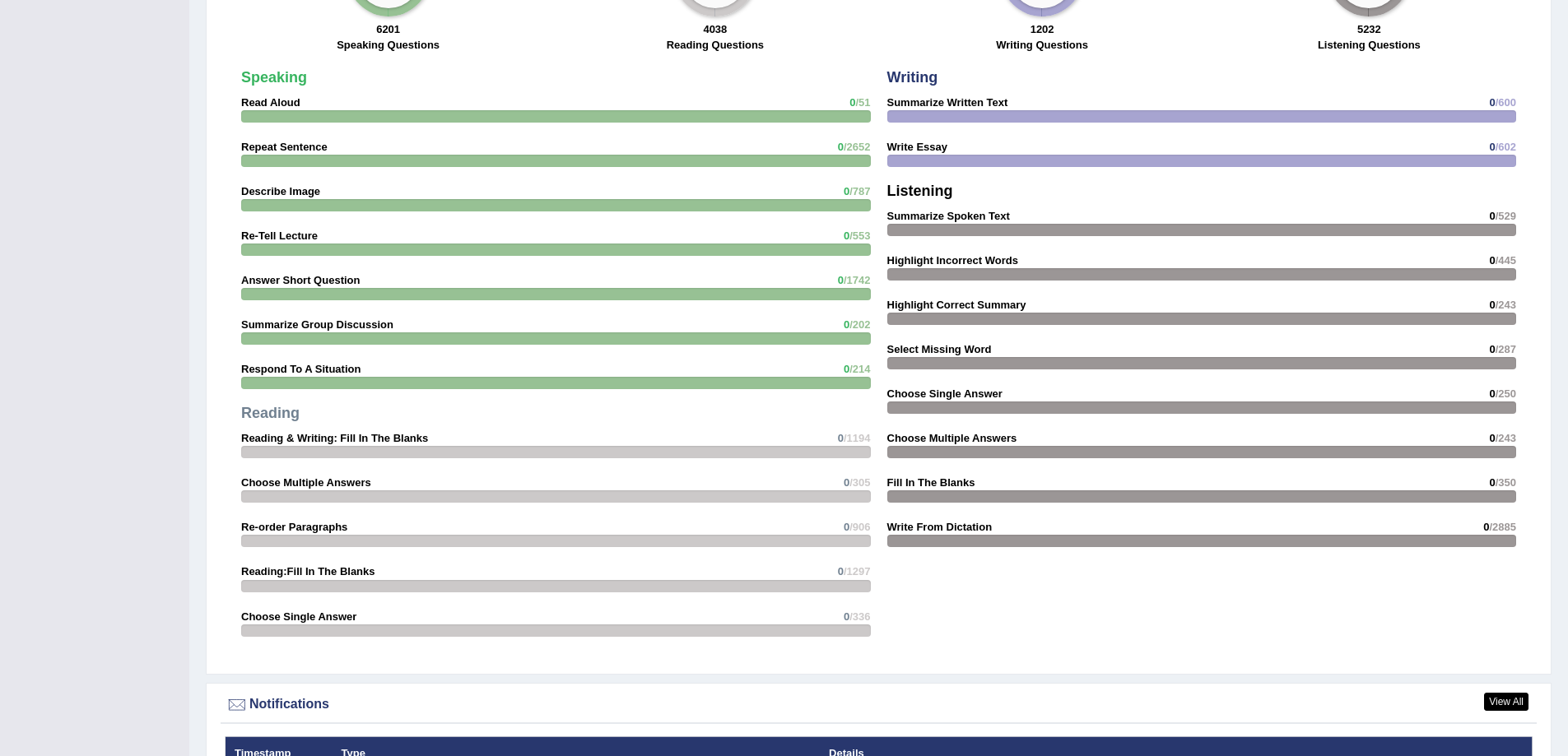
scroll to position [1342, 0]
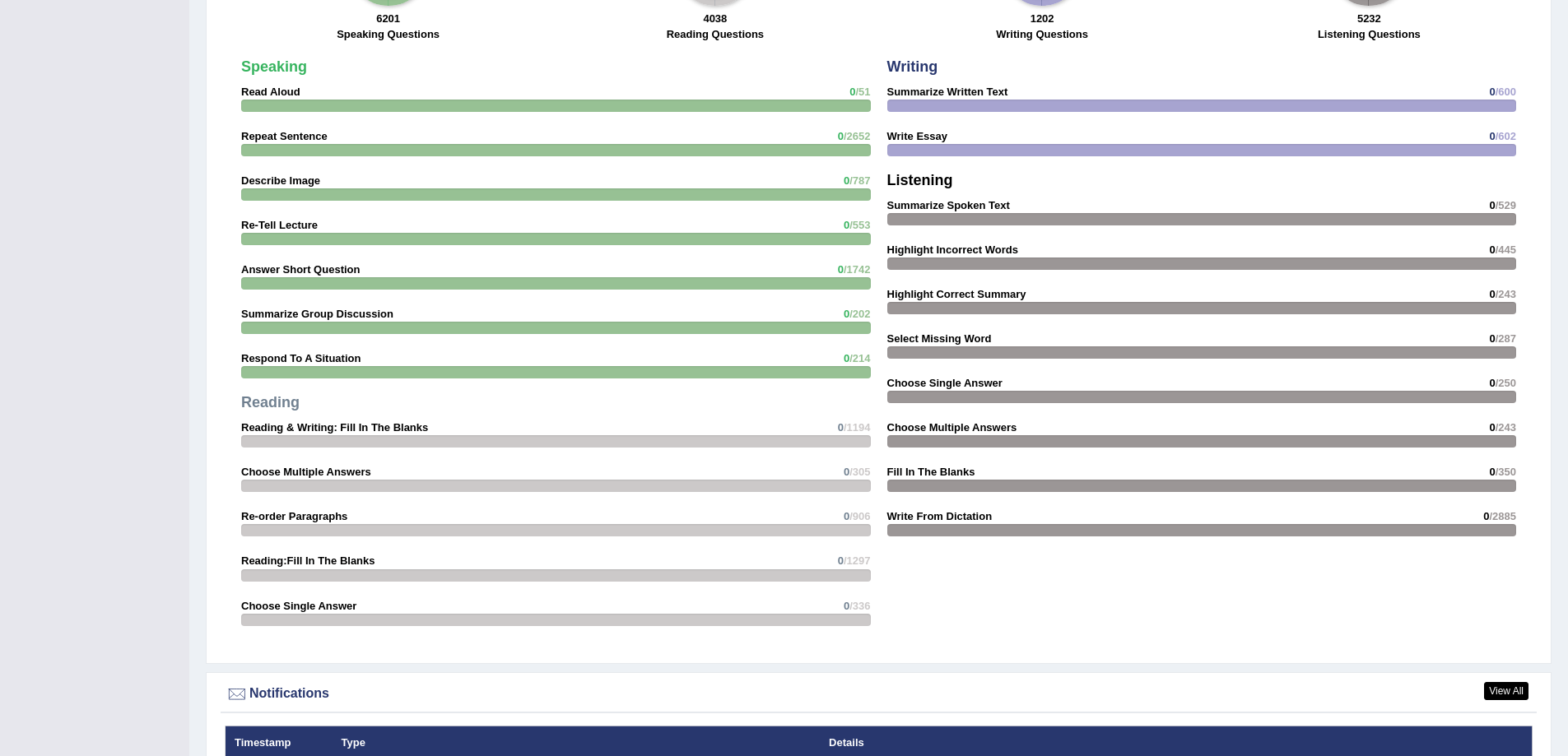
click at [929, 466] on strong "Fill In The Blanks" at bounding box center [931, 472] width 88 height 13
click at [930, 470] on strong "Fill In The Blanks" at bounding box center [931, 472] width 88 height 13
click at [930, 520] on strong "Write From Dictation" at bounding box center [939, 516] width 105 height 13
click at [844, 367] on div at bounding box center [556, 372] width 629 height 13
click at [299, 356] on strong "Respond To A Situation" at bounding box center [301, 358] width 119 height 13
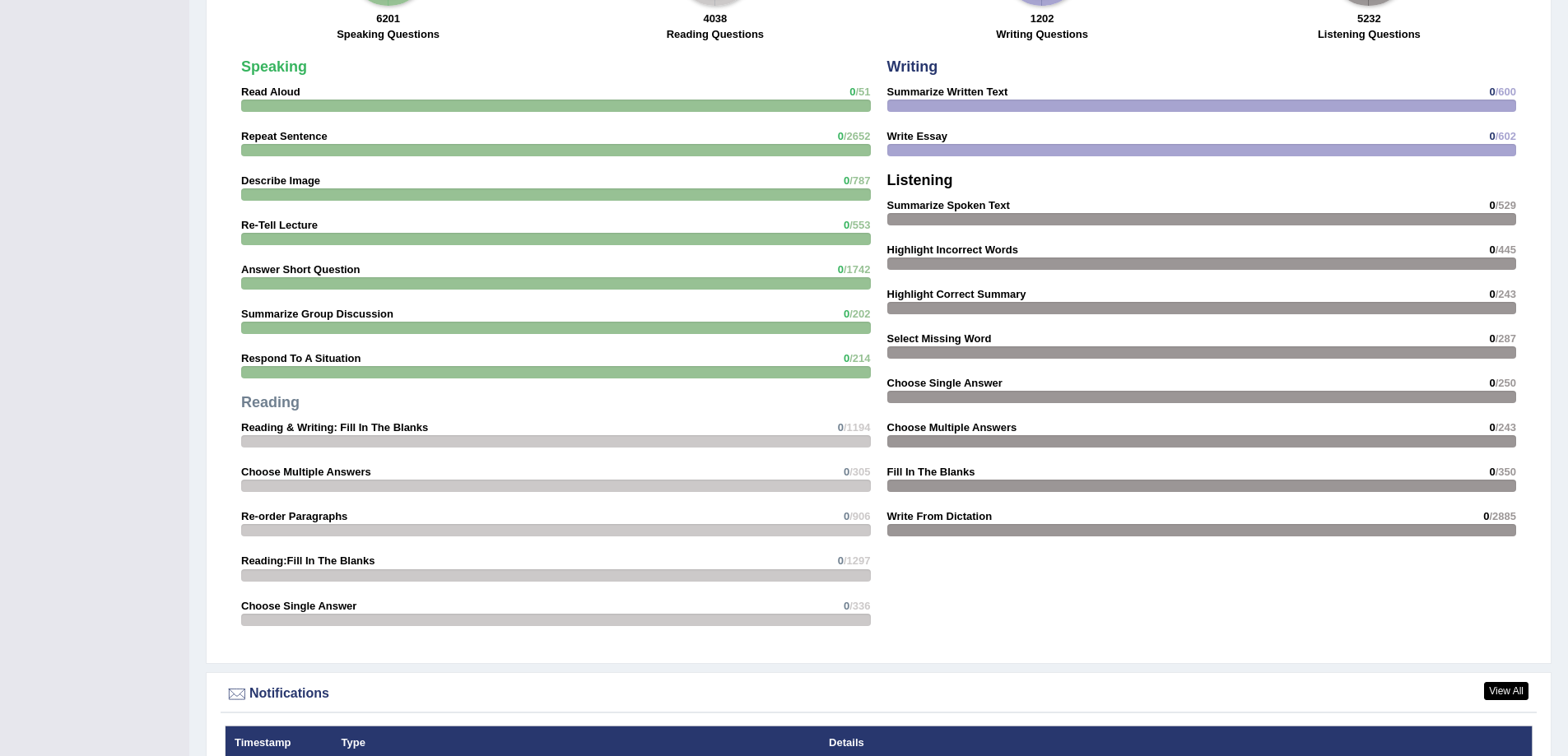
click at [299, 356] on strong "Respond To A Situation" at bounding box center [301, 358] width 119 height 13
click at [297, 355] on strong "Respond To A Situation" at bounding box center [301, 358] width 119 height 13
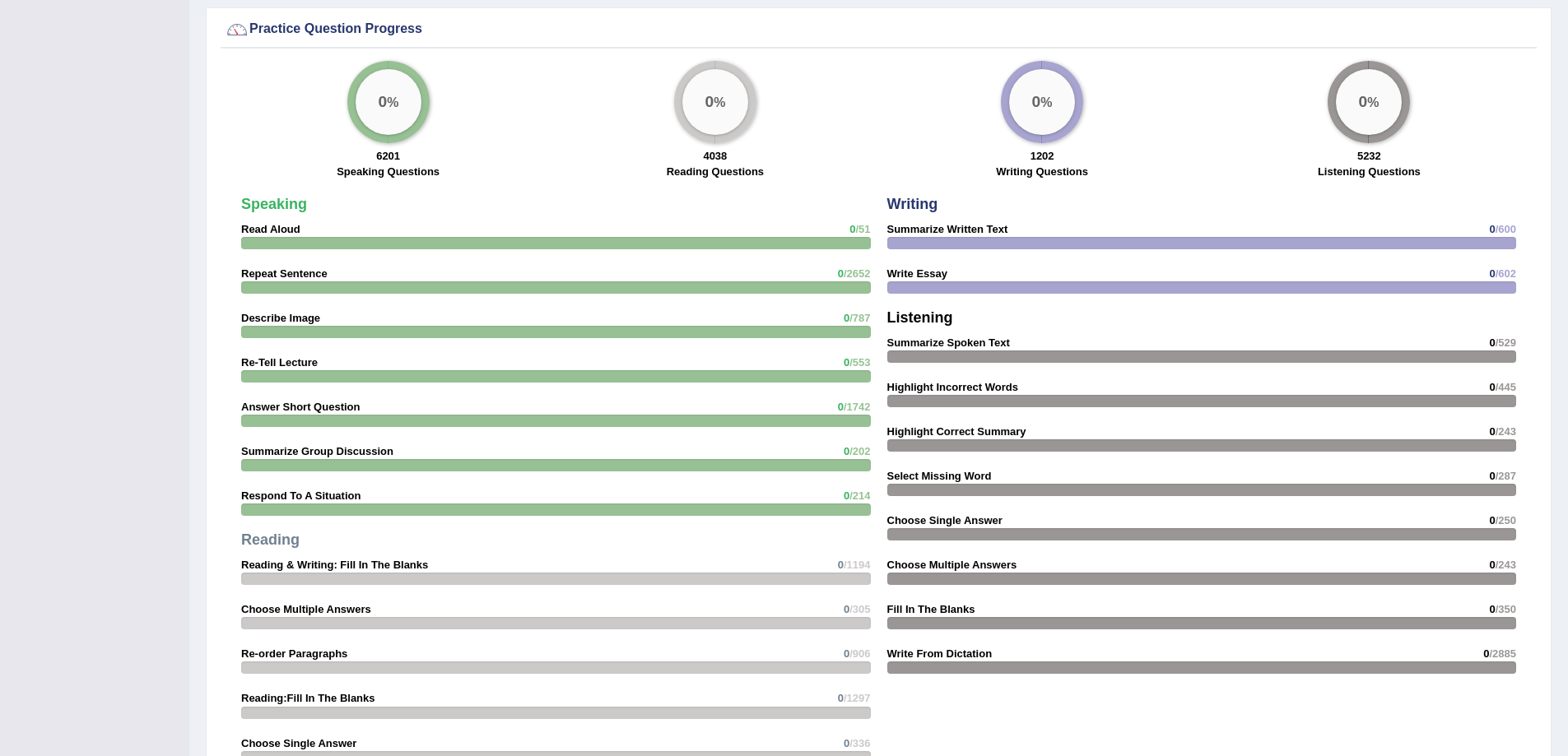
scroll to position [1177, 0]
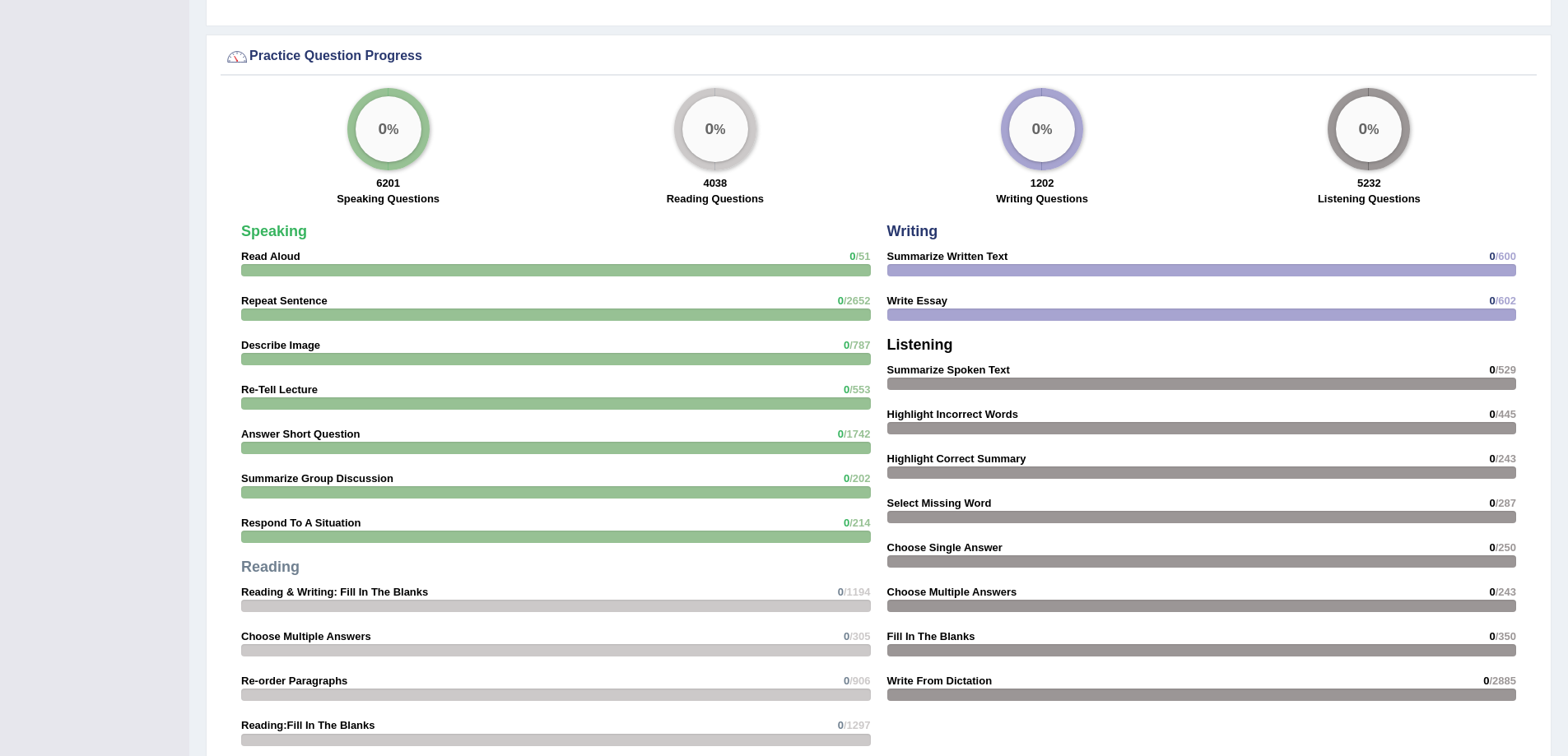
click at [293, 429] on strong "Answer Short Question" at bounding box center [301, 433] width 119 height 13
click at [296, 382] on div "Speaking Read Aloud 0 /51 Repeat Sentence 0 /2652 Describe Image 0 /787 Re-Tell…" at bounding box center [556, 511] width 646 height 592
click at [287, 389] on strong "Re-Tell Lecture" at bounding box center [280, 389] width 76 height 13
click at [287, 348] on strong "Describe Image" at bounding box center [280, 345] width 79 height 13
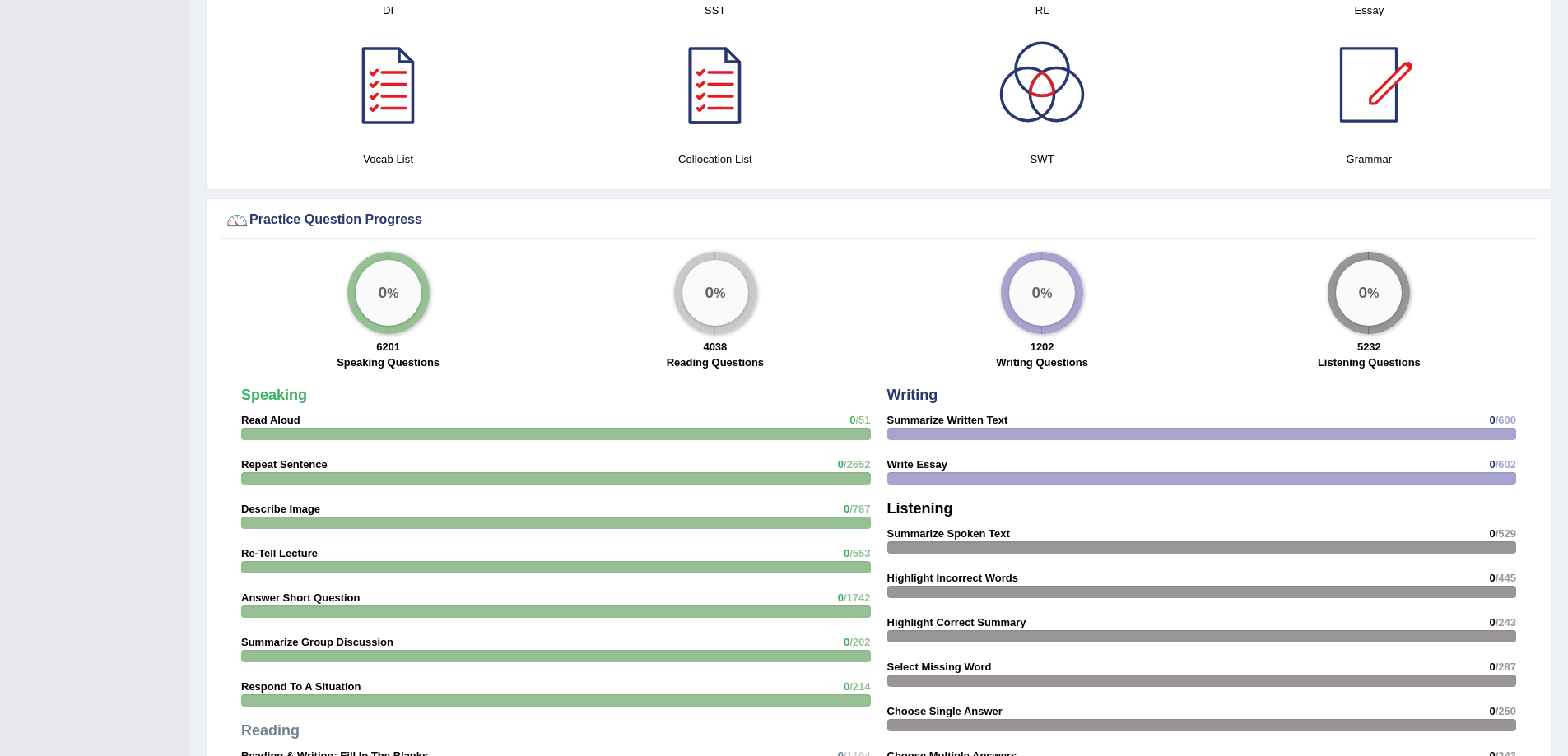
scroll to position [848, 0]
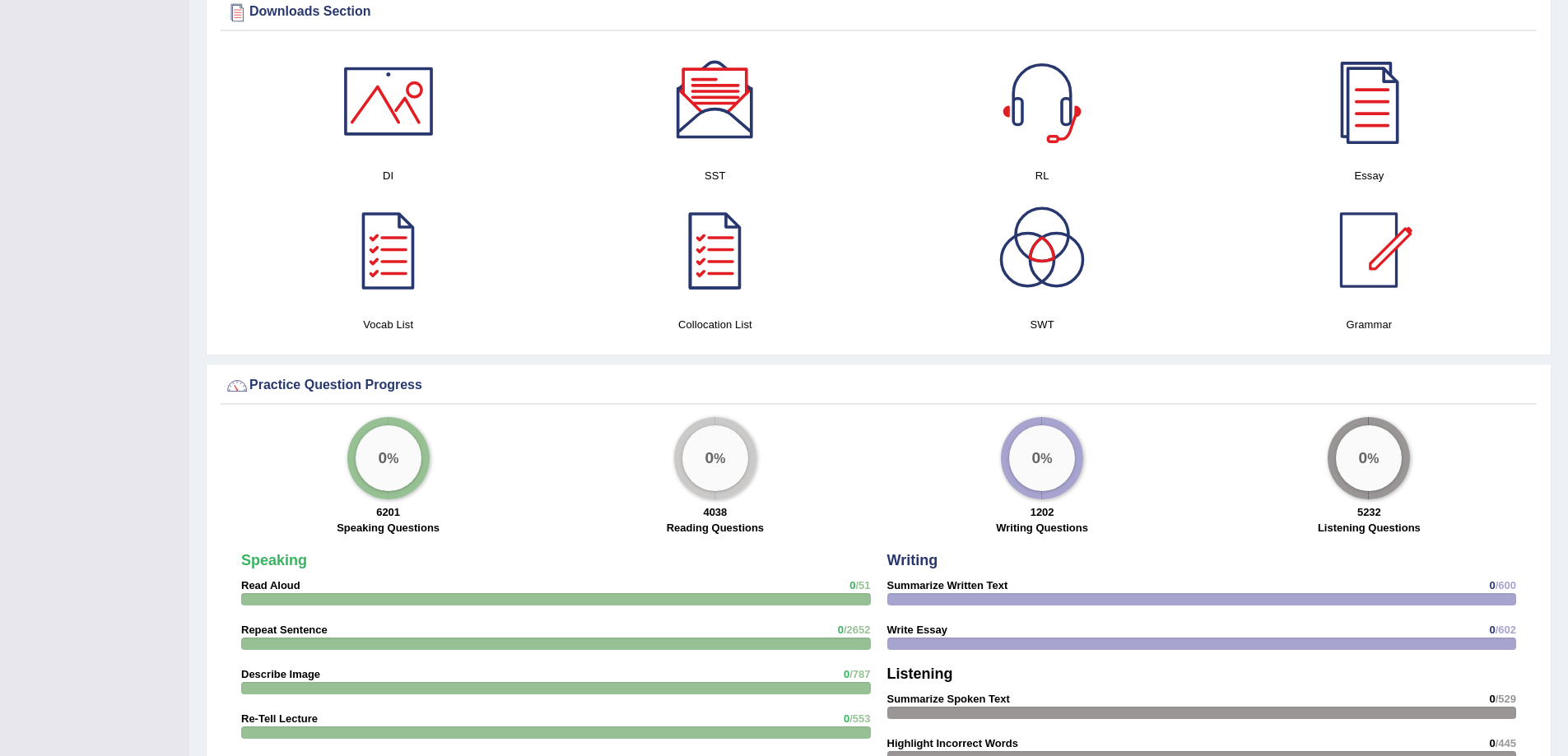
click at [1024, 466] on div "0 %" at bounding box center [1042, 458] width 66 height 66
click at [675, 465] on div "0 %" at bounding box center [715, 458] width 82 height 82
click at [396, 445] on div "0 %" at bounding box center [389, 458] width 66 height 66
click at [331, 385] on div "Practice Question Progress" at bounding box center [878, 385] width 1308 height 25
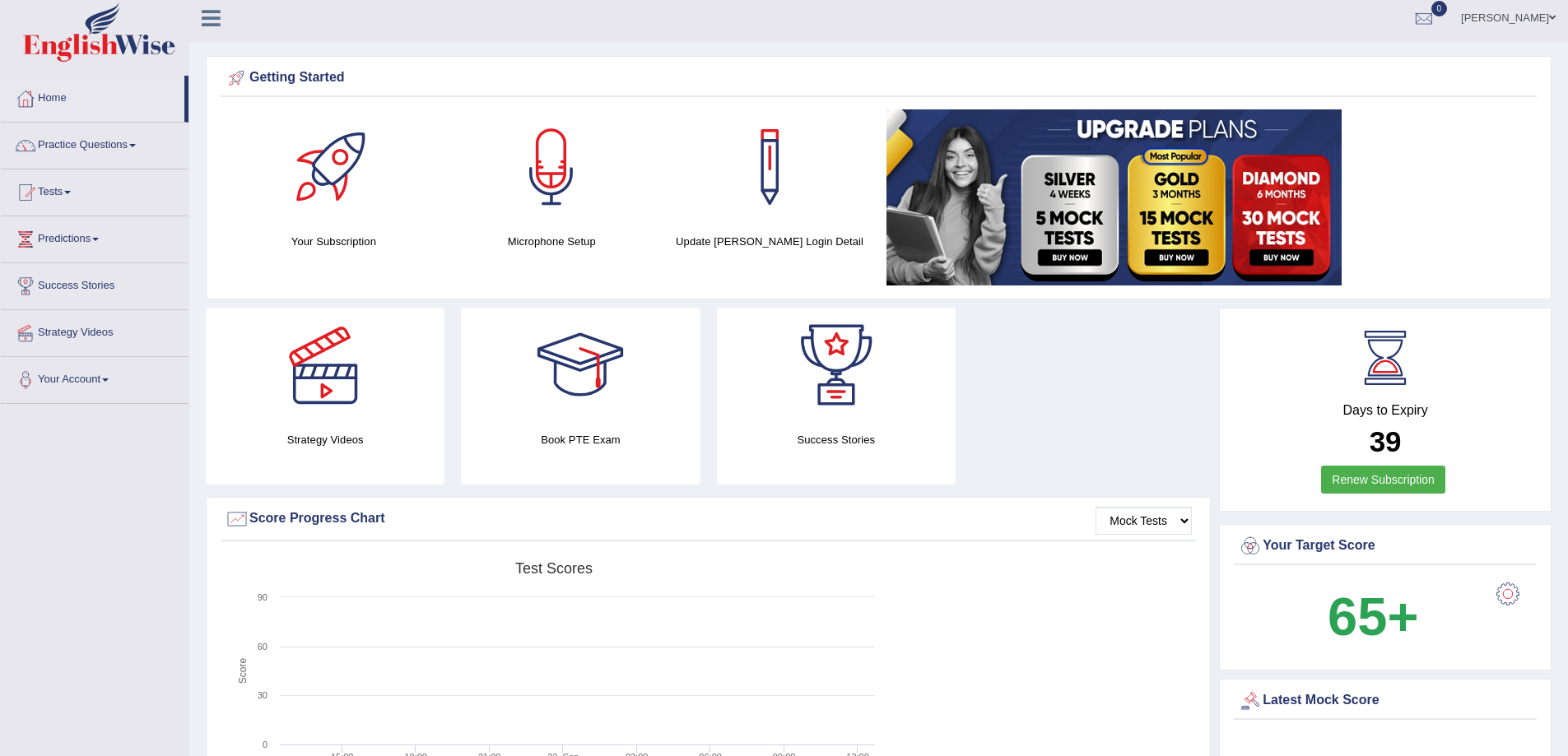
scroll to position [0, 0]
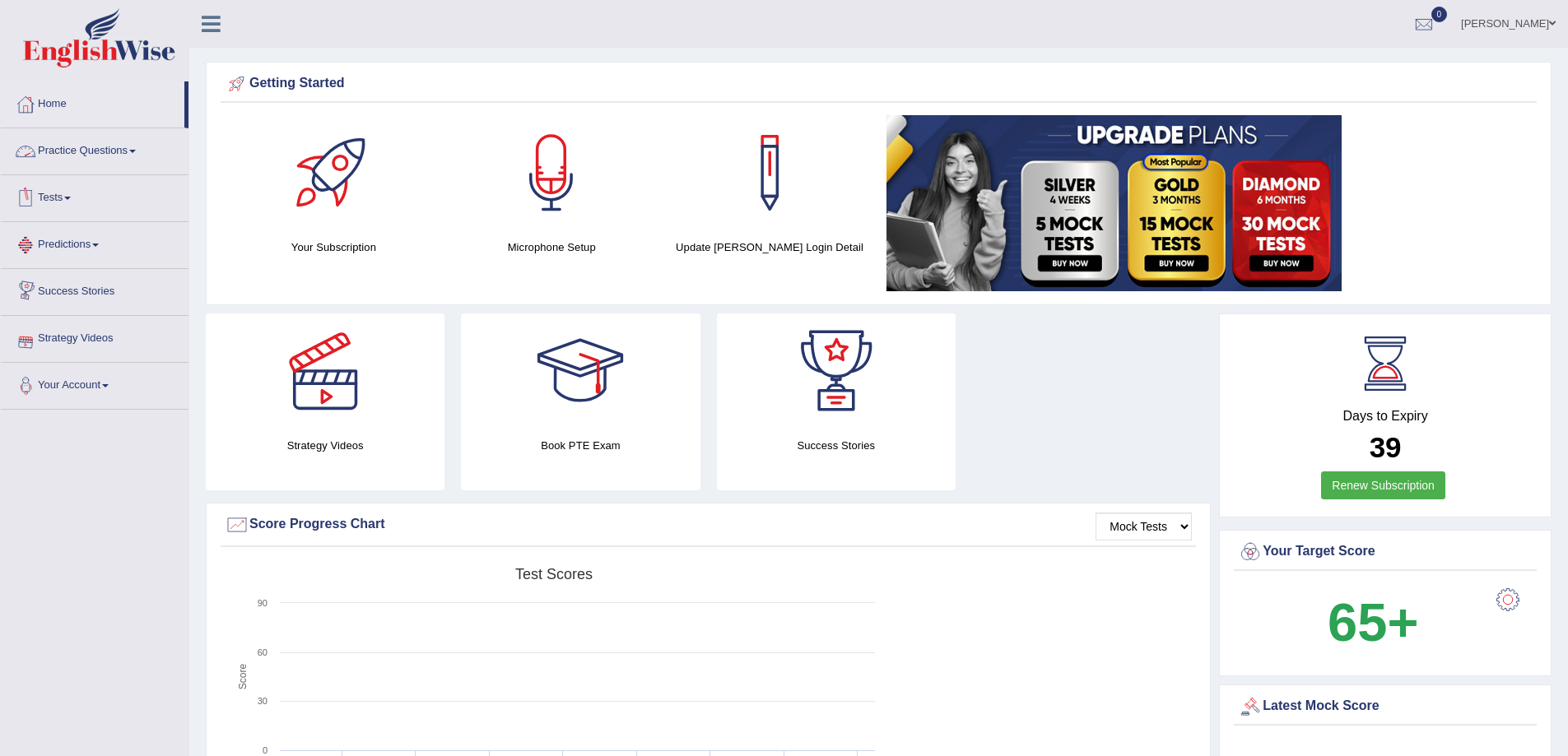
click at [137, 159] on link "Practice Questions" at bounding box center [95, 149] width 188 height 41
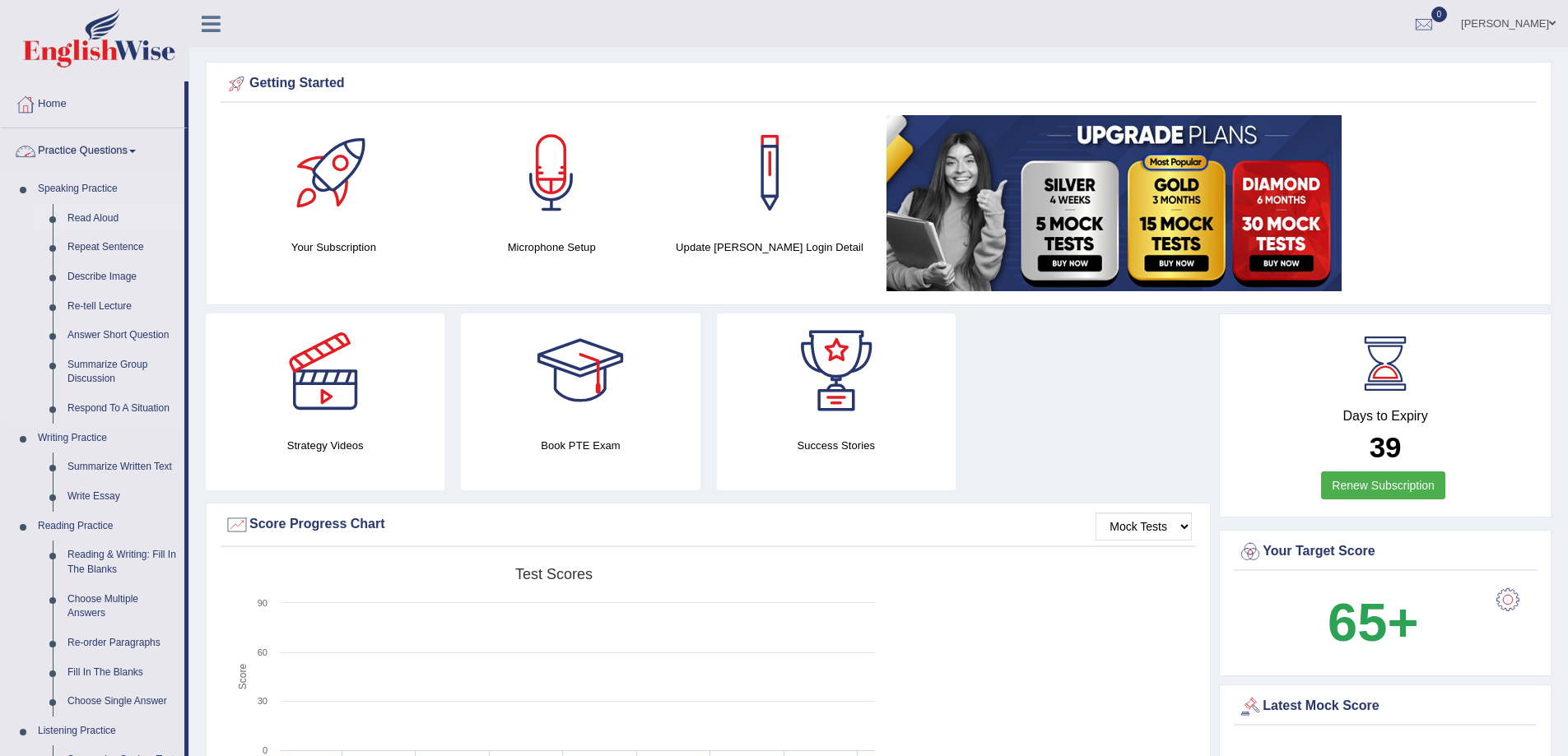
click at [108, 218] on link "Read Aloud" at bounding box center [122, 218] width 125 height 30
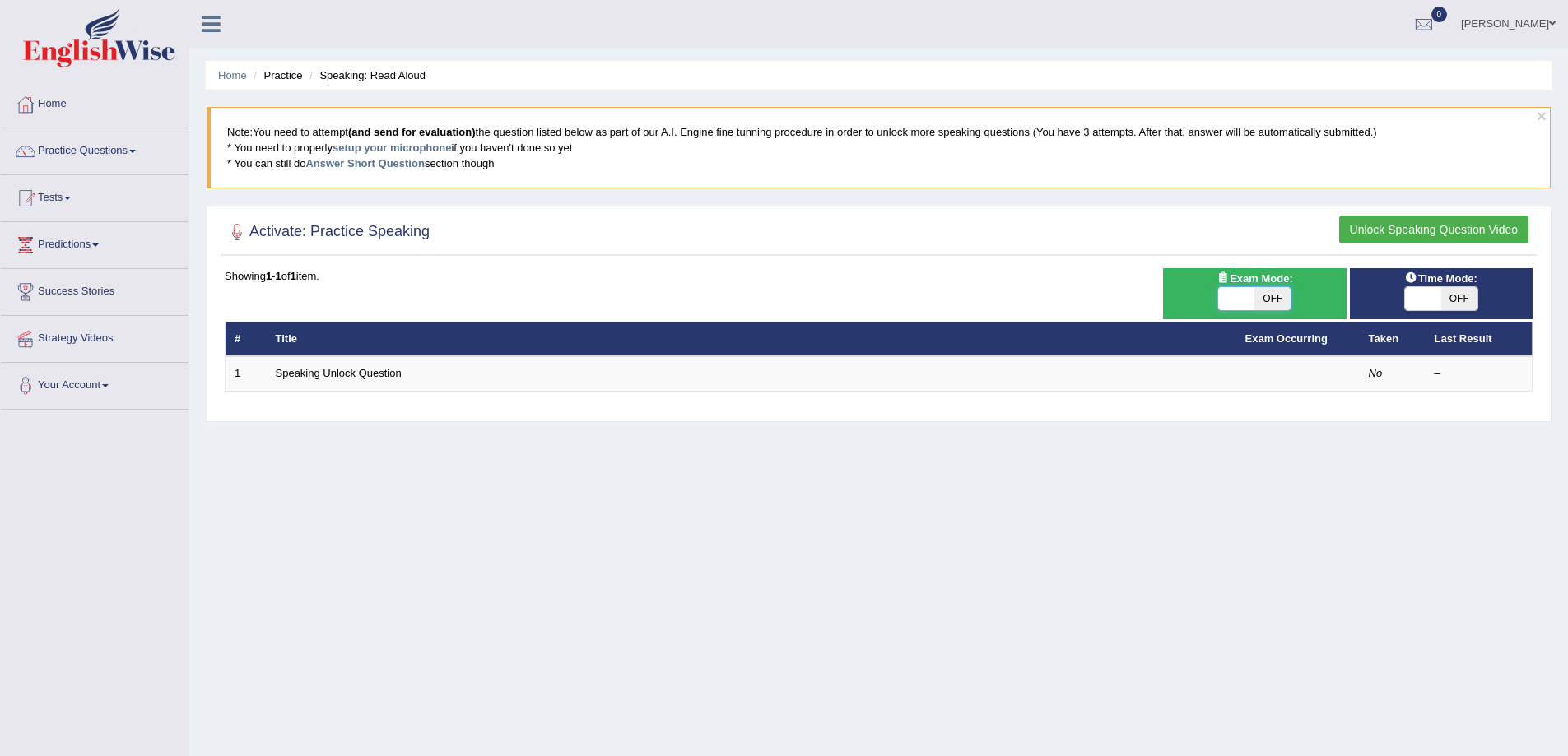
click at [1228, 300] on span at bounding box center [1236, 298] width 36 height 23
checkbox input "true"
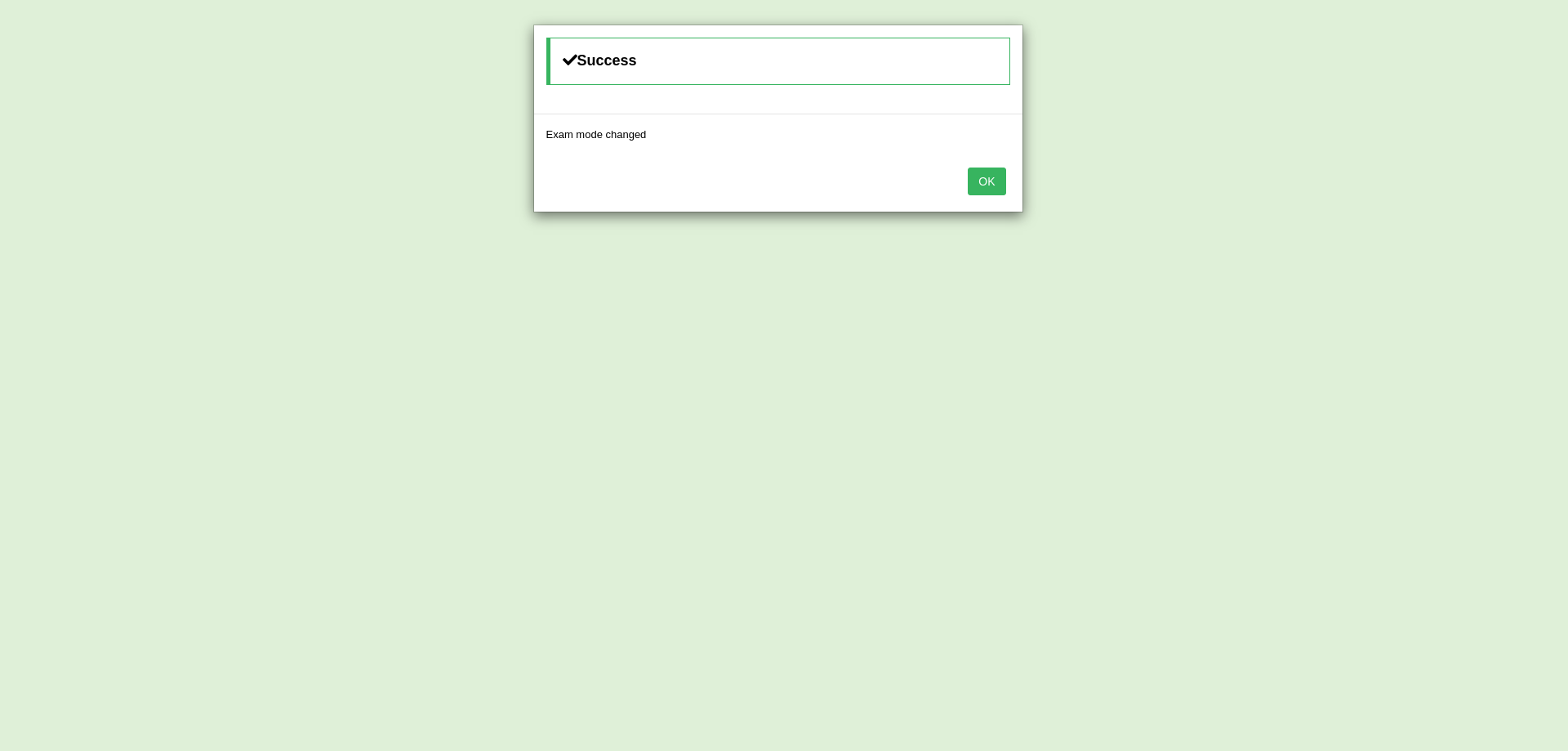
click at [974, 188] on button "OK" at bounding box center [986, 181] width 38 height 28
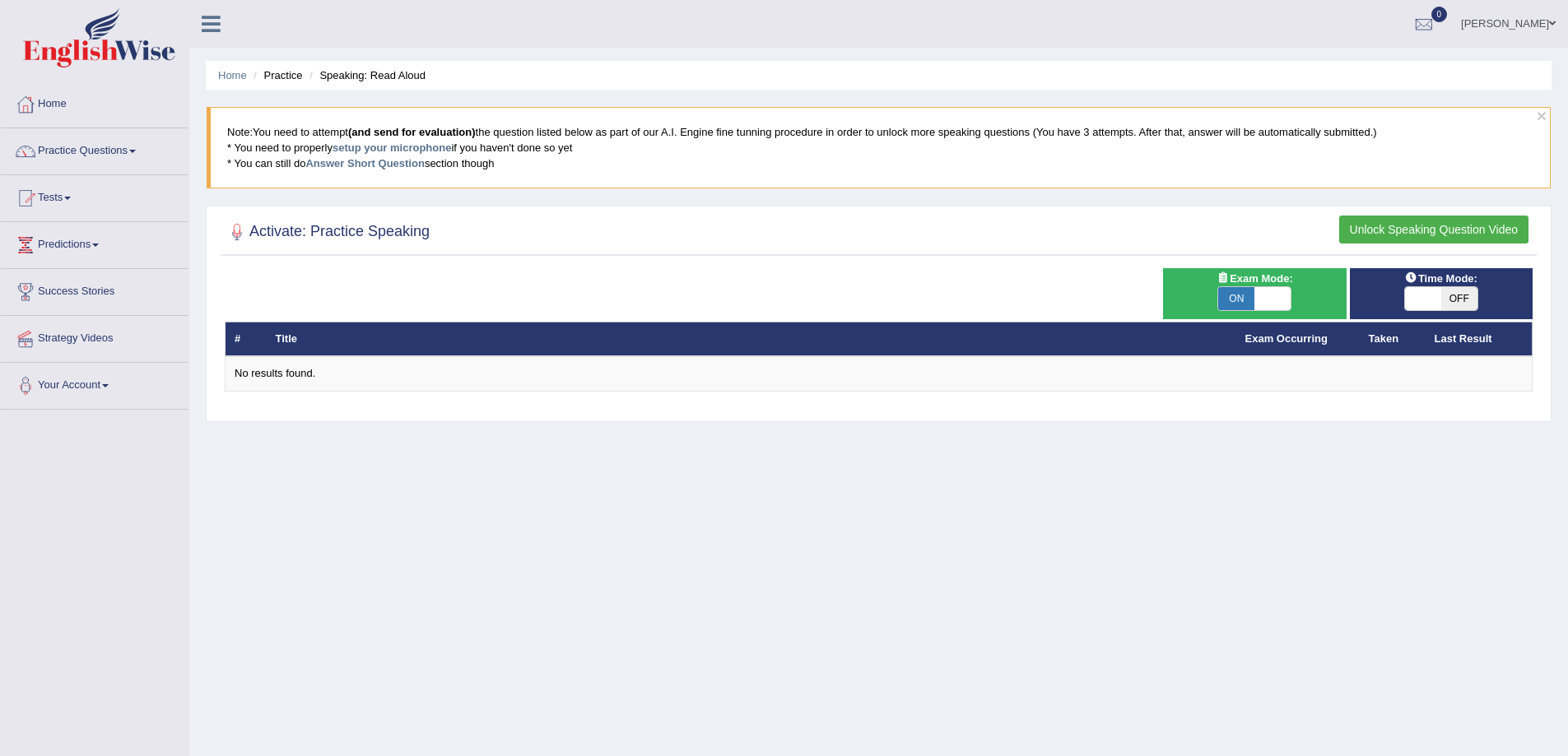
click at [1427, 295] on span at bounding box center [1423, 298] width 36 height 23
checkbox input "true"
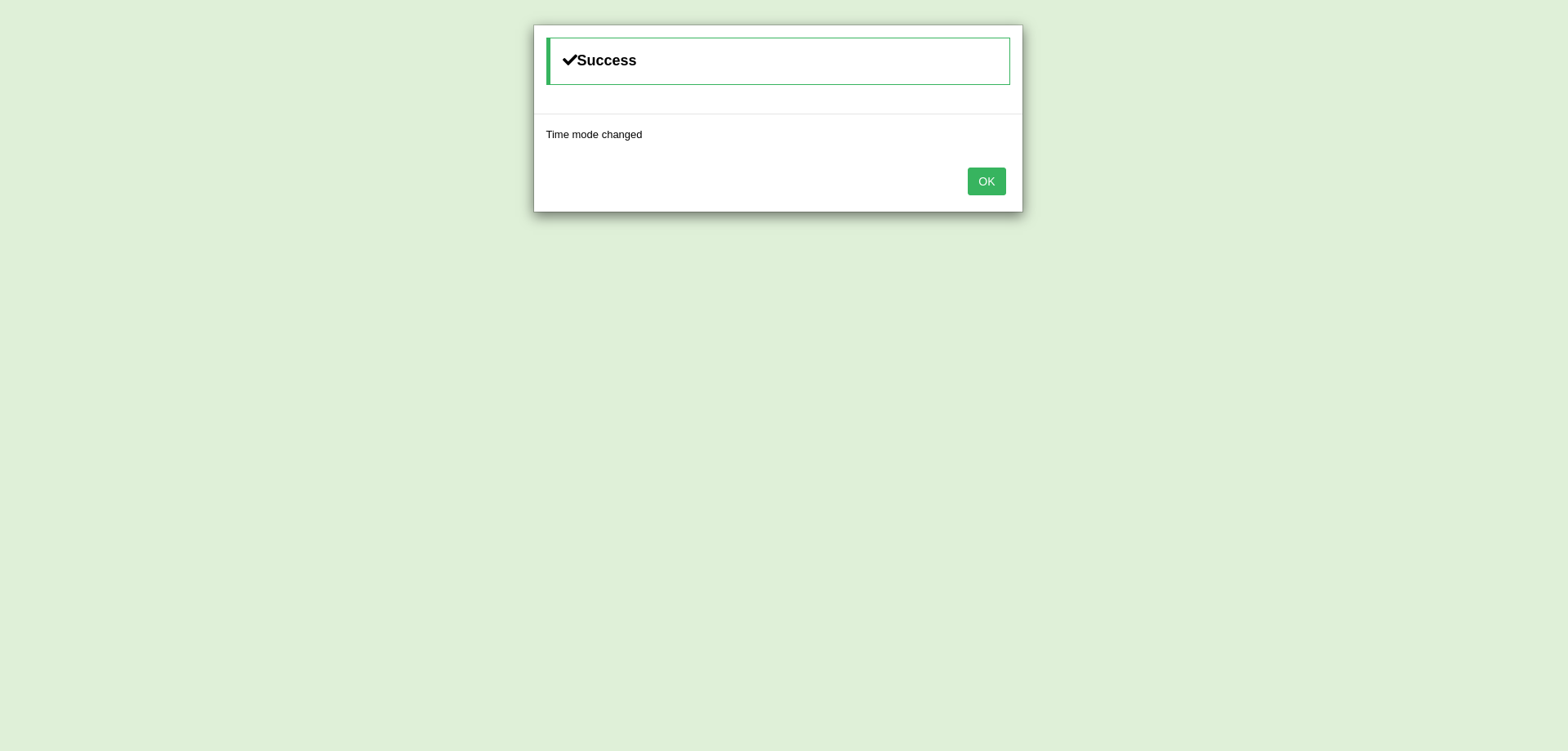
click at [974, 184] on button "OK" at bounding box center [986, 181] width 38 height 28
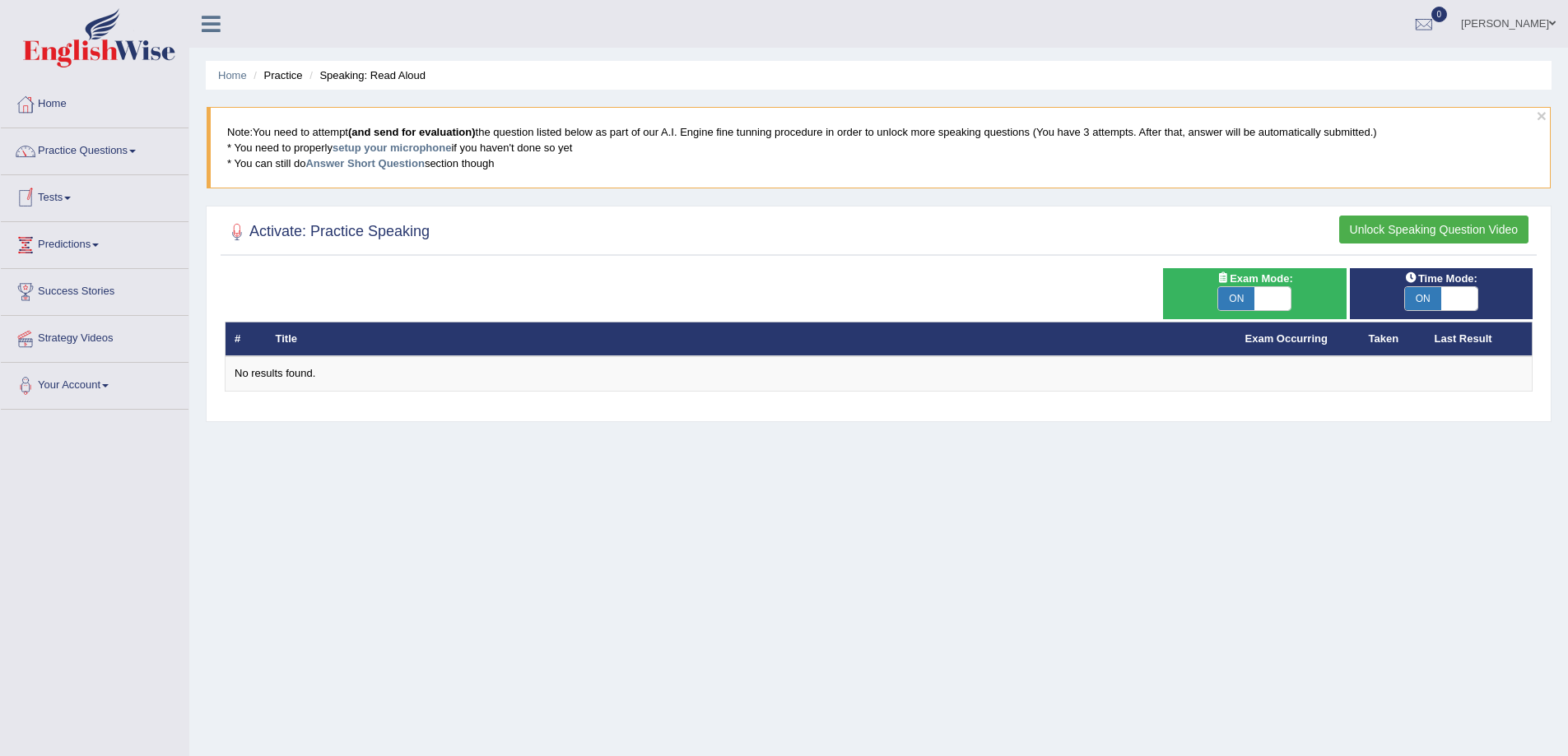
click at [305, 233] on h2 "Activate: Practice Speaking" at bounding box center [327, 231] width 205 height 25
click at [1496, 225] on button "Unlock Speaking Question Video" at bounding box center [1433, 229] width 189 height 28
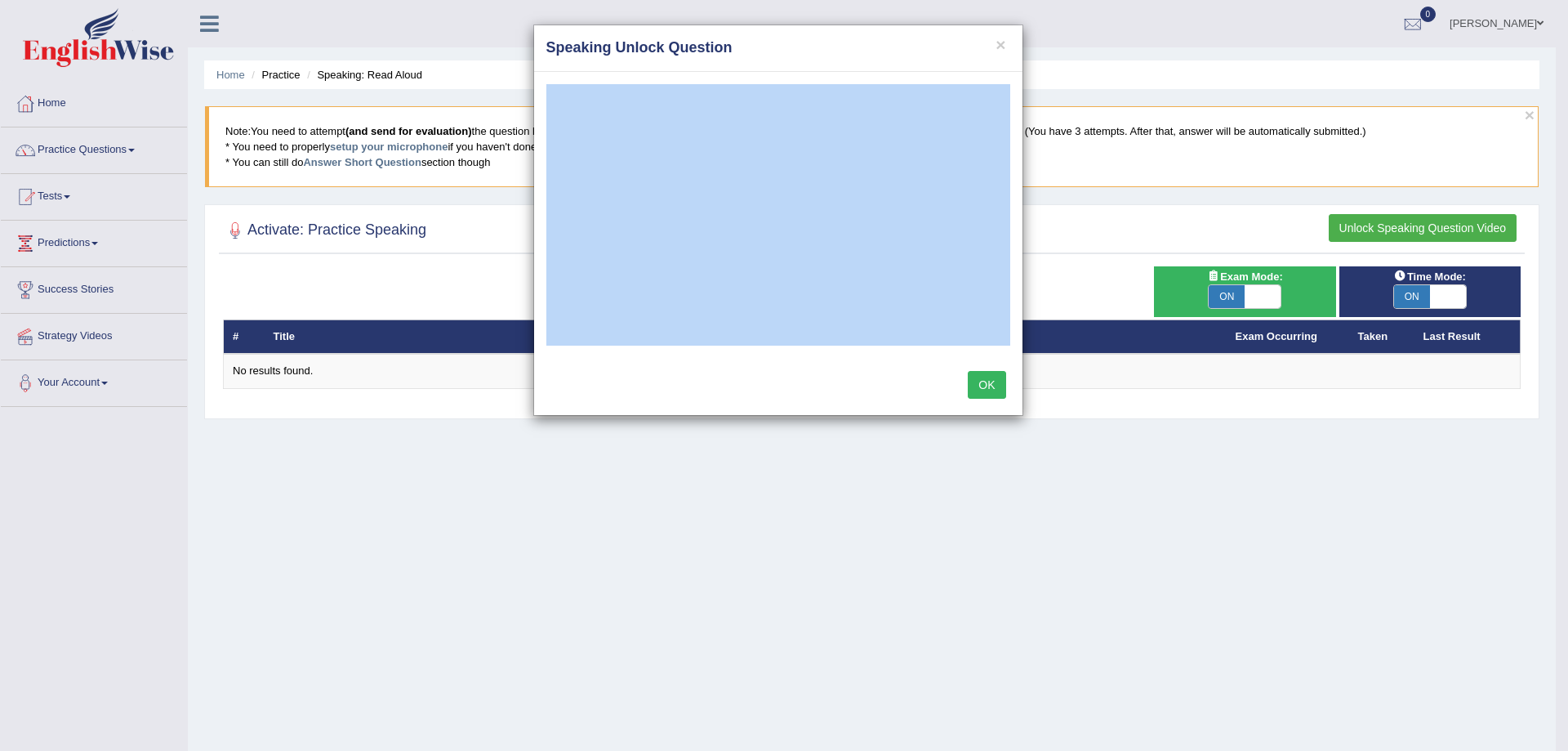
click at [979, 379] on button "OK" at bounding box center [986, 384] width 38 height 28
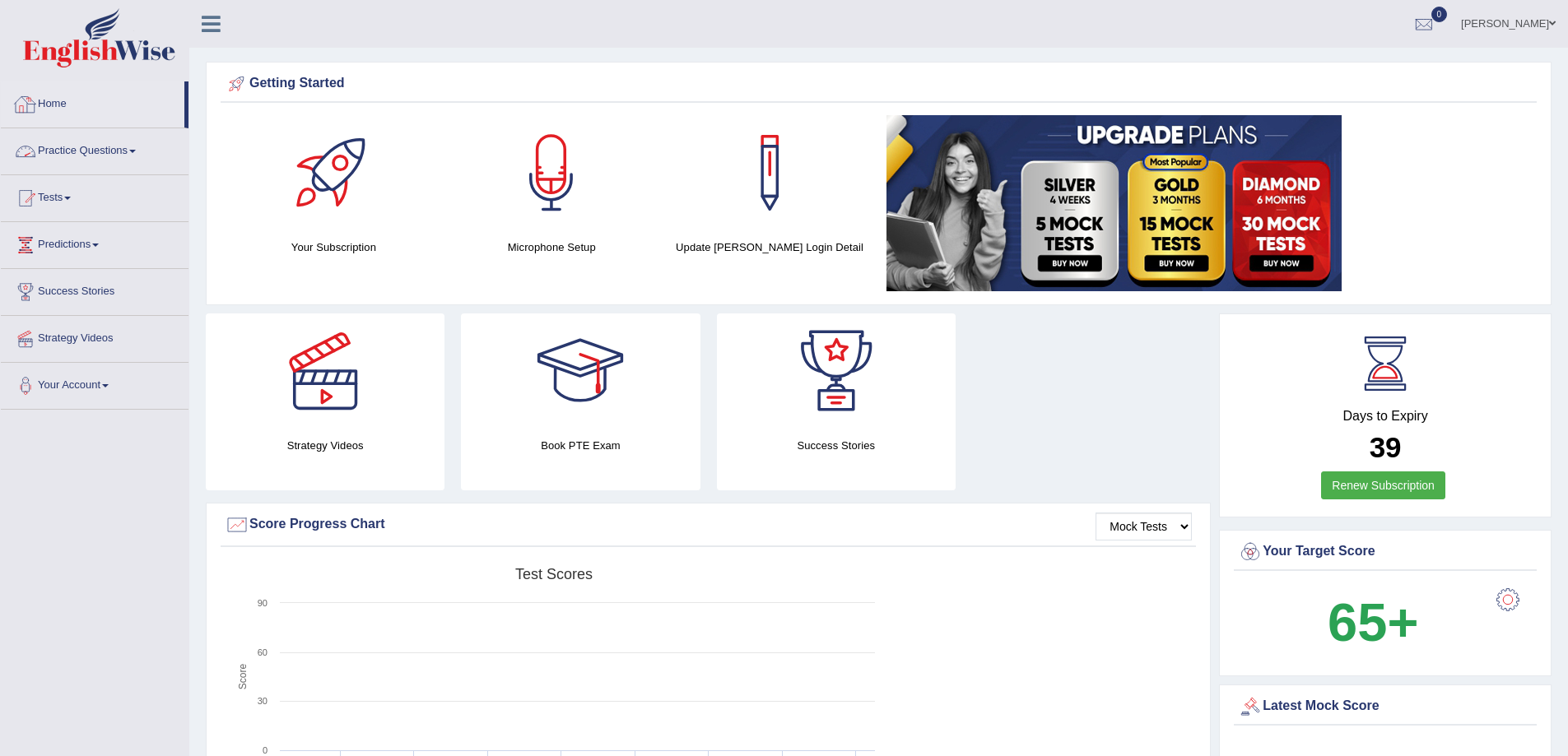
click at [136, 151] on span at bounding box center [133, 152] width 7 height 3
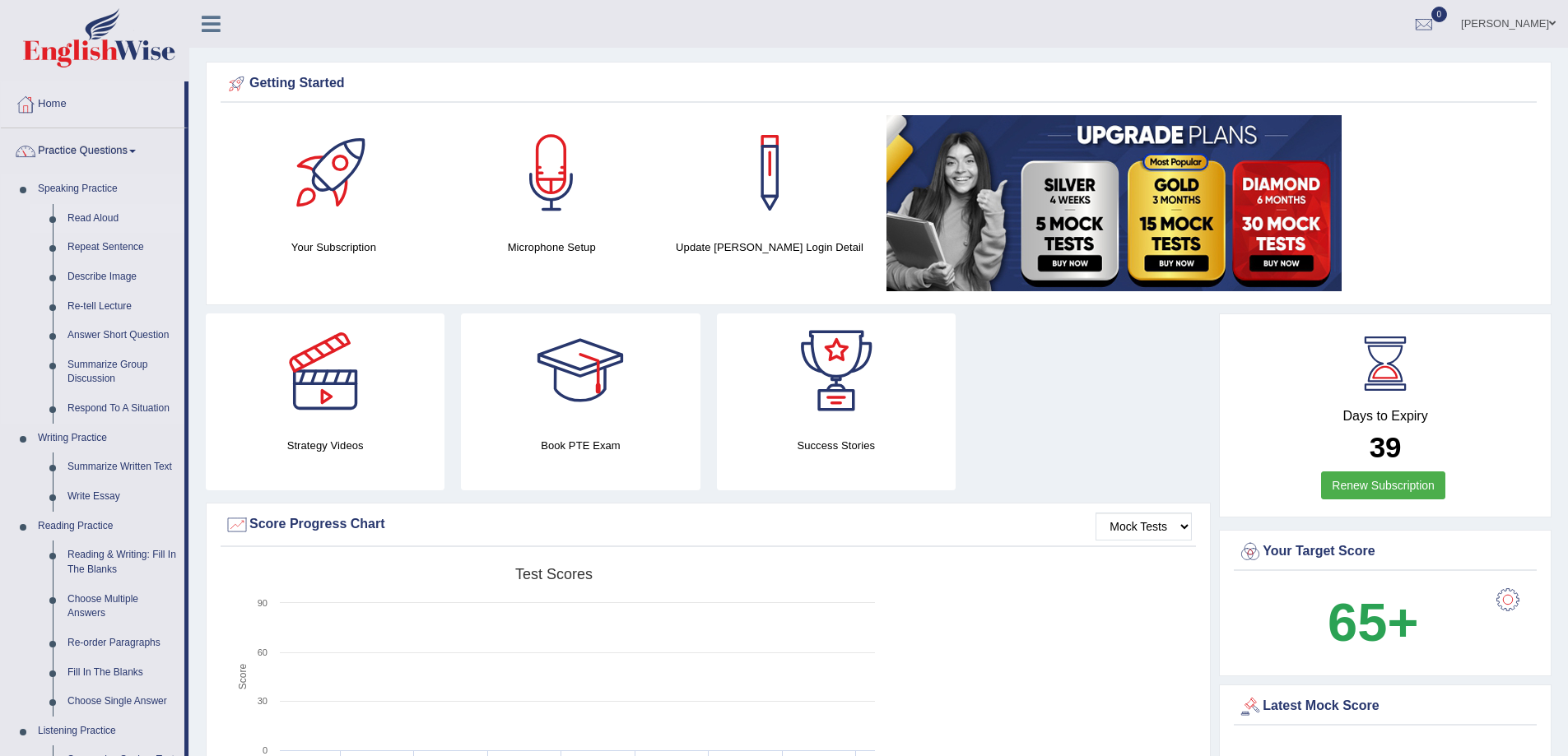
click at [88, 218] on link "Read Aloud" at bounding box center [122, 218] width 125 height 30
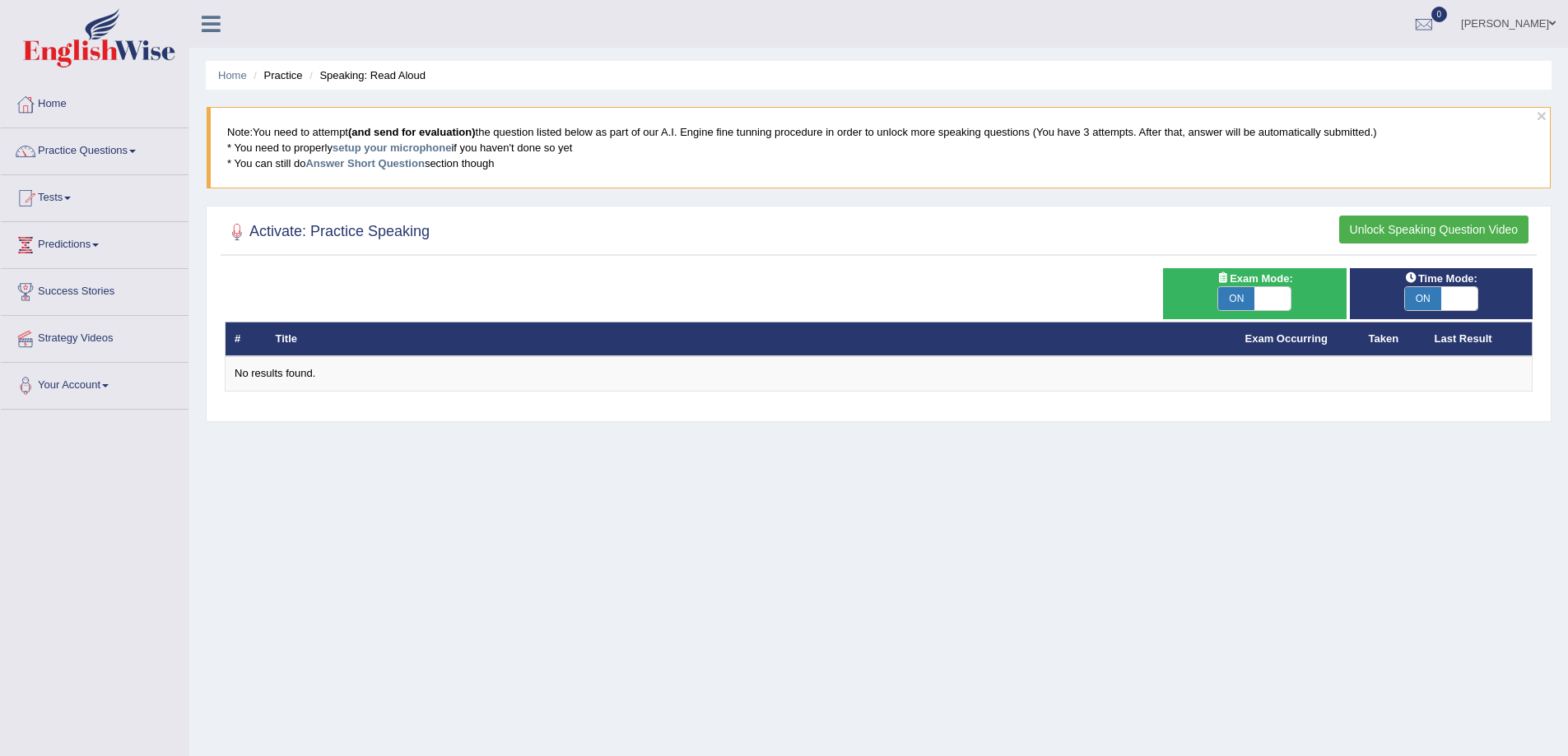
click at [1273, 298] on span at bounding box center [1272, 298] width 36 height 23
checkbox input "false"
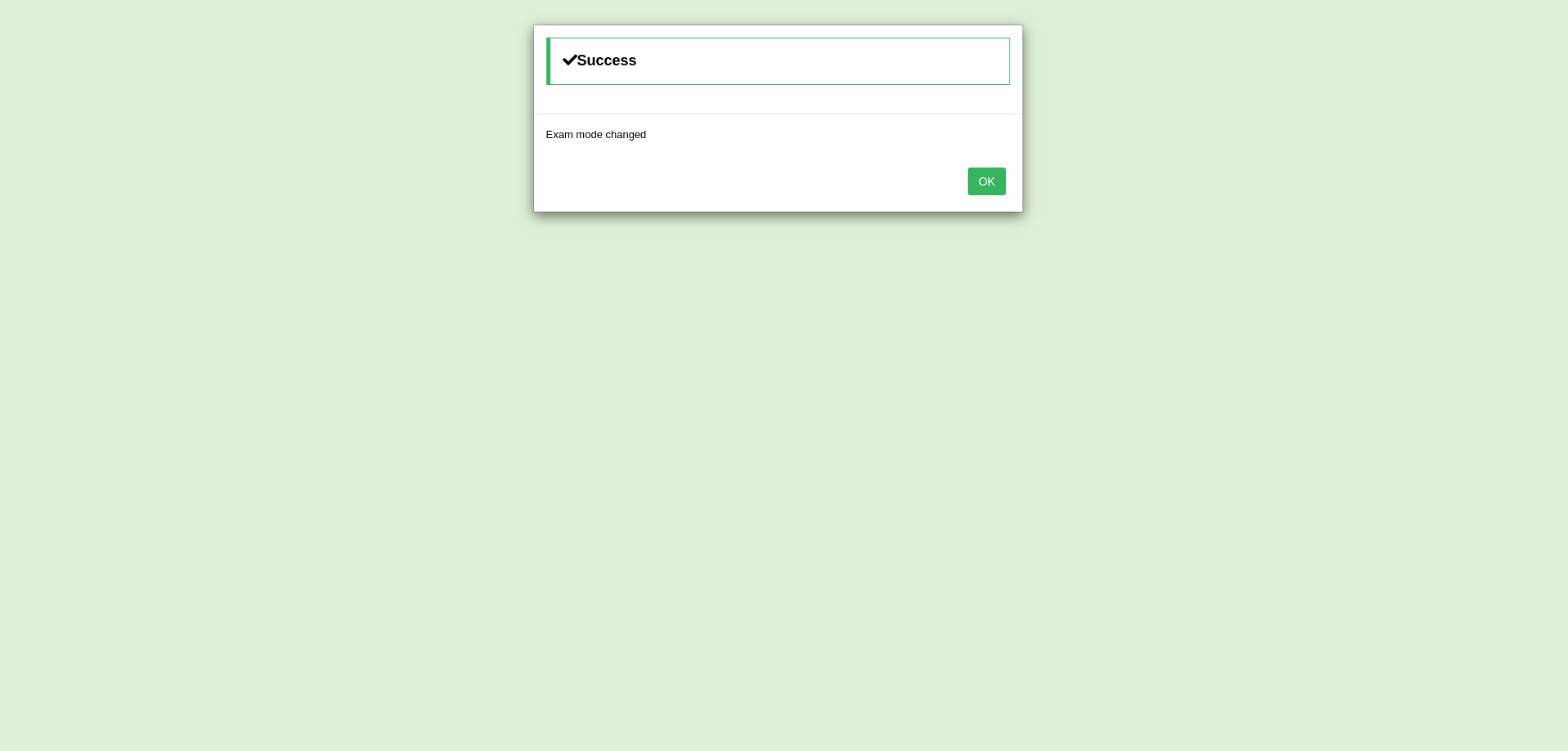
click at [992, 177] on button "OK" at bounding box center [986, 181] width 38 height 28
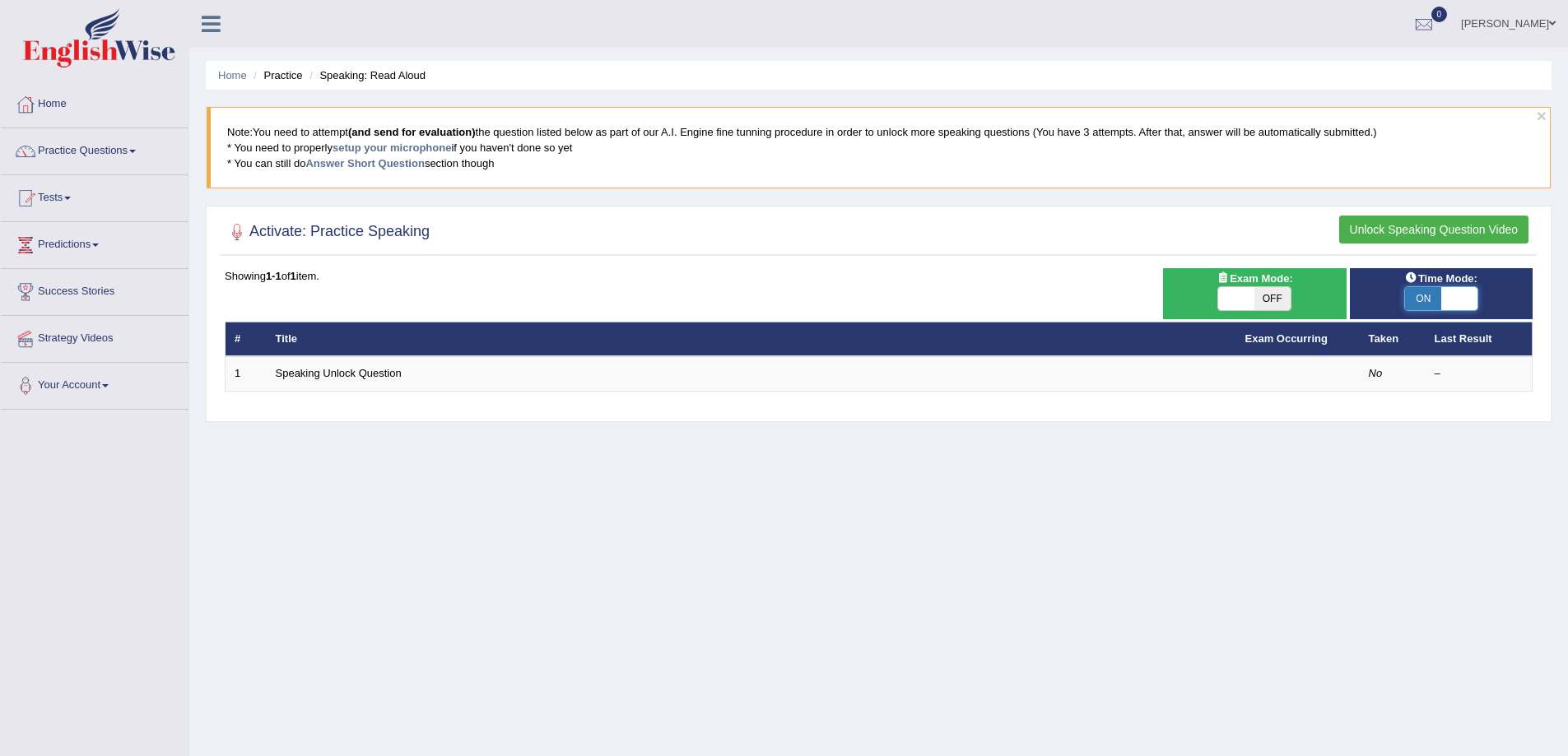
click at [1468, 295] on span at bounding box center [1459, 298] width 36 height 23
checkbox input "false"
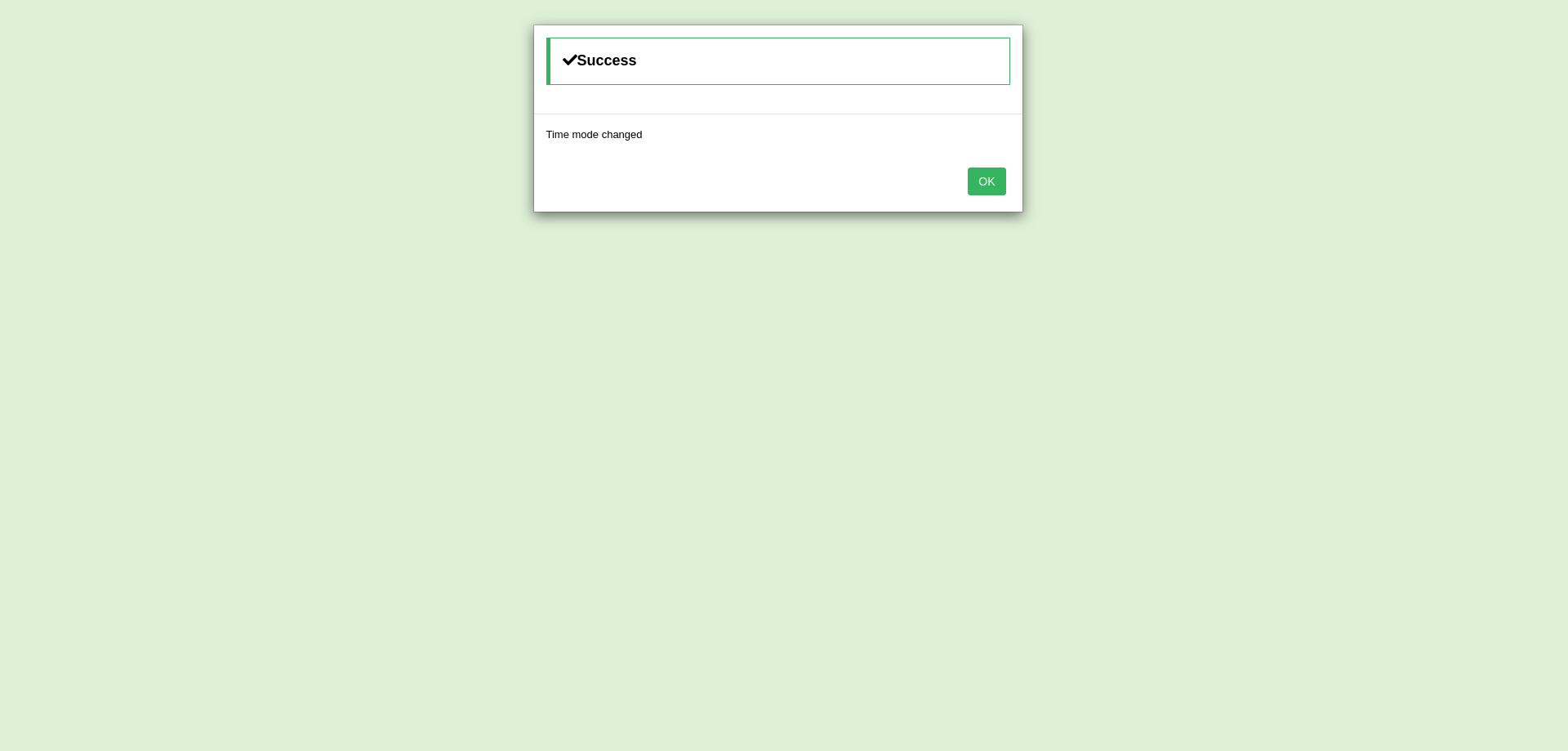
click at [979, 183] on button "OK" at bounding box center [986, 181] width 38 height 28
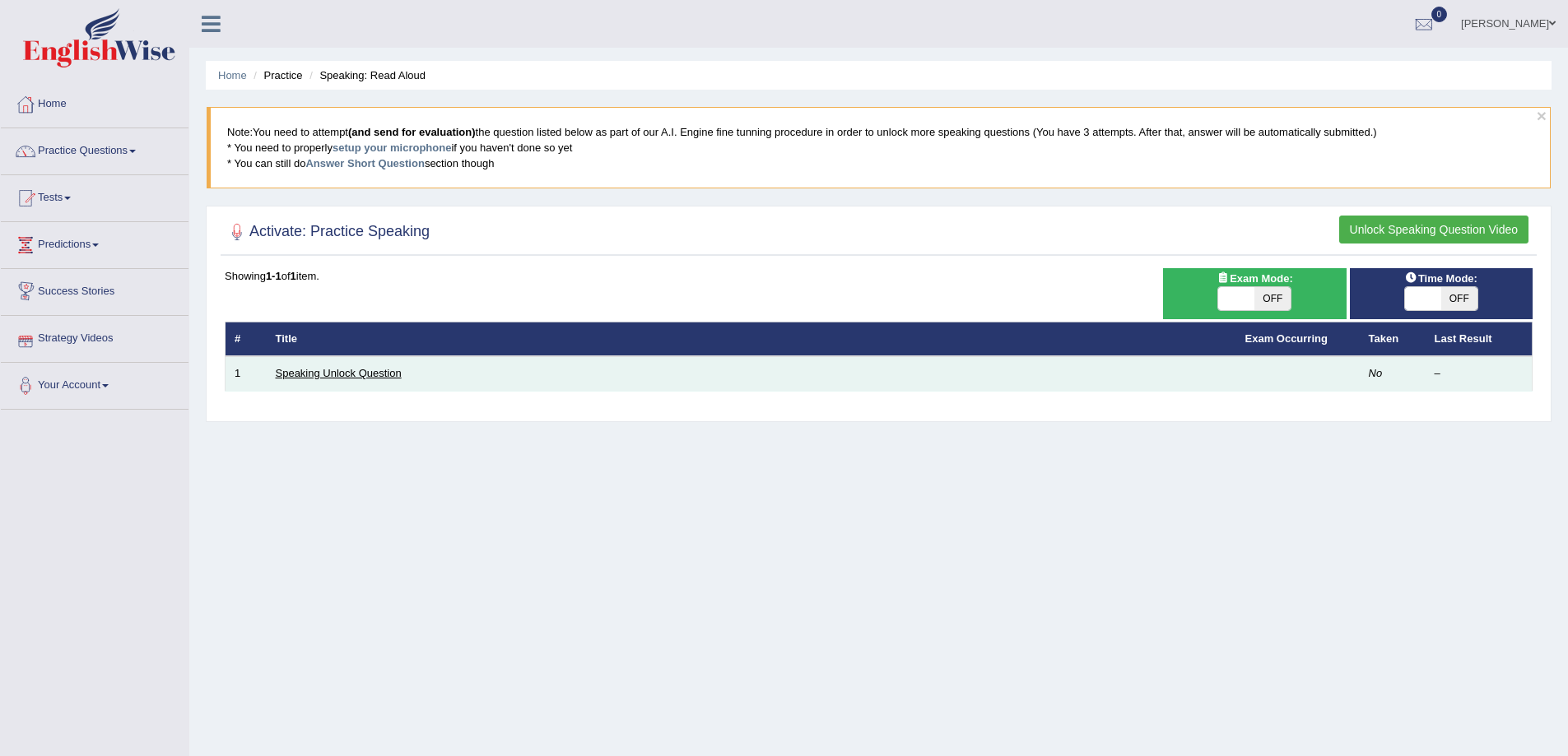
click at [344, 370] on link "Speaking Unlock Question" at bounding box center [338, 372] width 126 height 13
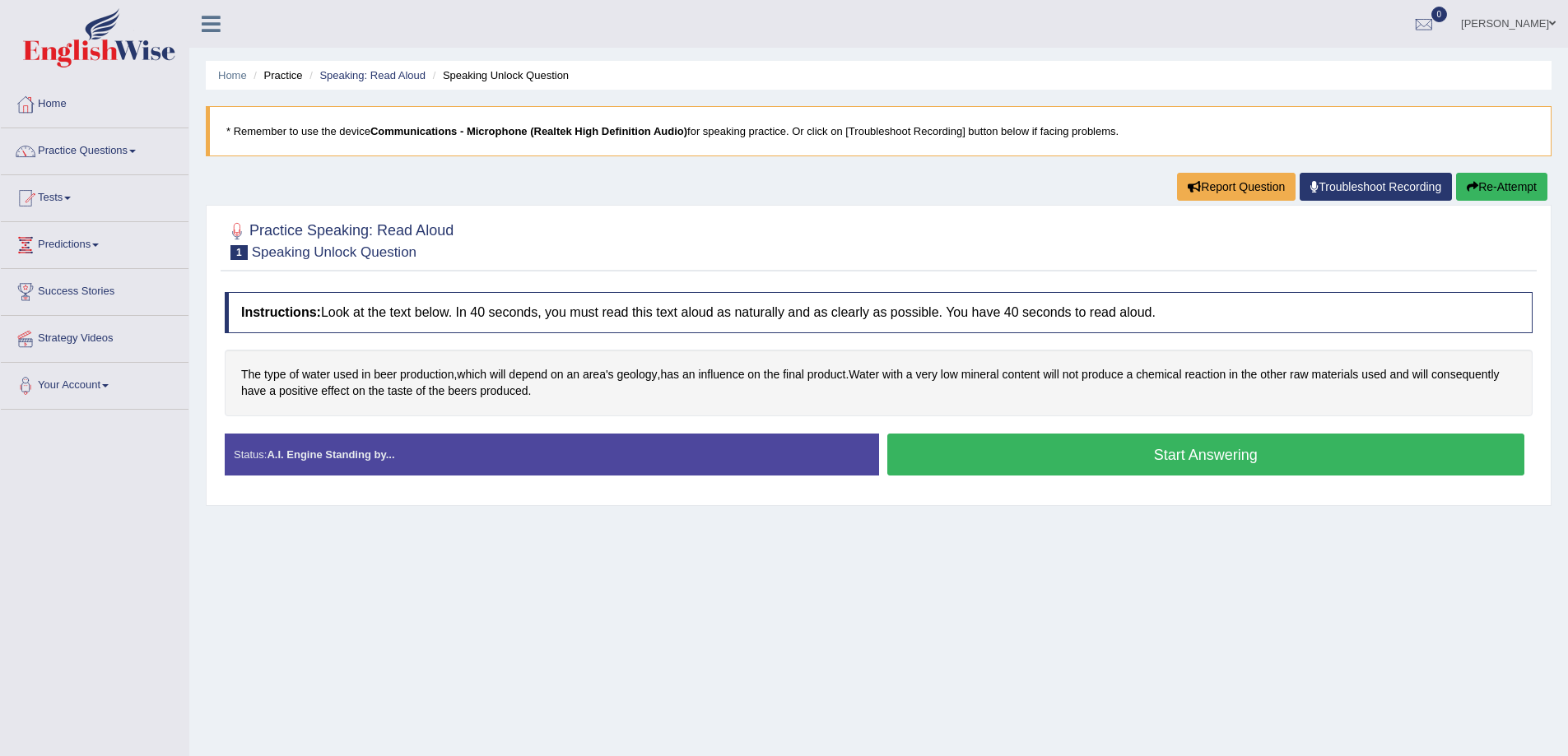
click at [1198, 450] on button "Start Answering" at bounding box center [1205, 455] width 638 height 42
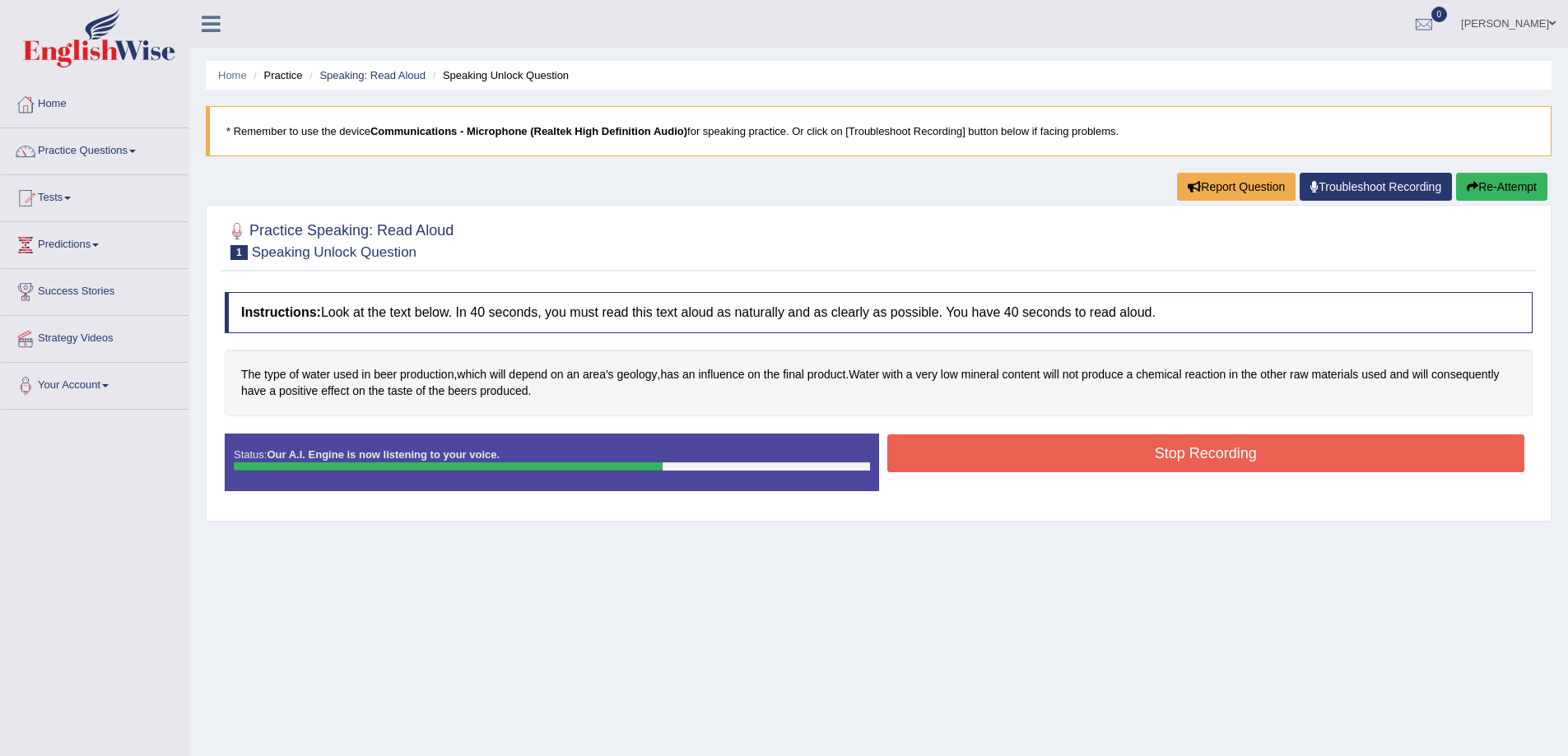
click at [1007, 444] on button "Stop Recording" at bounding box center [1205, 453] width 638 height 38
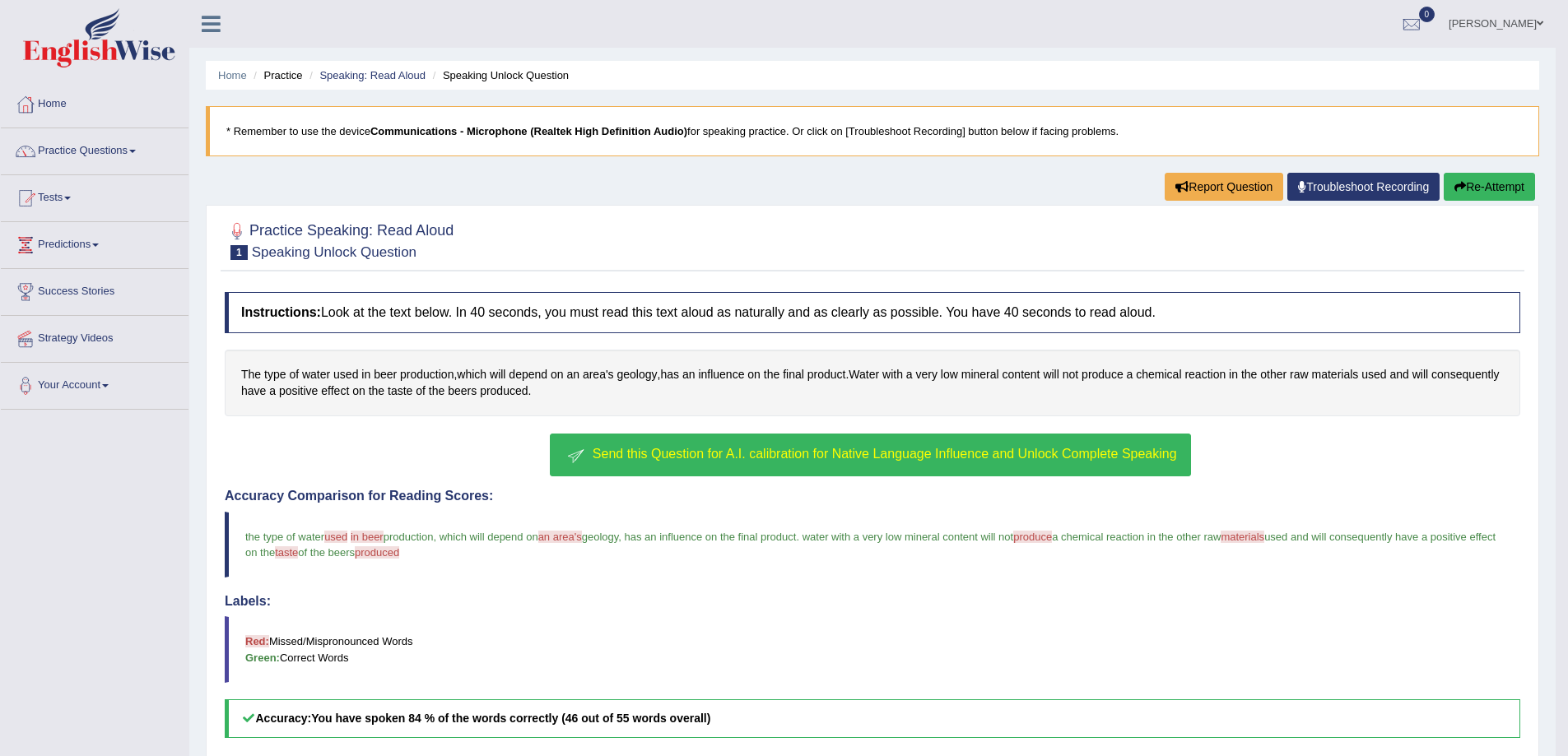
click at [1483, 192] on button "Re-Attempt" at bounding box center [1489, 186] width 91 height 28
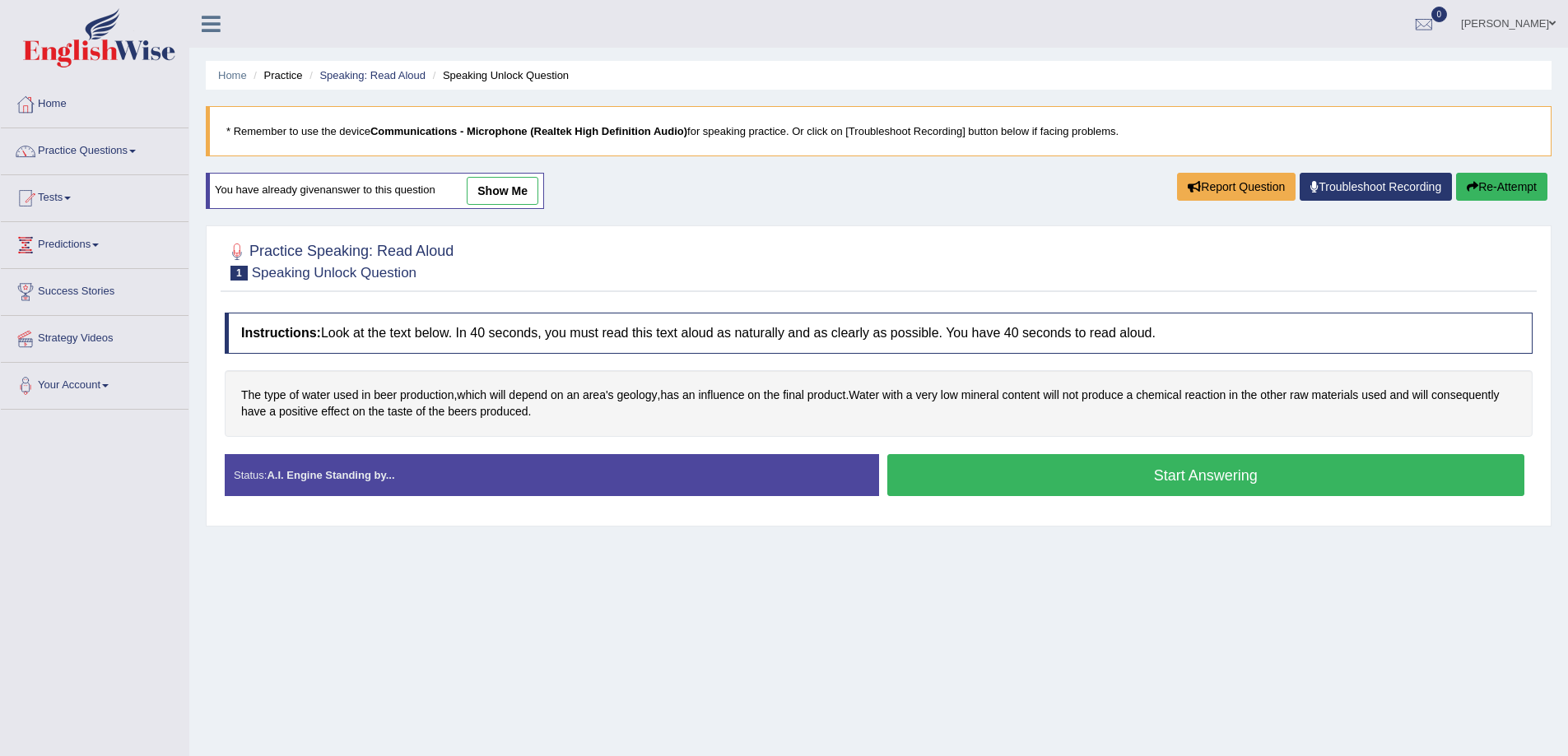
click at [1222, 477] on button "Start Answering" at bounding box center [1205, 475] width 638 height 42
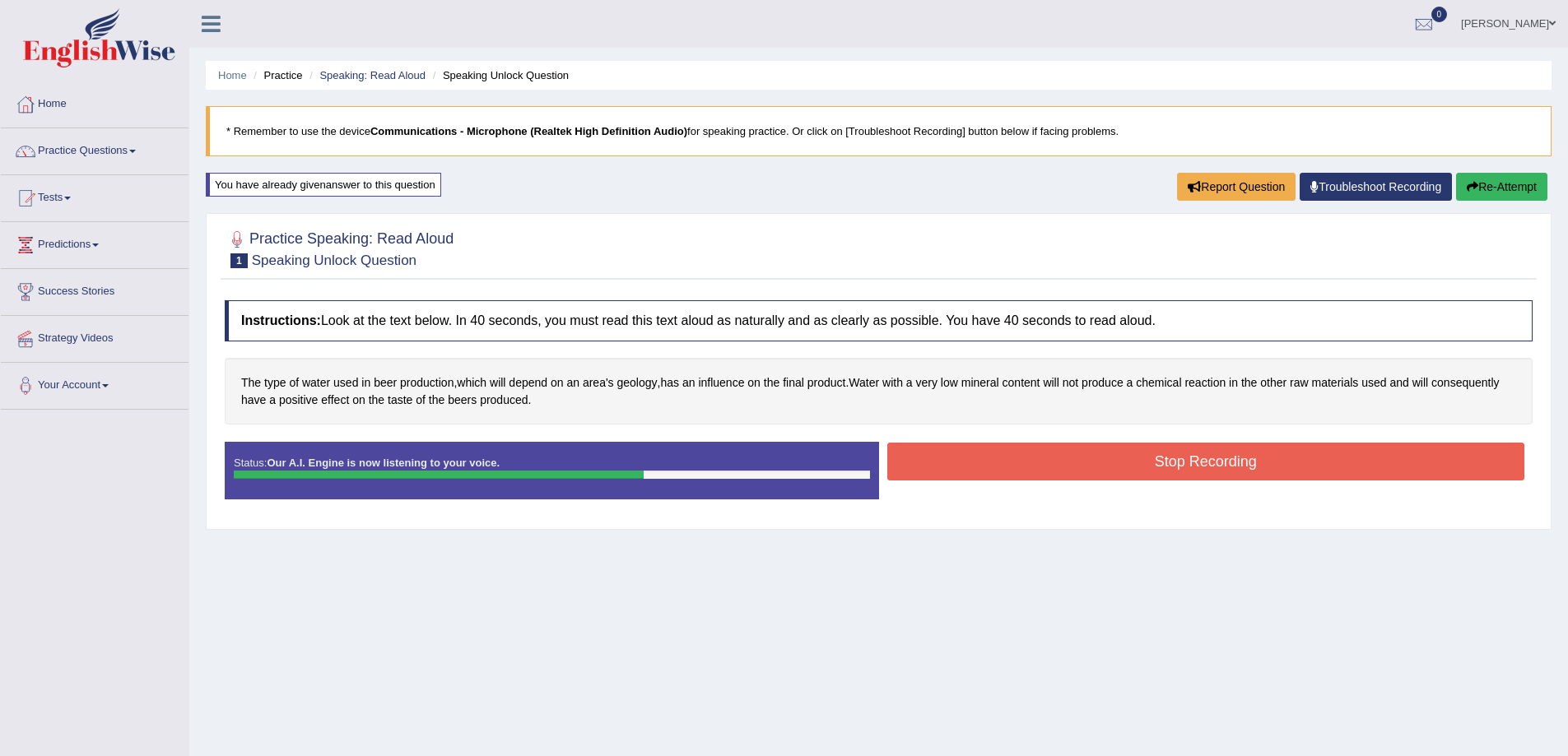
click at [1216, 465] on button "Stop Recording" at bounding box center [1205, 461] width 638 height 38
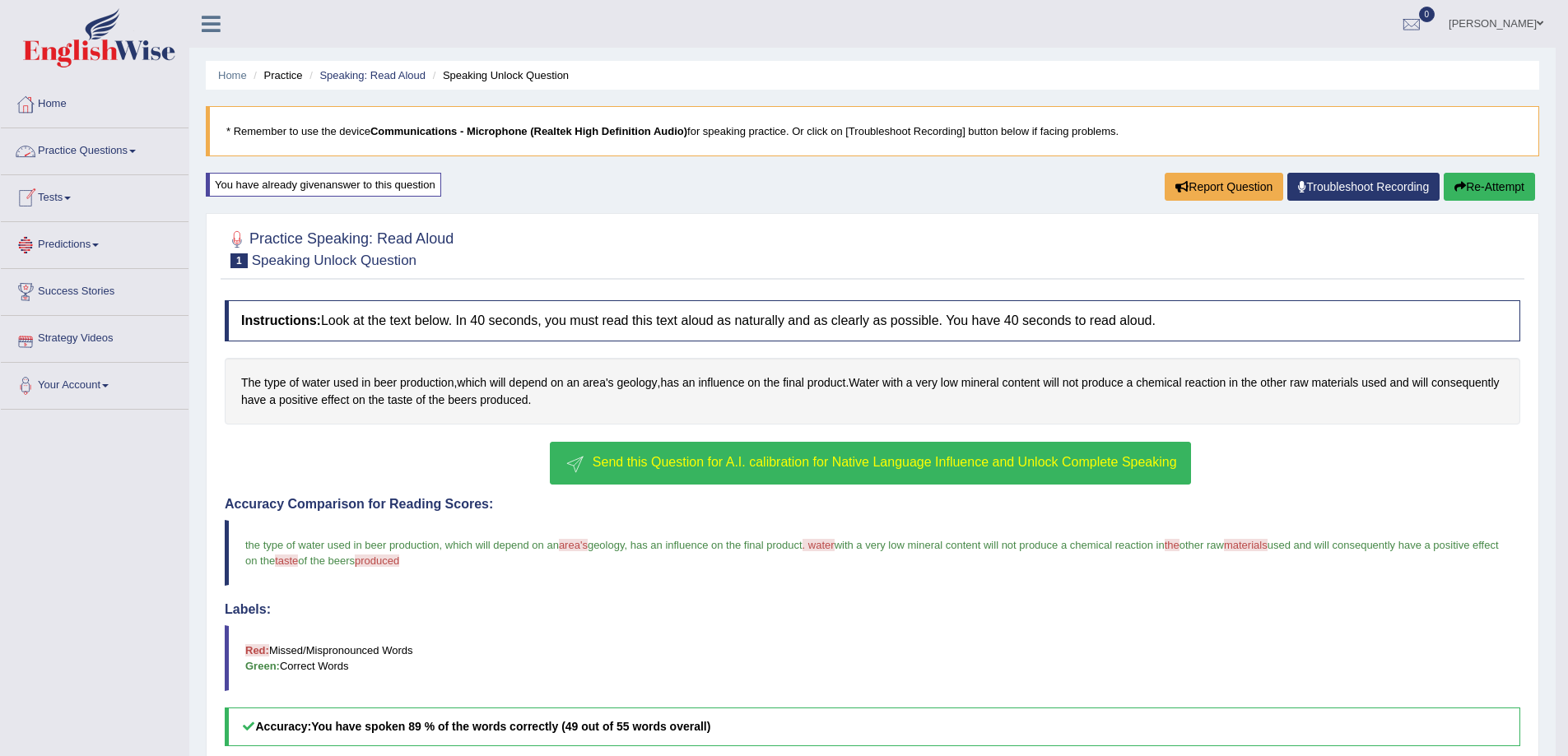
click at [136, 152] on span at bounding box center [133, 152] width 7 height 3
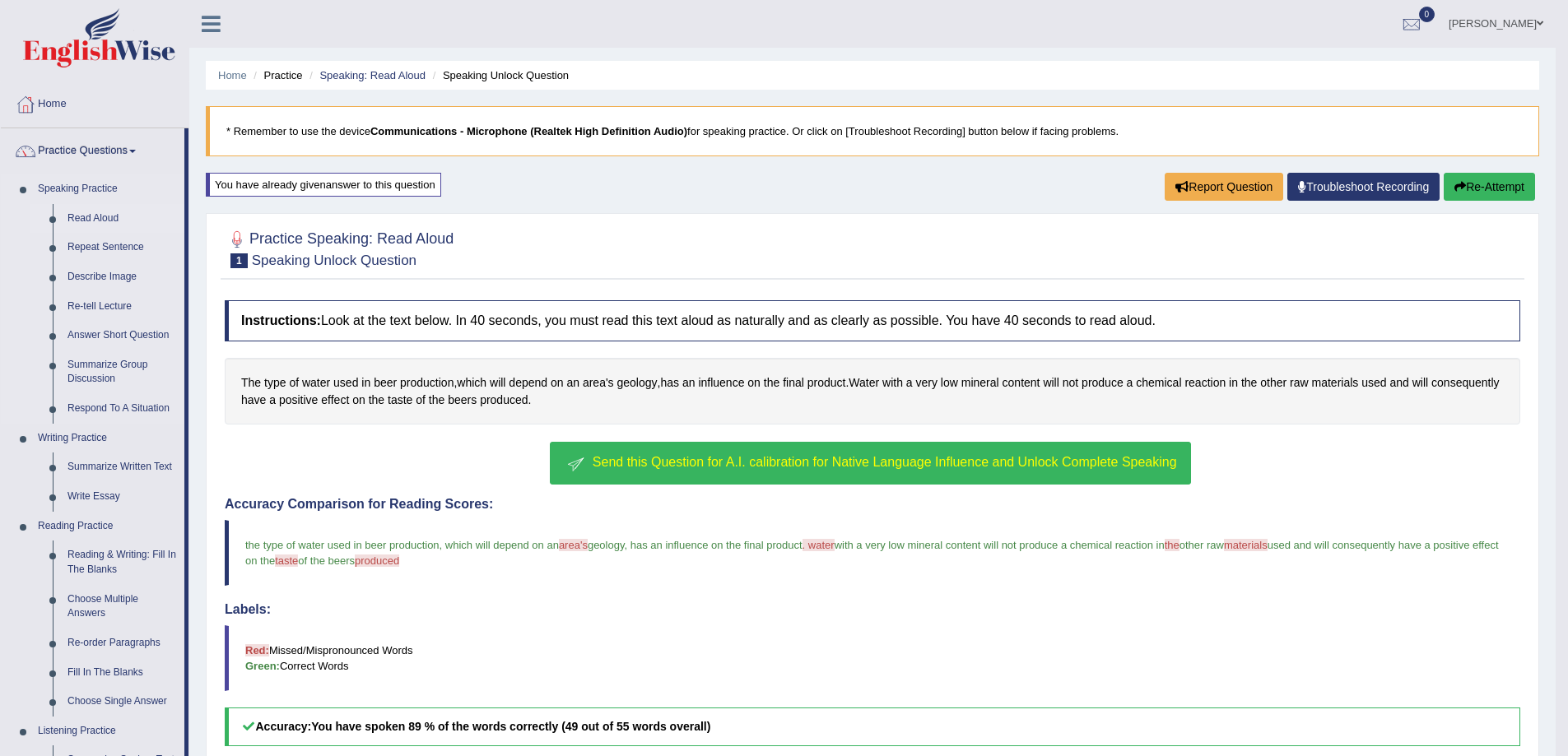
click at [119, 212] on link "Read Aloud" at bounding box center [122, 218] width 125 height 30
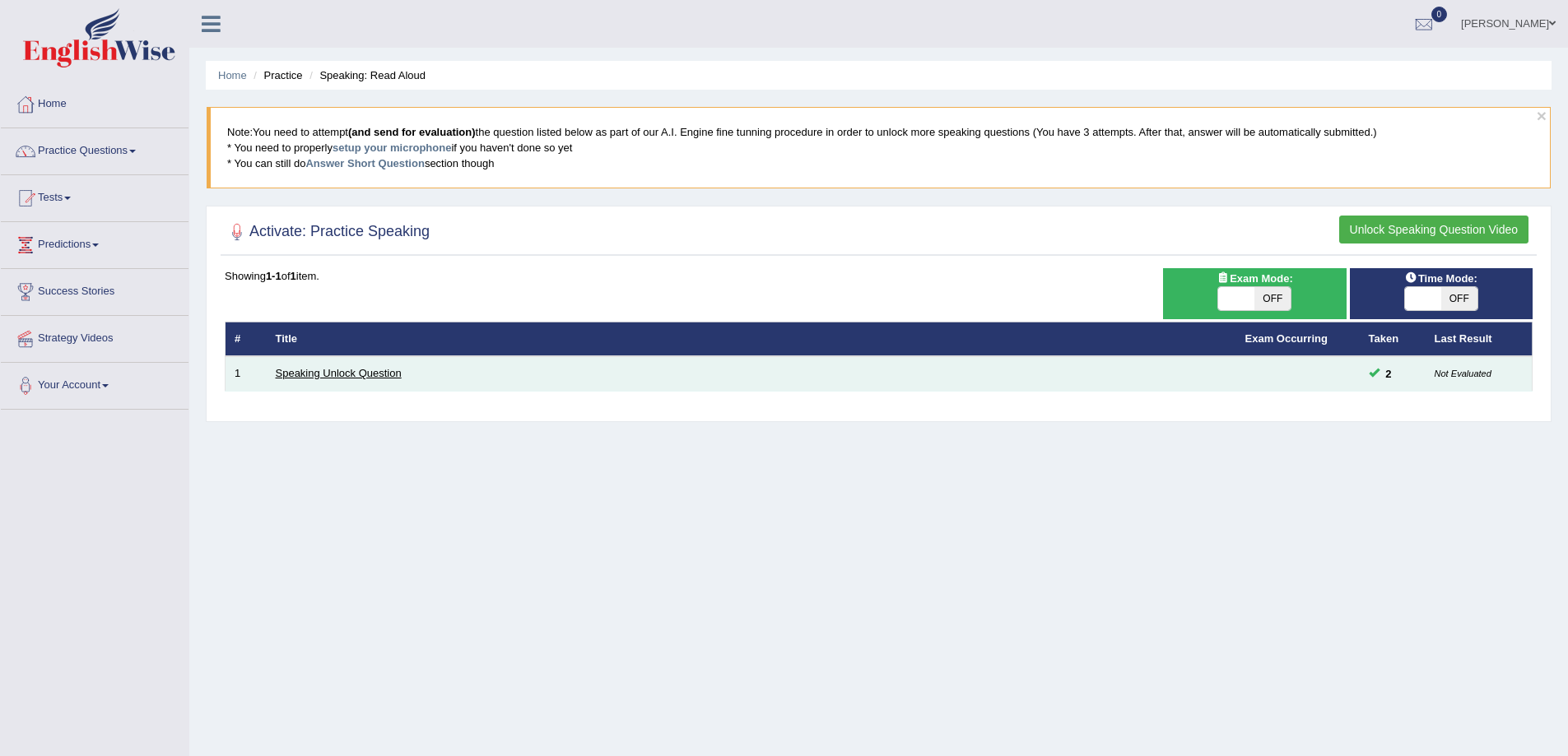
click at [370, 378] on link "Speaking Unlock Question" at bounding box center [338, 372] width 126 height 13
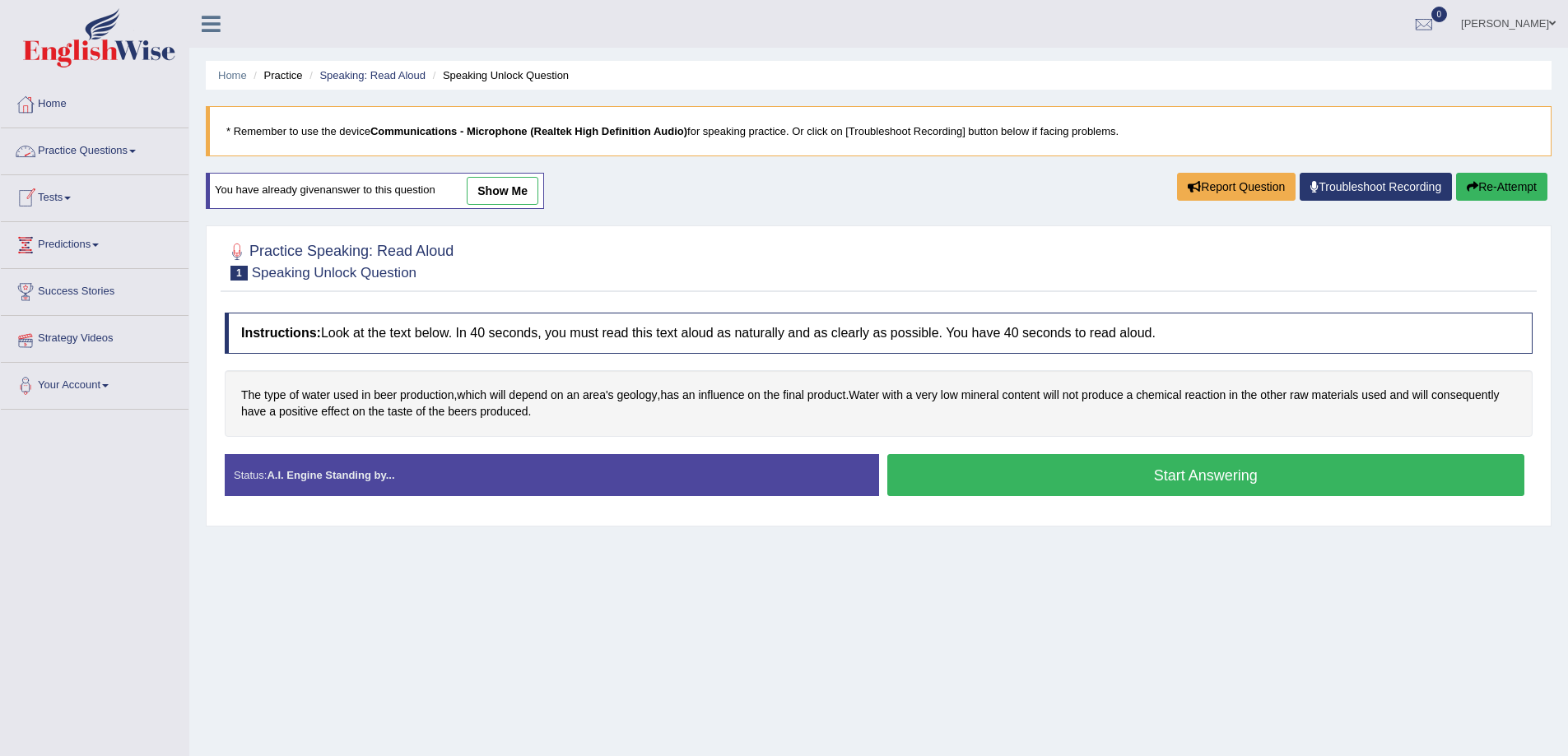
click at [138, 156] on link "Practice Questions" at bounding box center [95, 149] width 188 height 41
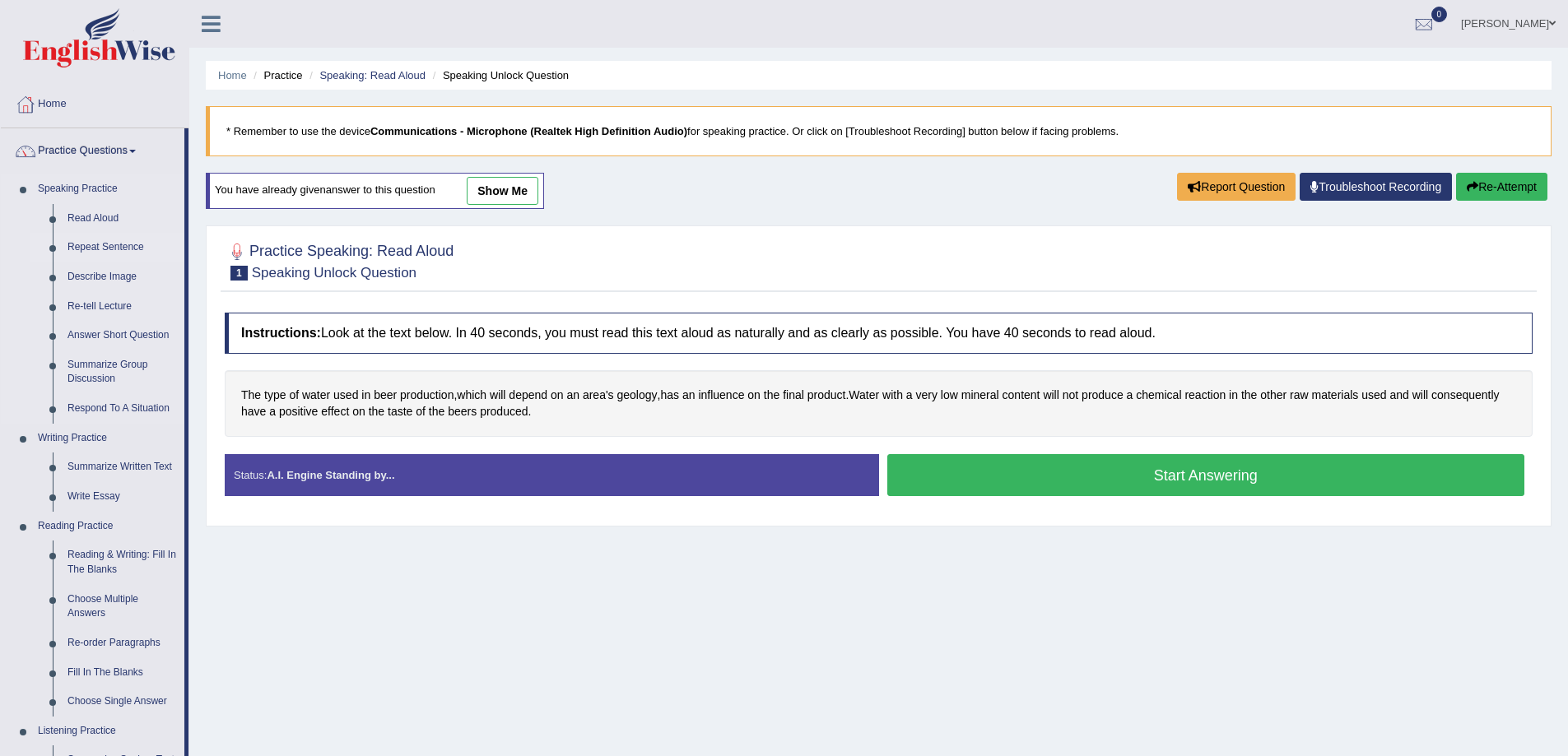
click at [97, 243] on link "Repeat Sentence" at bounding box center [122, 247] width 125 height 30
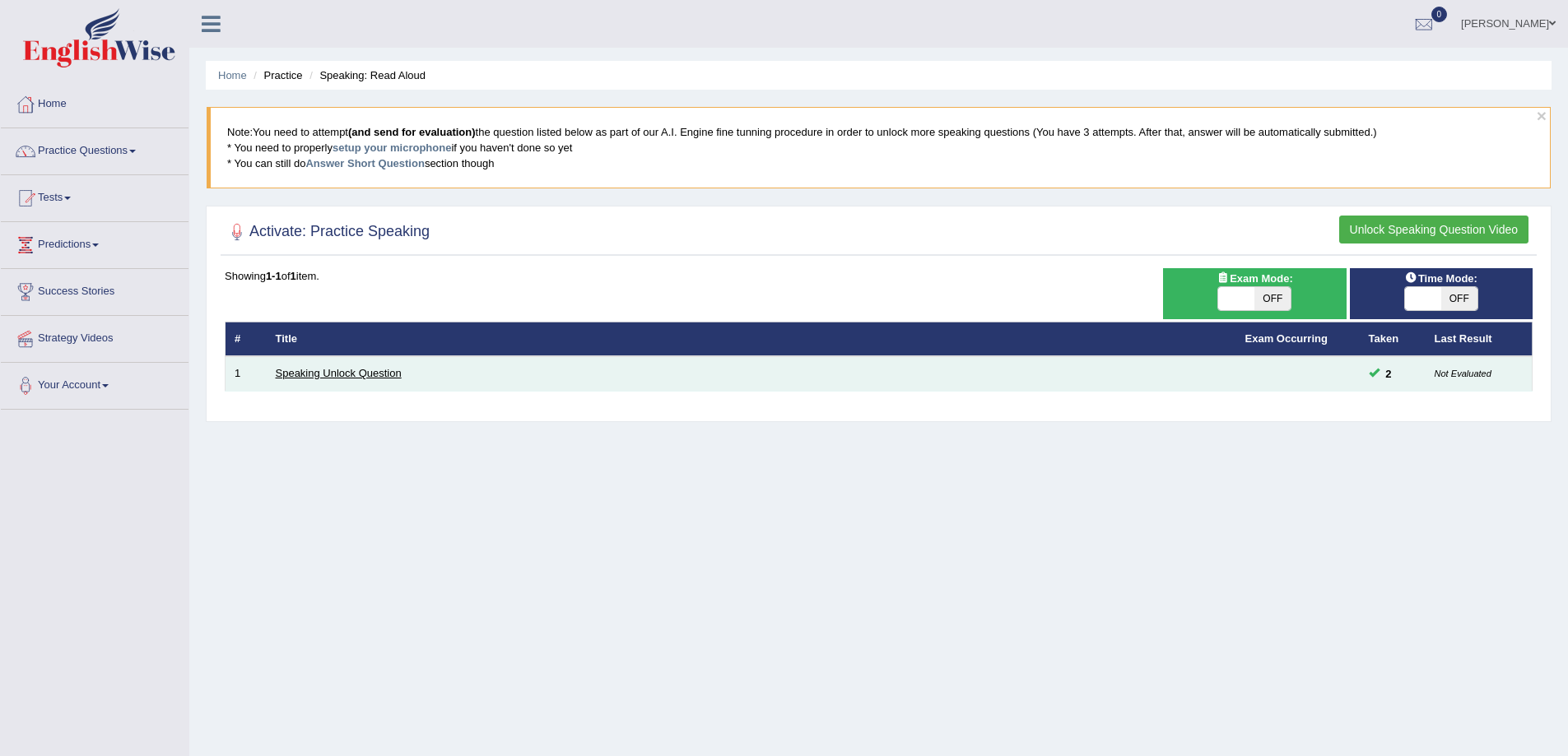
click at [308, 373] on link "Speaking Unlock Question" at bounding box center [338, 372] width 126 height 13
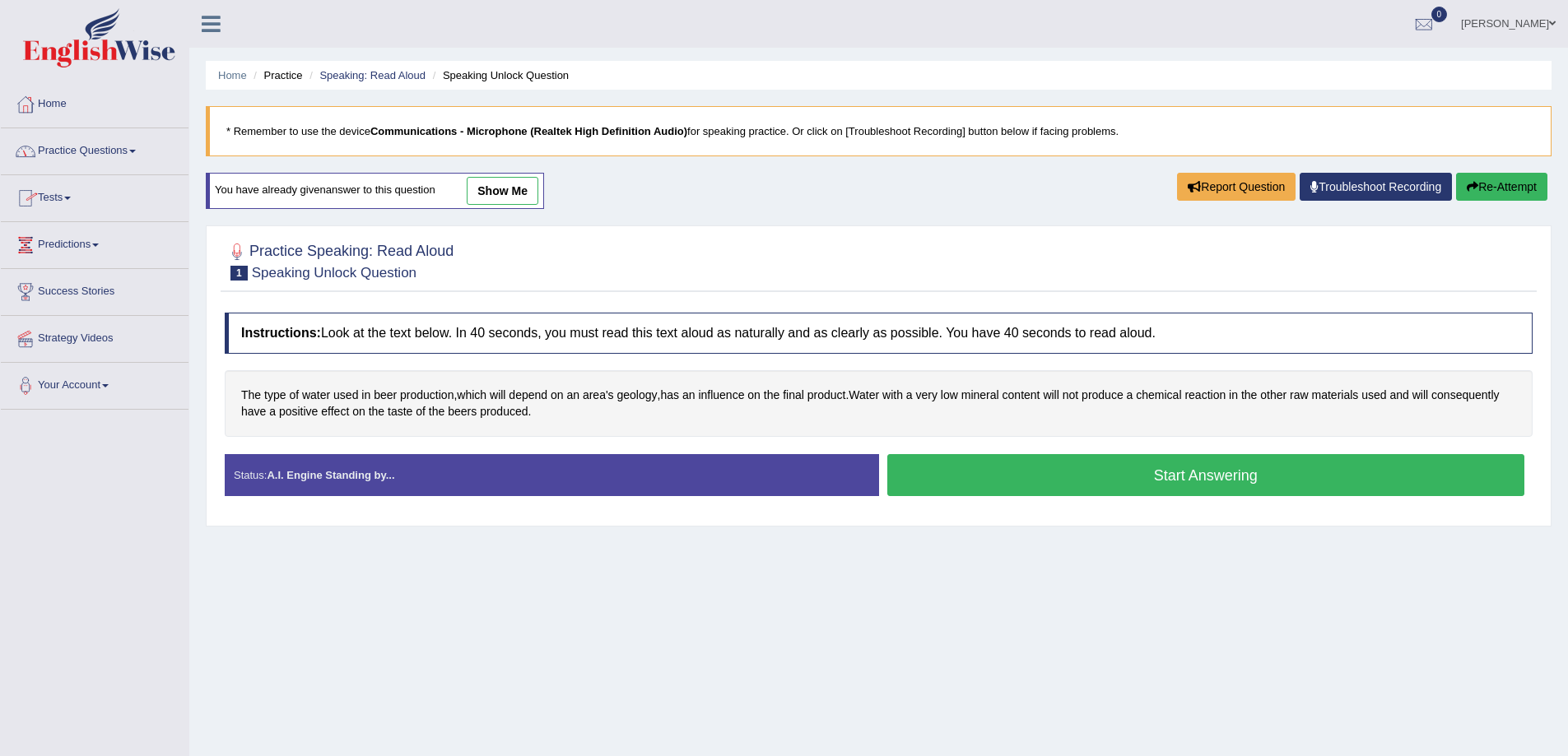
click at [134, 148] on link "Practice Questions" at bounding box center [95, 149] width 188 height 41
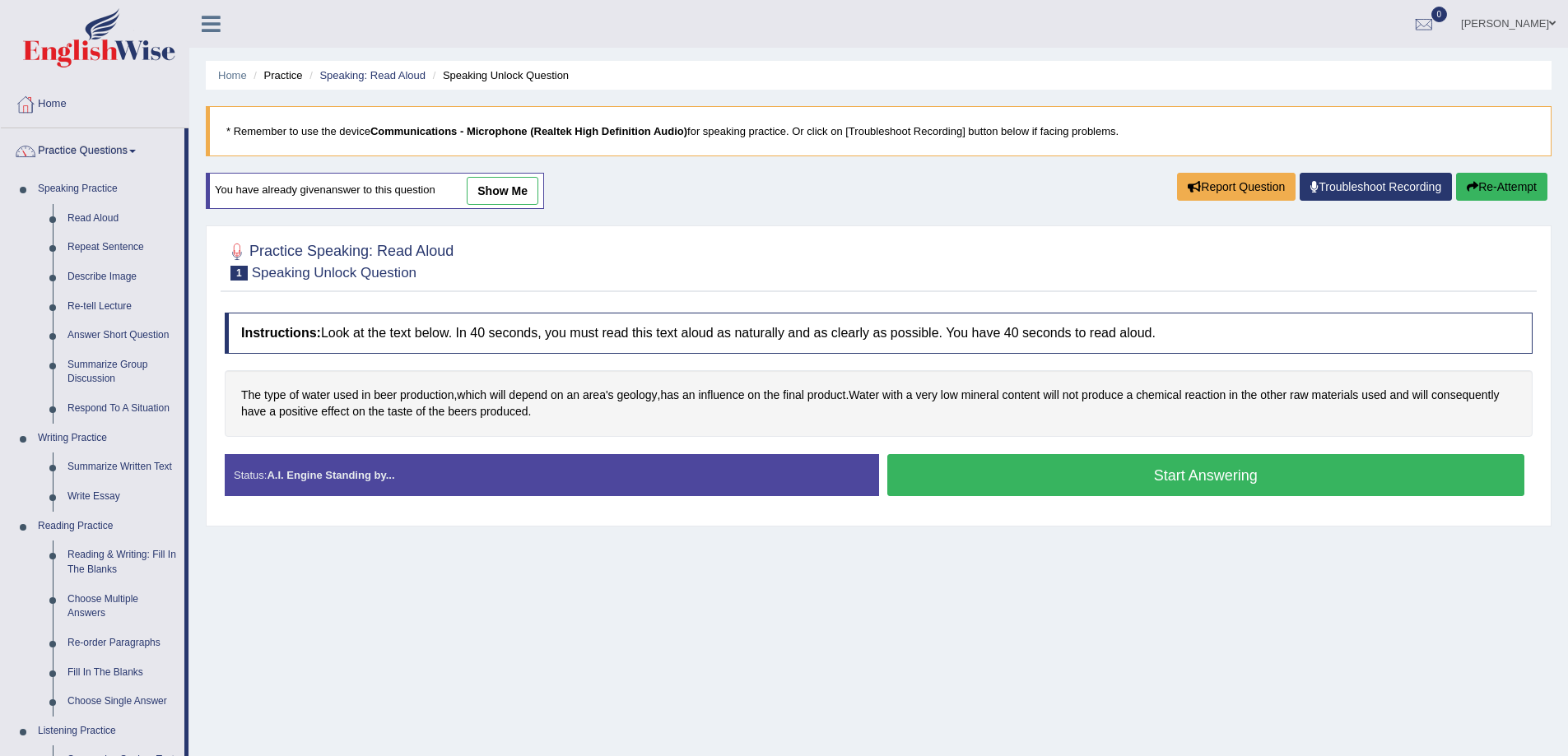
click at [1211, 472] on button "Start Answering" at bounding box center [1205, 475] width 638 height 42
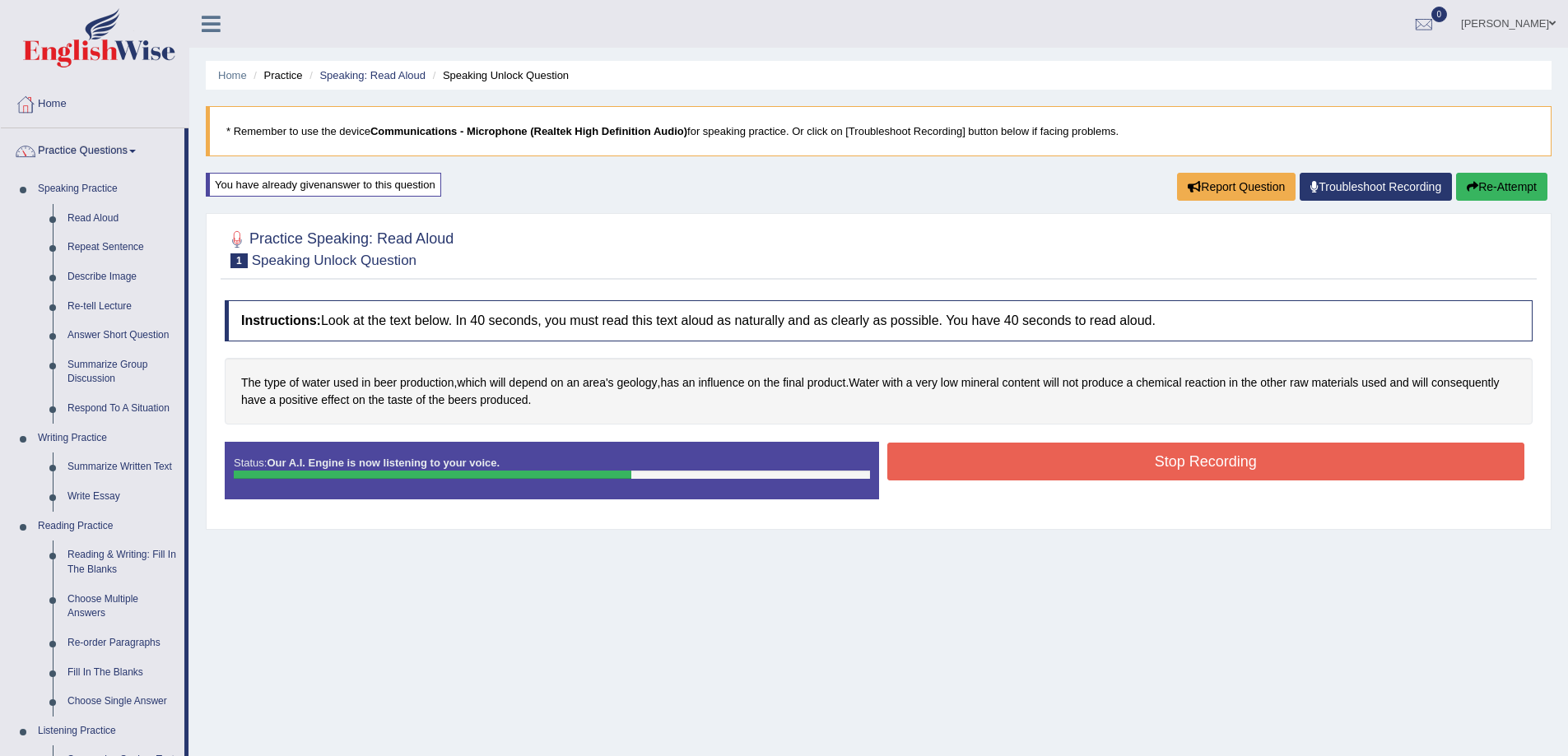
click at [1211, 461] on button "Stop Recording" at bounding box center [1205, 461] width 638 height 38
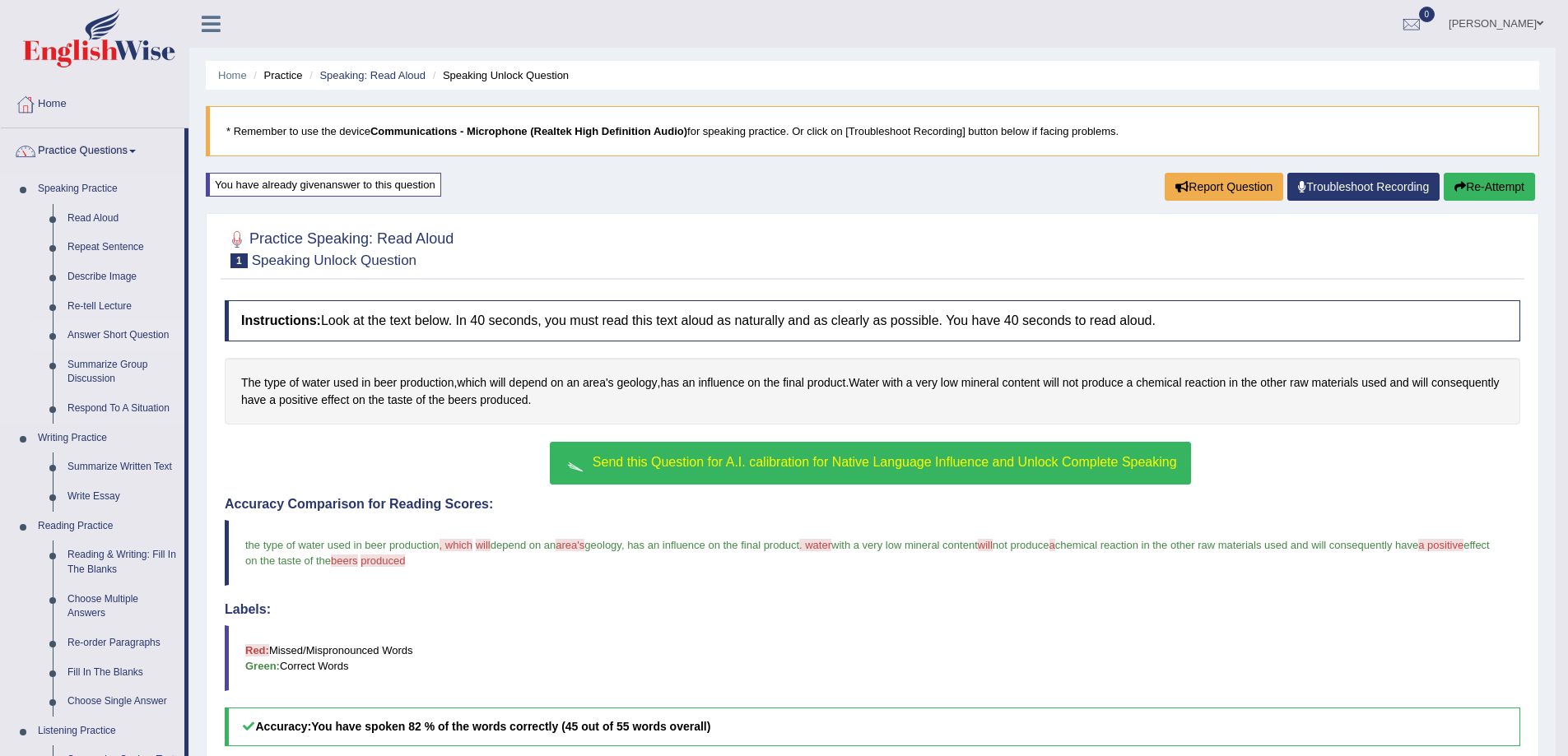
click at [119, 335] on link "Answer Short Question" at bounding box center [122, 335] width 125 height 30
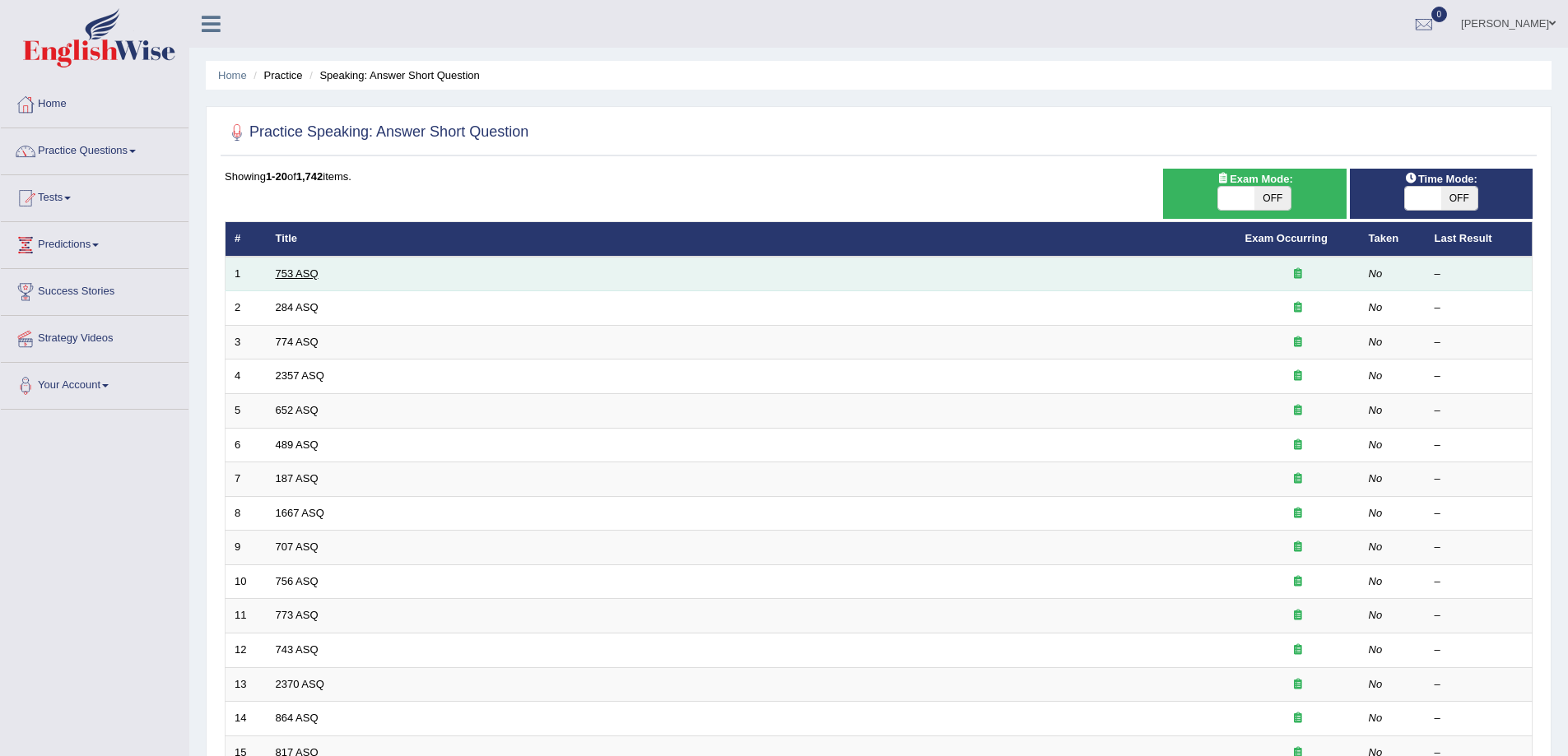
click at [311, 271] on link "753 ASQ" at bounding box center [296, 273] width 43 height 13
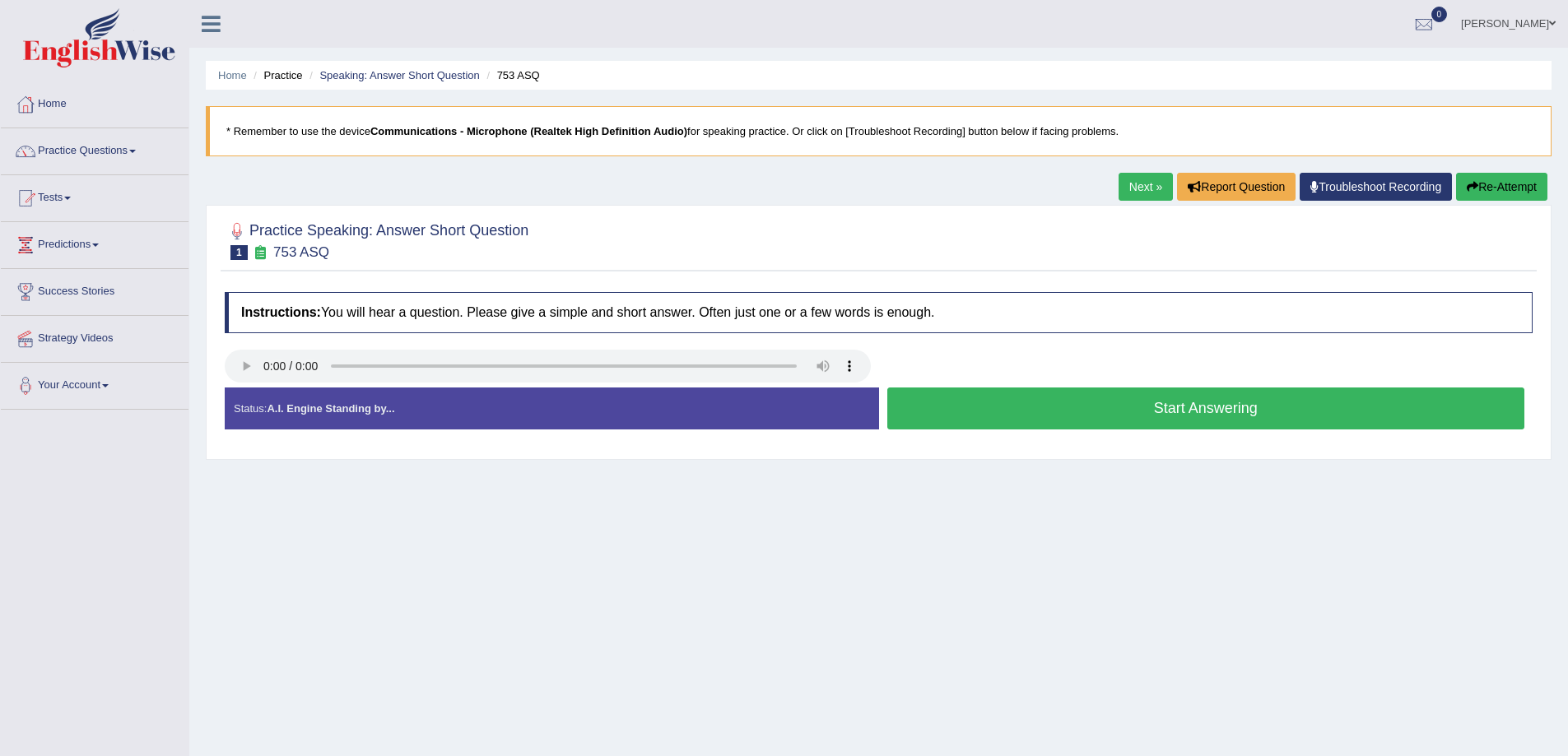
click at [1170, 410] on button "Start Answering" at bounding box center [1205, 409] width 638 height 42
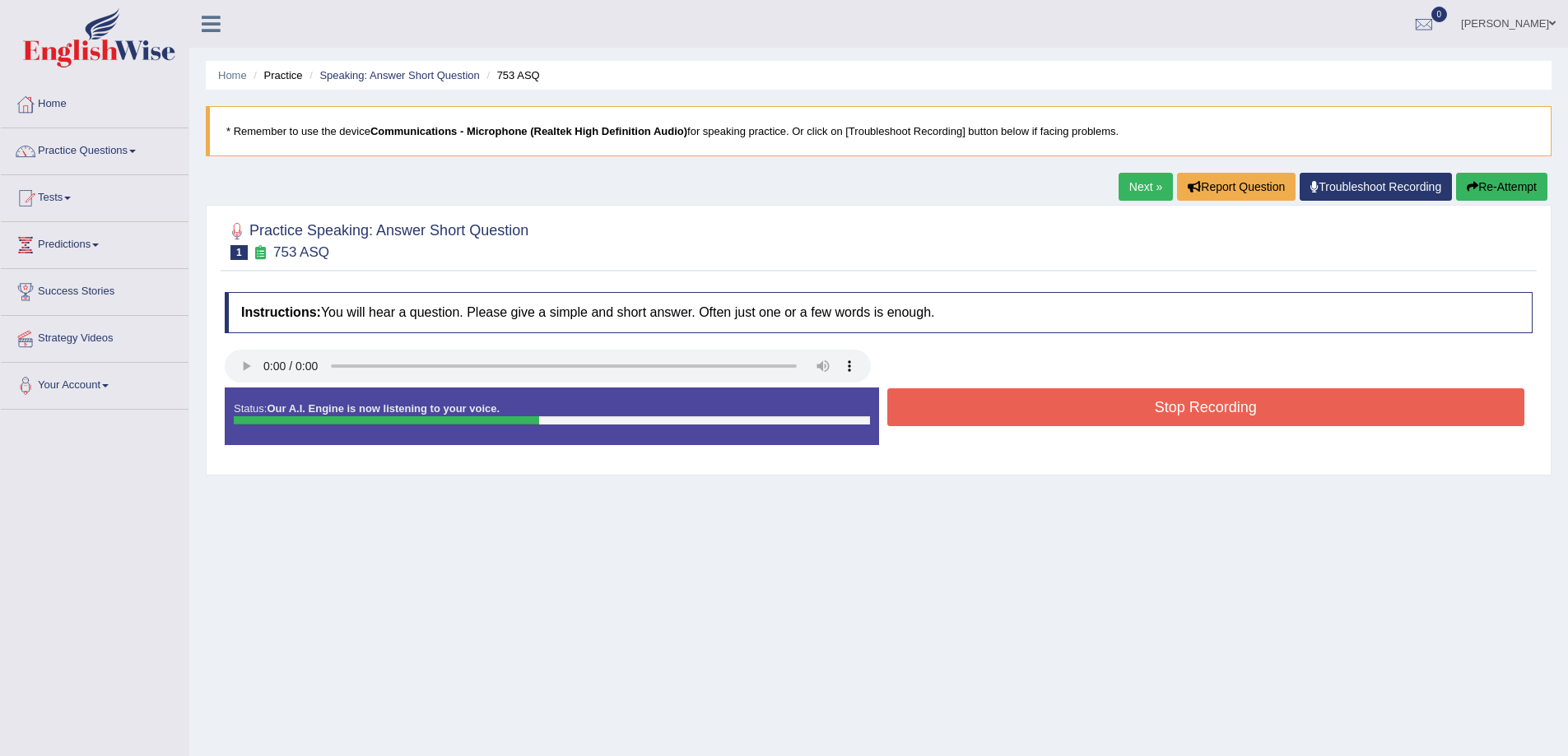
click at [1173, 404] on button "Stop Recording" at bounding box center [1205, 407] width 638 height 38
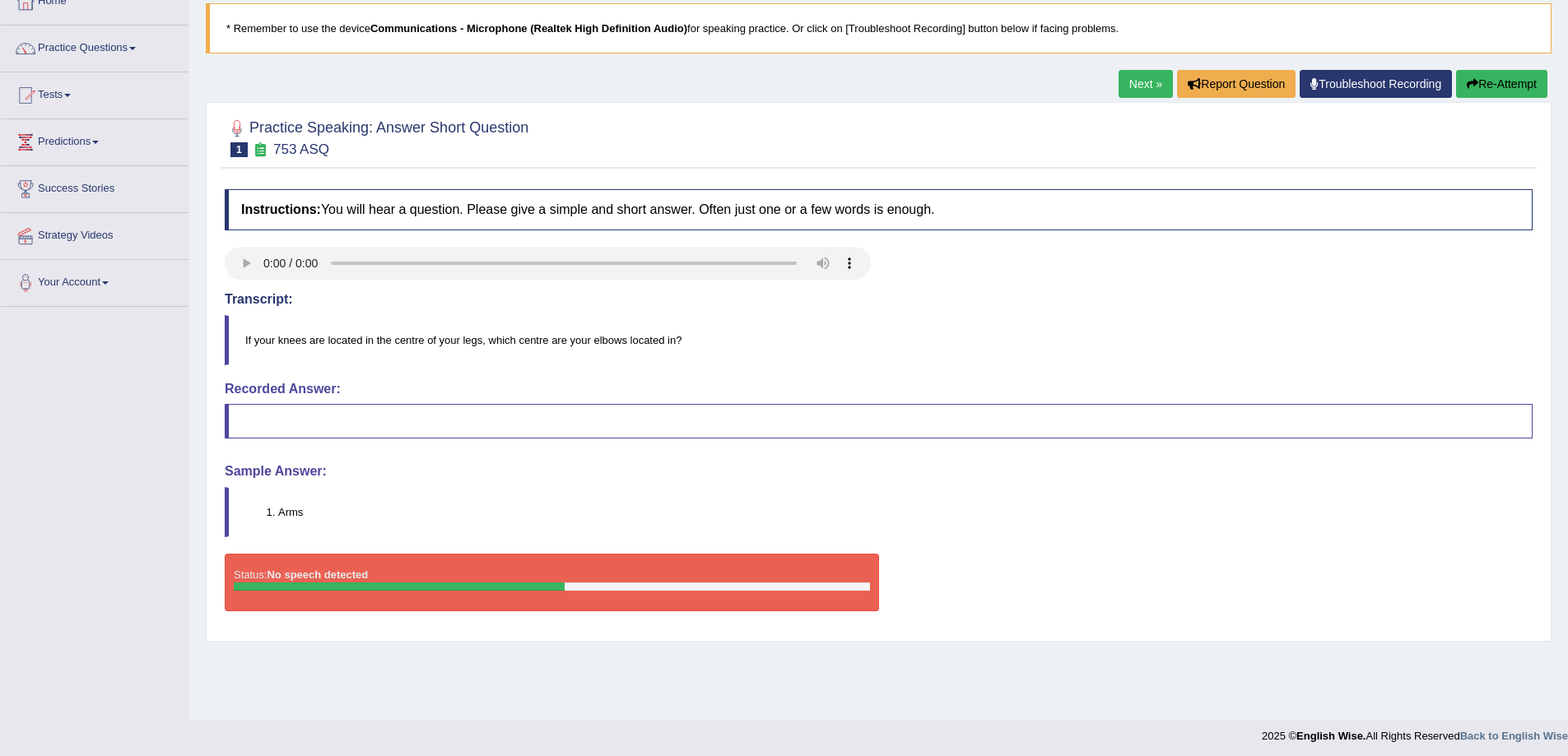
scroll to position [108, 0]
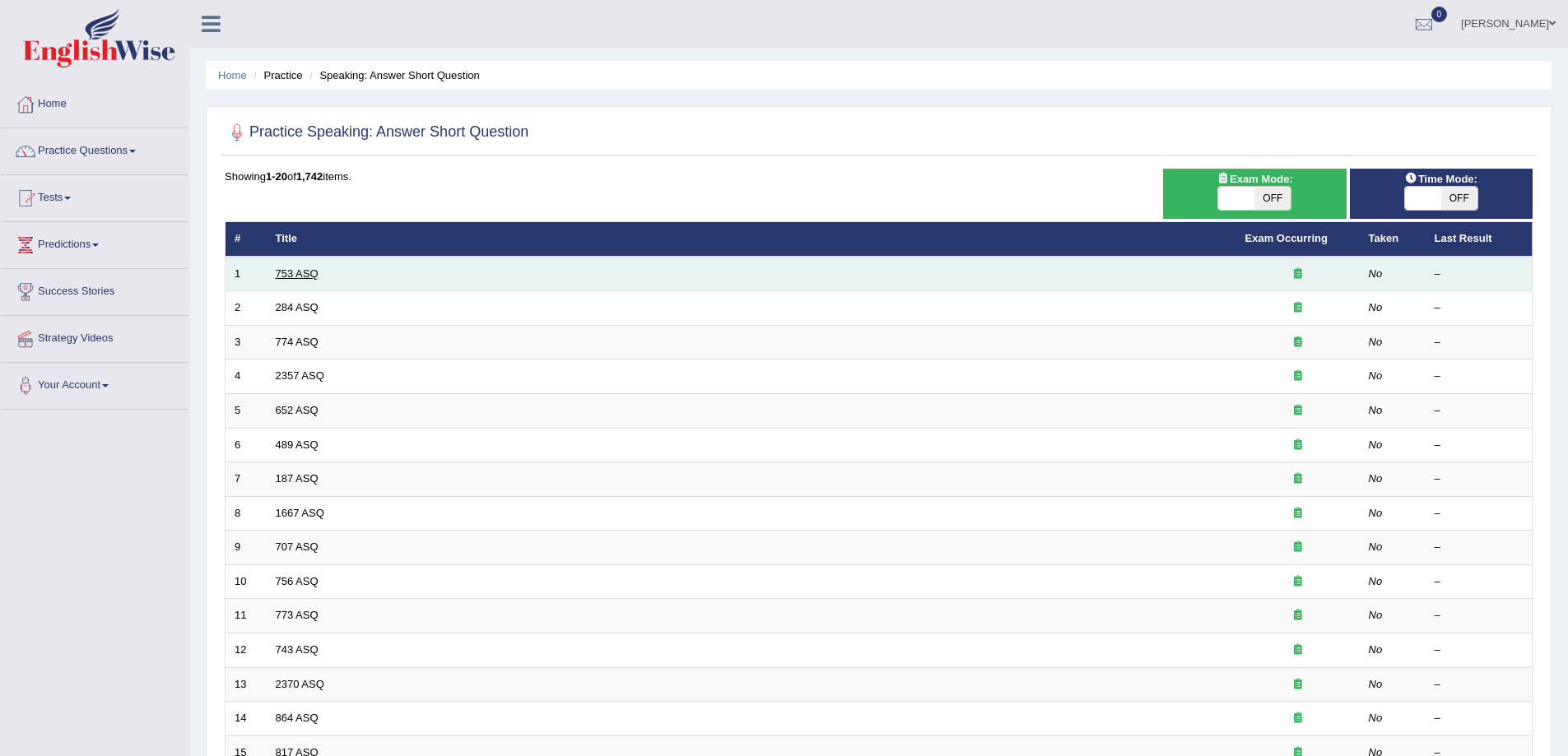
click at [314, 276] on link "753 ASQ" at bounding box center [296, 273] width 43 height 13
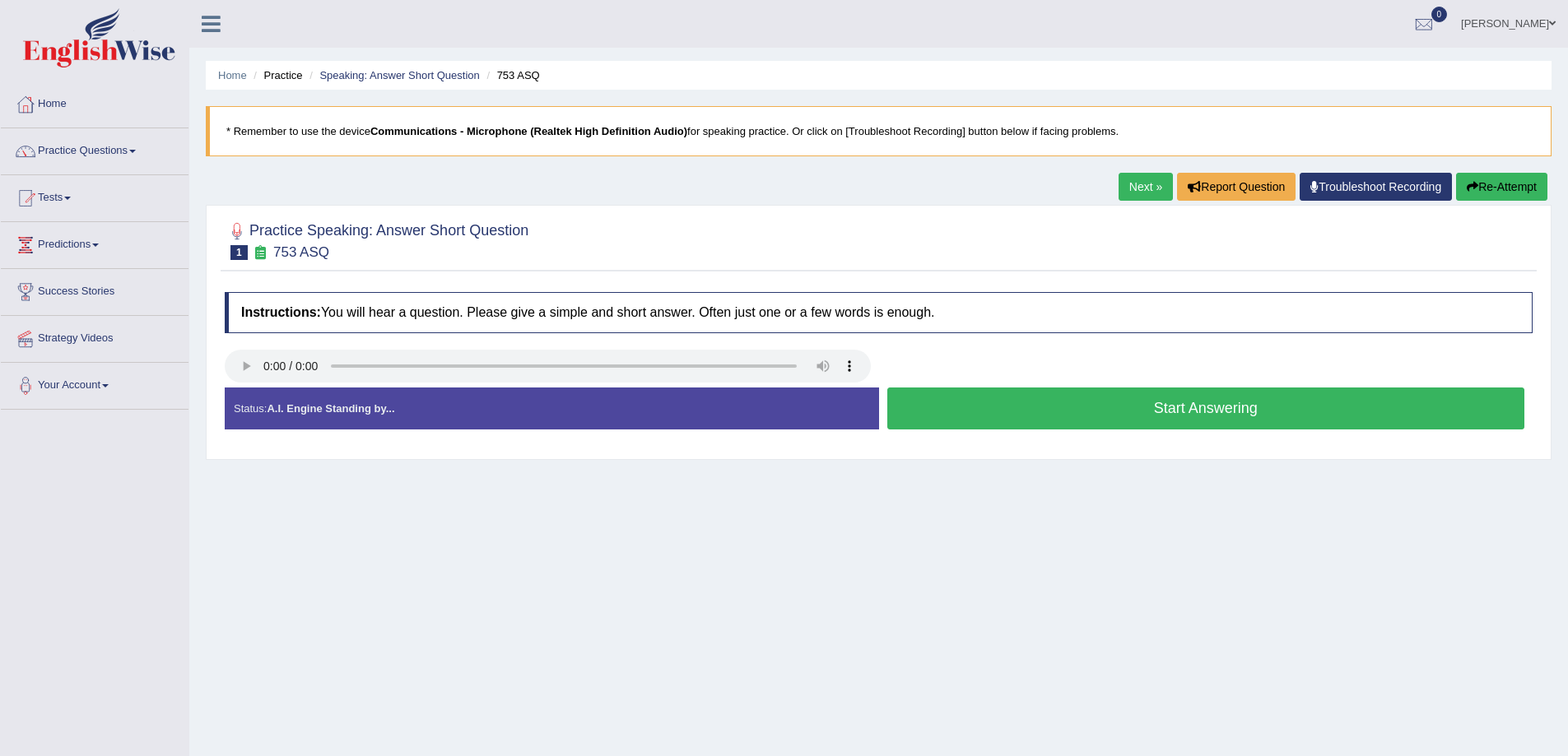
click at [1234, 406] on button "Start Answering" at bounding box center [1205, 409] width 638 height 42
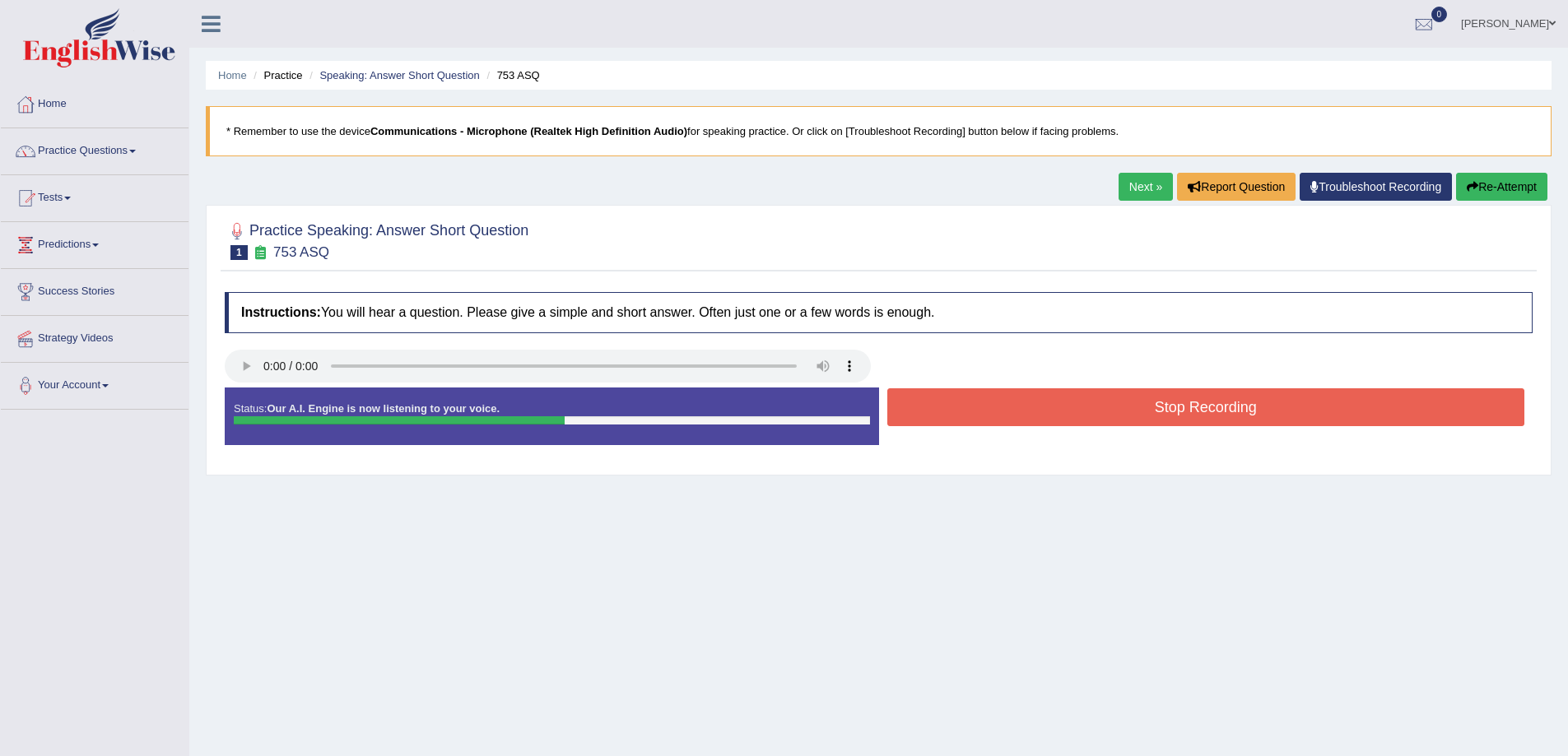
click at [1090, 408] on button "Stop Recording" at bounding box center [1205, 407] width 638 height 38
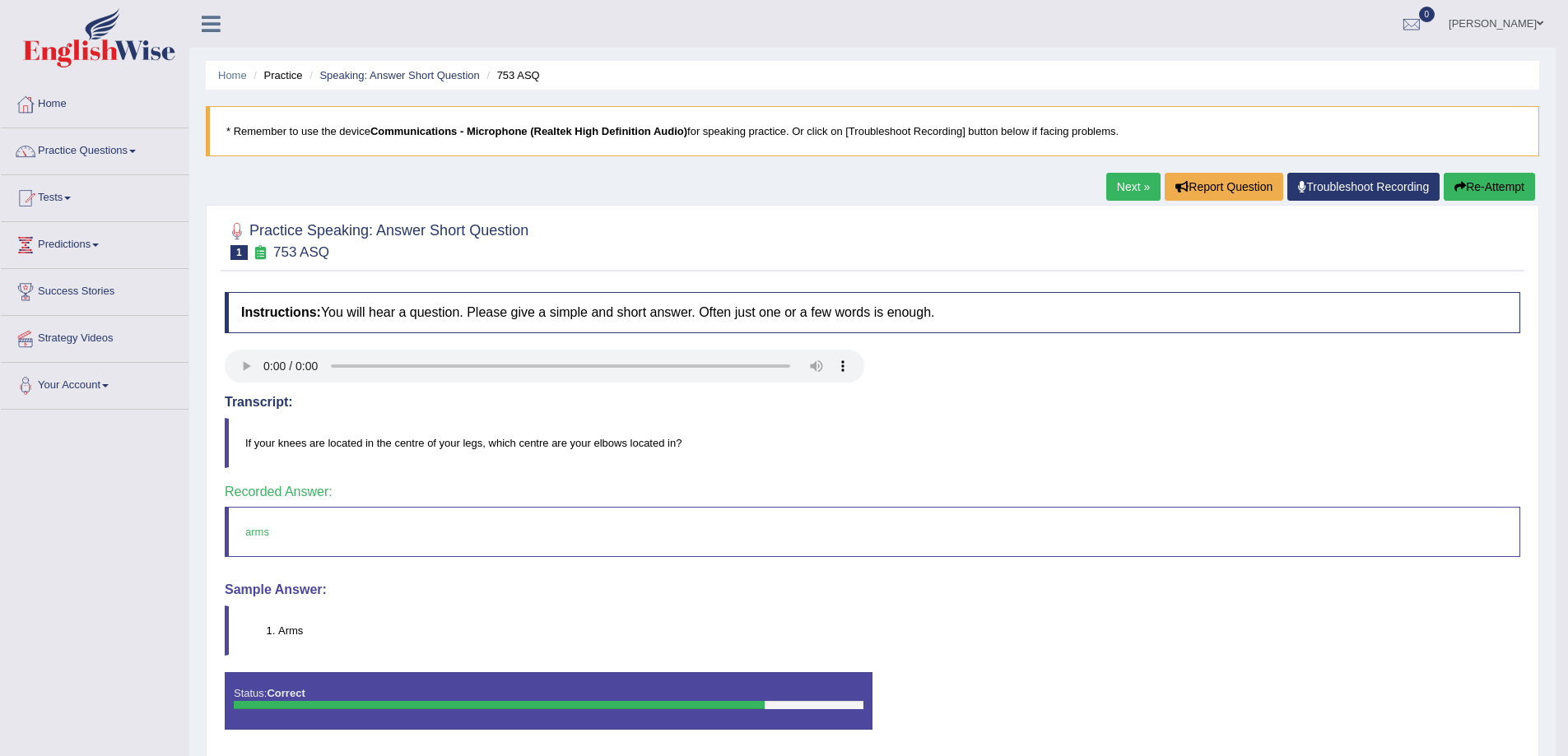
click at [1122, 193] on link "Next »" at bounding box center [1133, 186] width 54 height 28
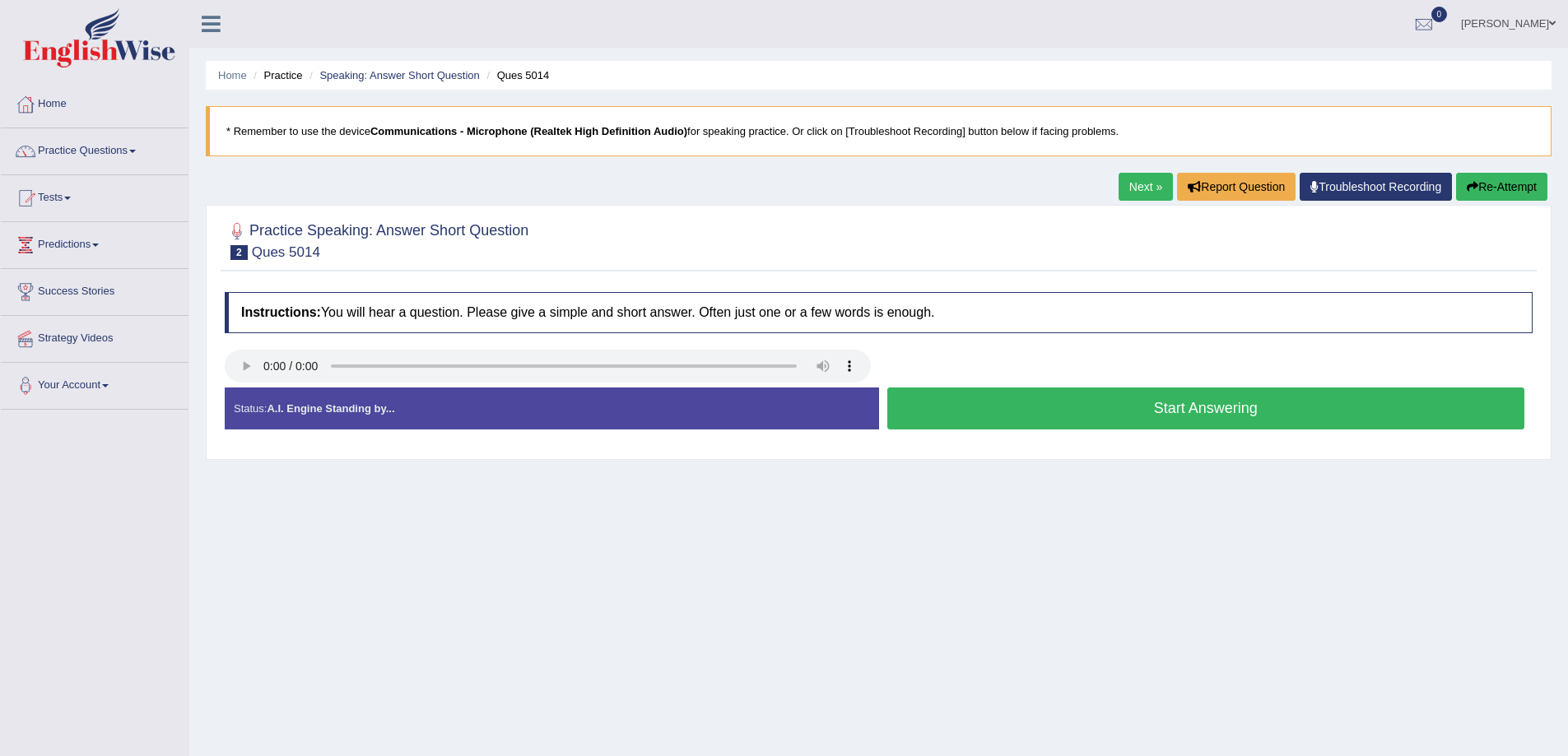
click at [1226, 411] on button "Start Answering" at bounding box center [1205, 409] width 638 height 42
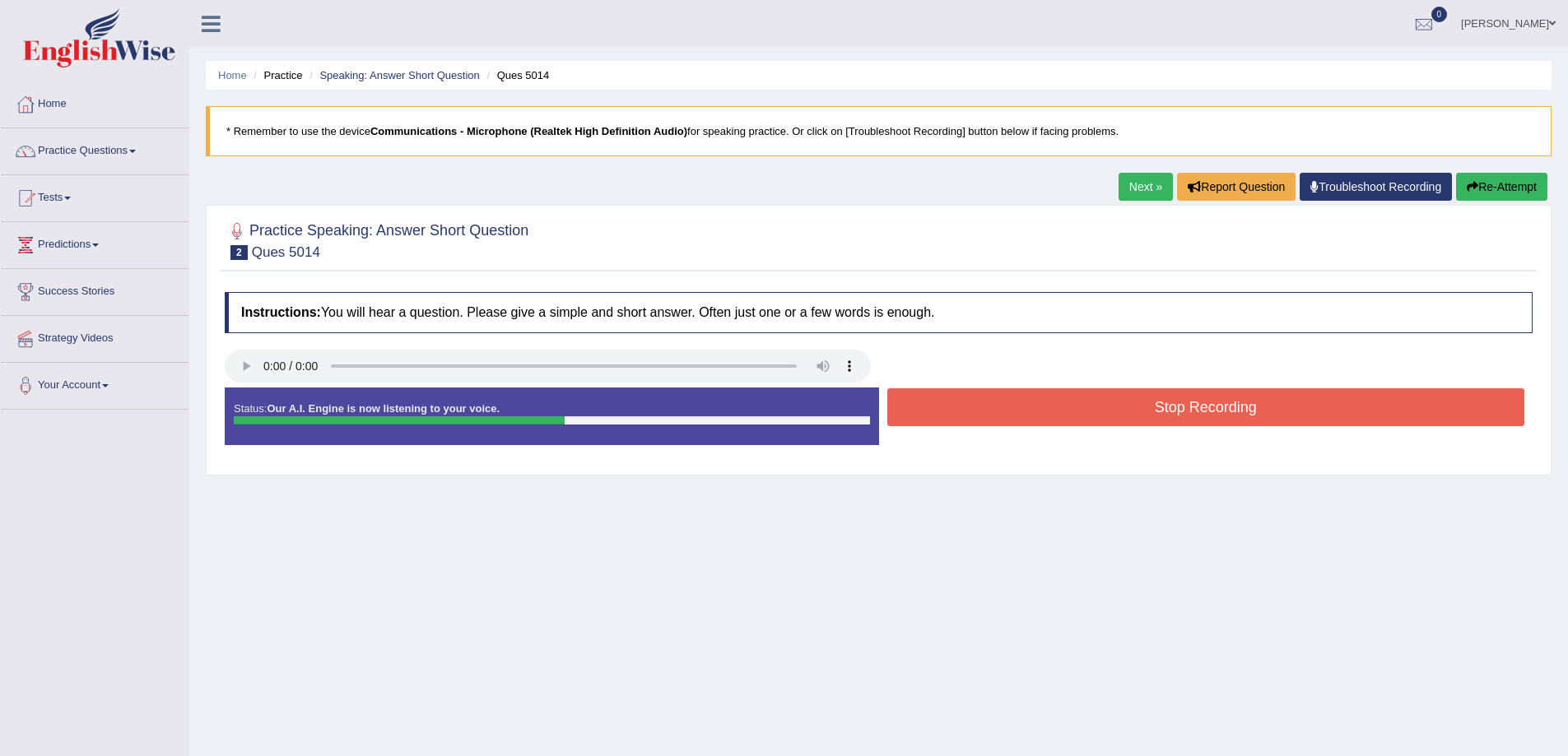
click at [1126, 407] on button "Stop Recording" at bounding box center [1205, 407] width 638 height 38
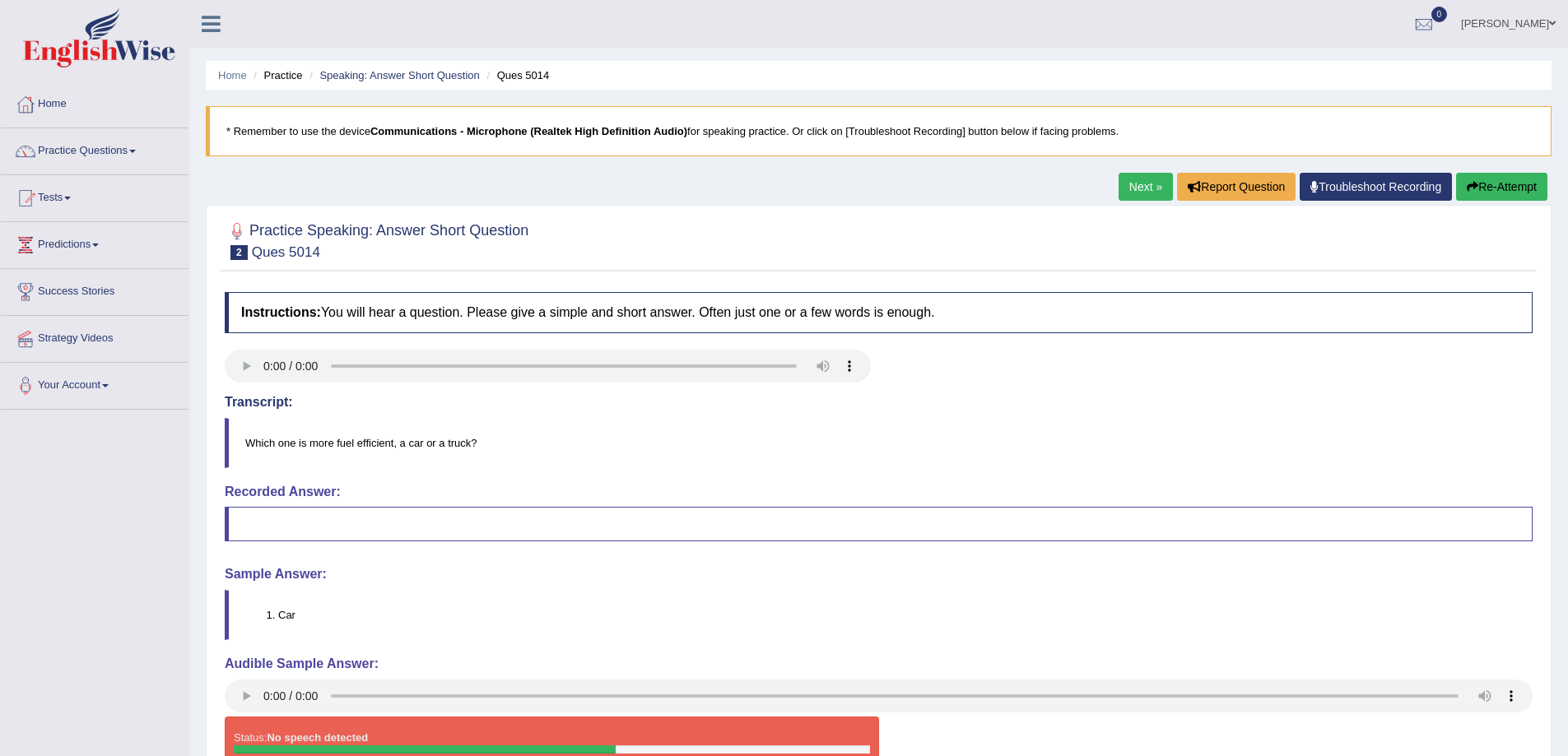
click at [1128, 190] on link "Next »" at bounding box center [1145, 186] width 54 height 28
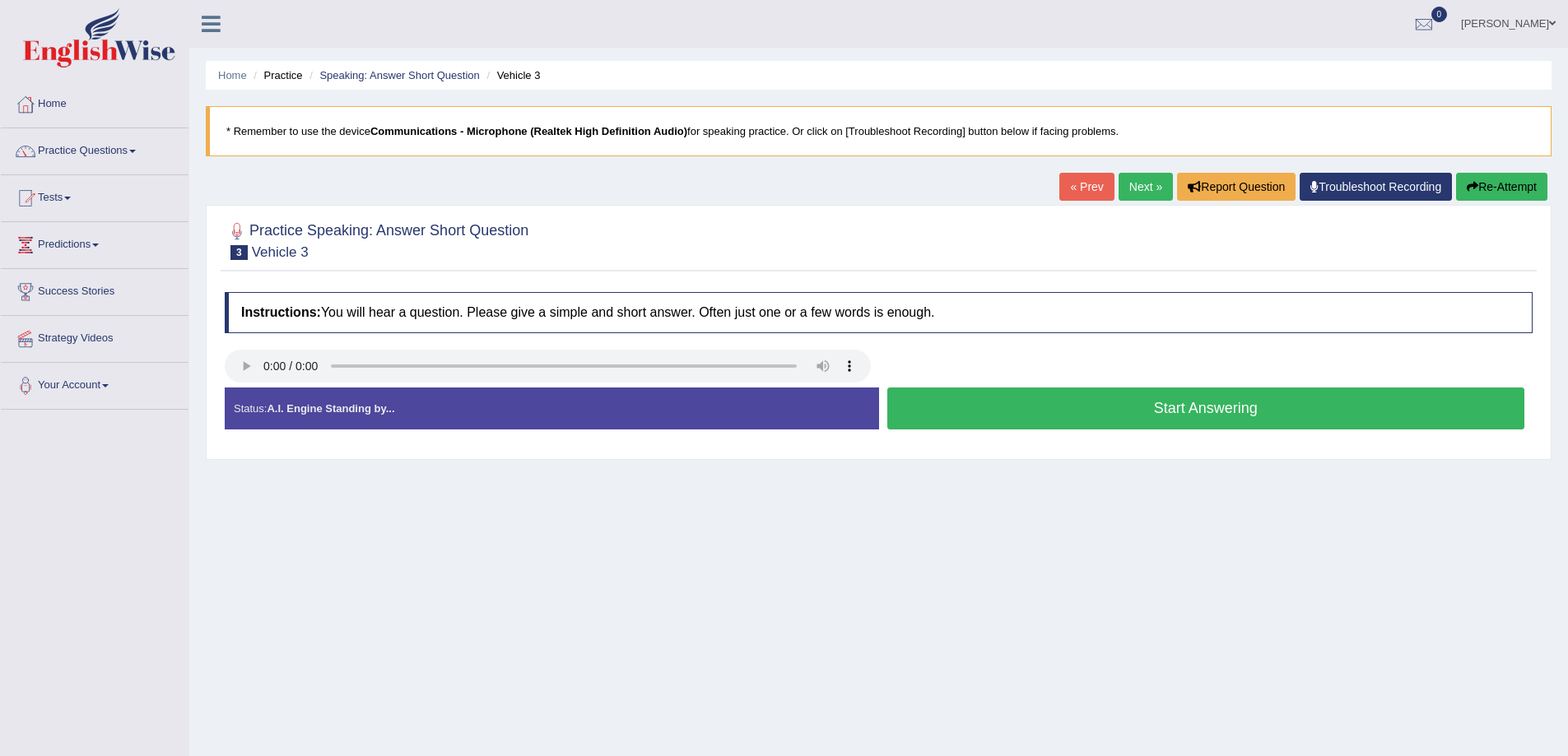
click at [1200, 404] on button "Start Answering" at bounding box center [1205, 409] width 638 height 42
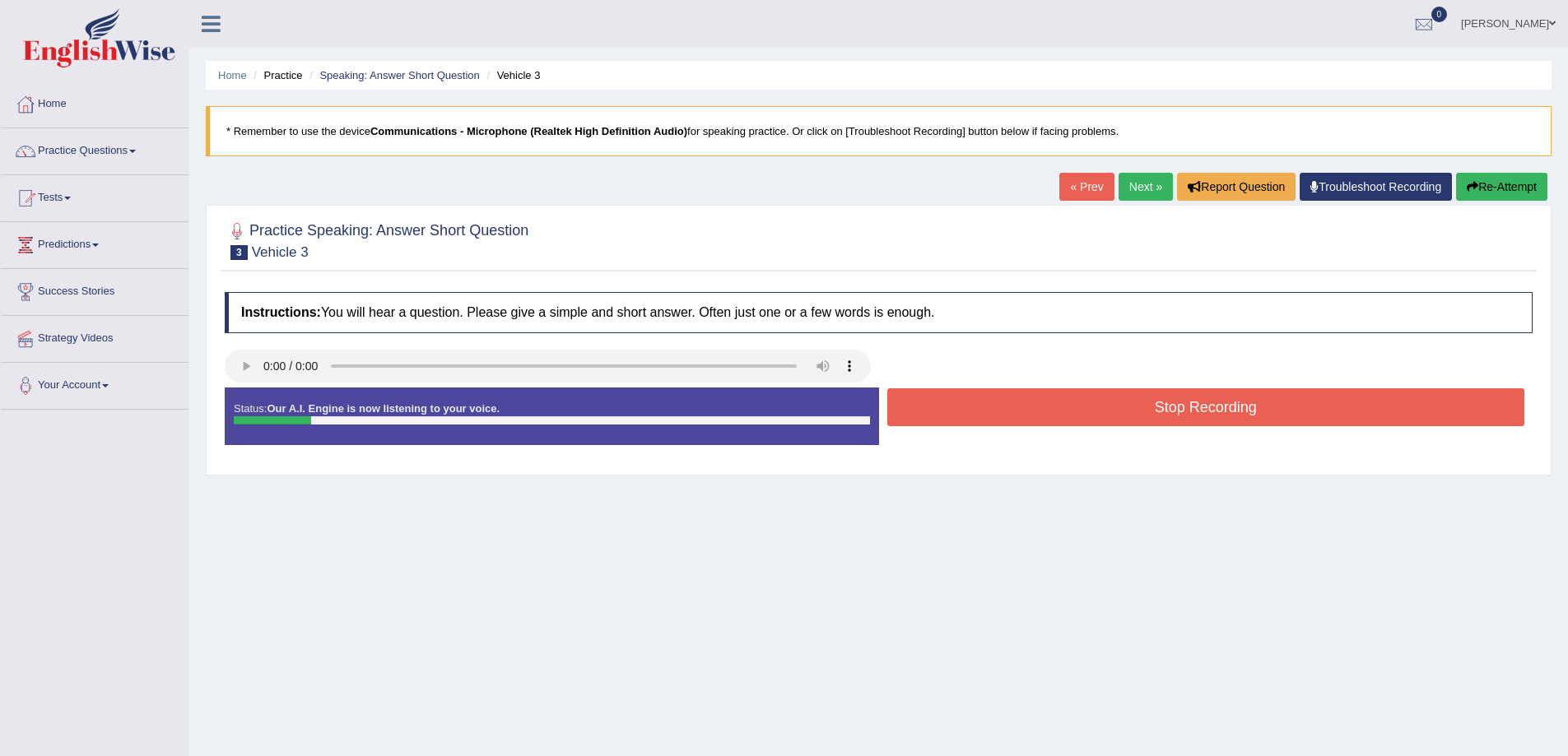
click at [1200, 404] on button "Stop Recording" at bounding box center [1205, 407] width 638 height 38
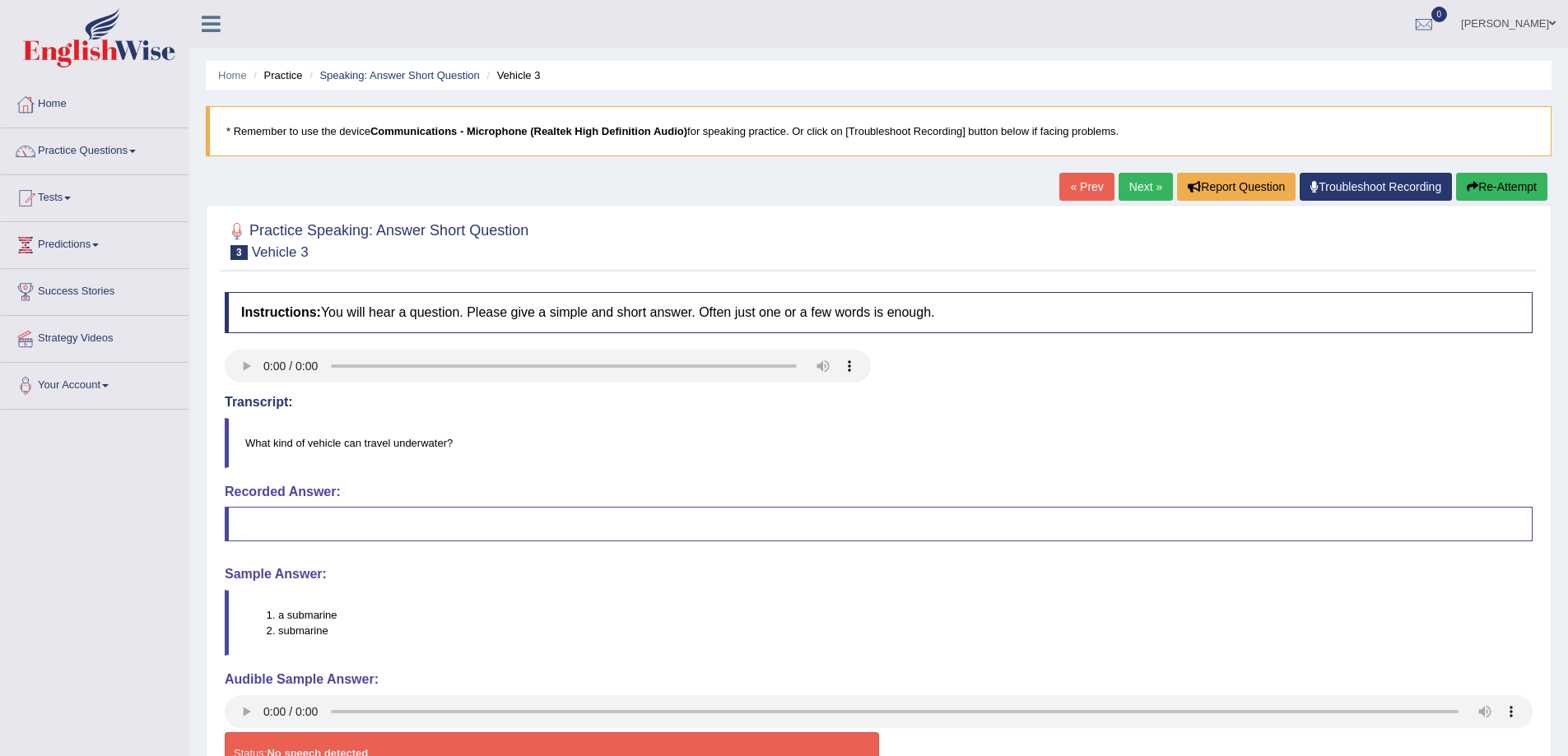
click at [1135, 190] on link "Next »" at bounding box center [1145, 186] width 54 height 28
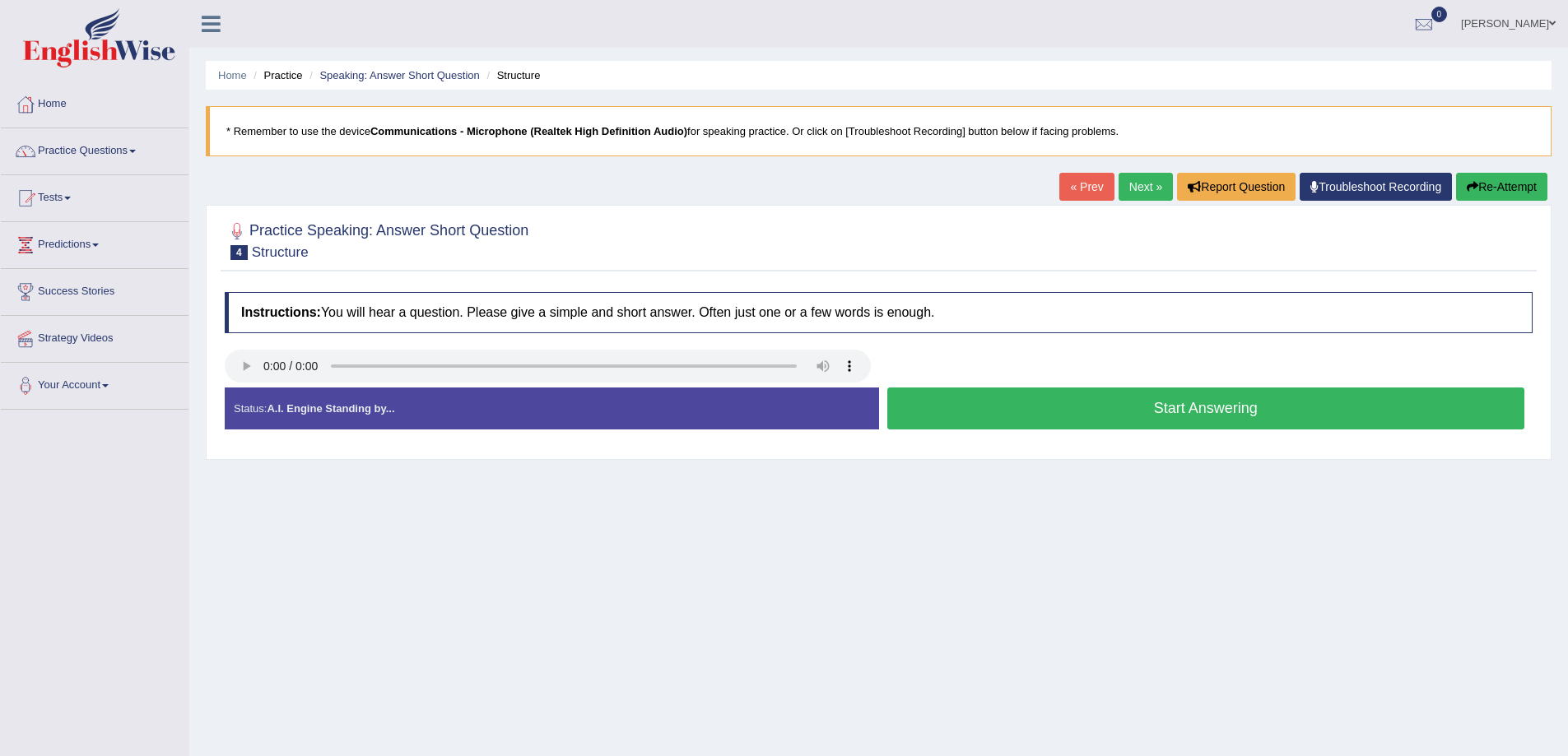
click at [1200, 407] on button "Start Answering" at bounding box center [1205, 409] width 638 height 42
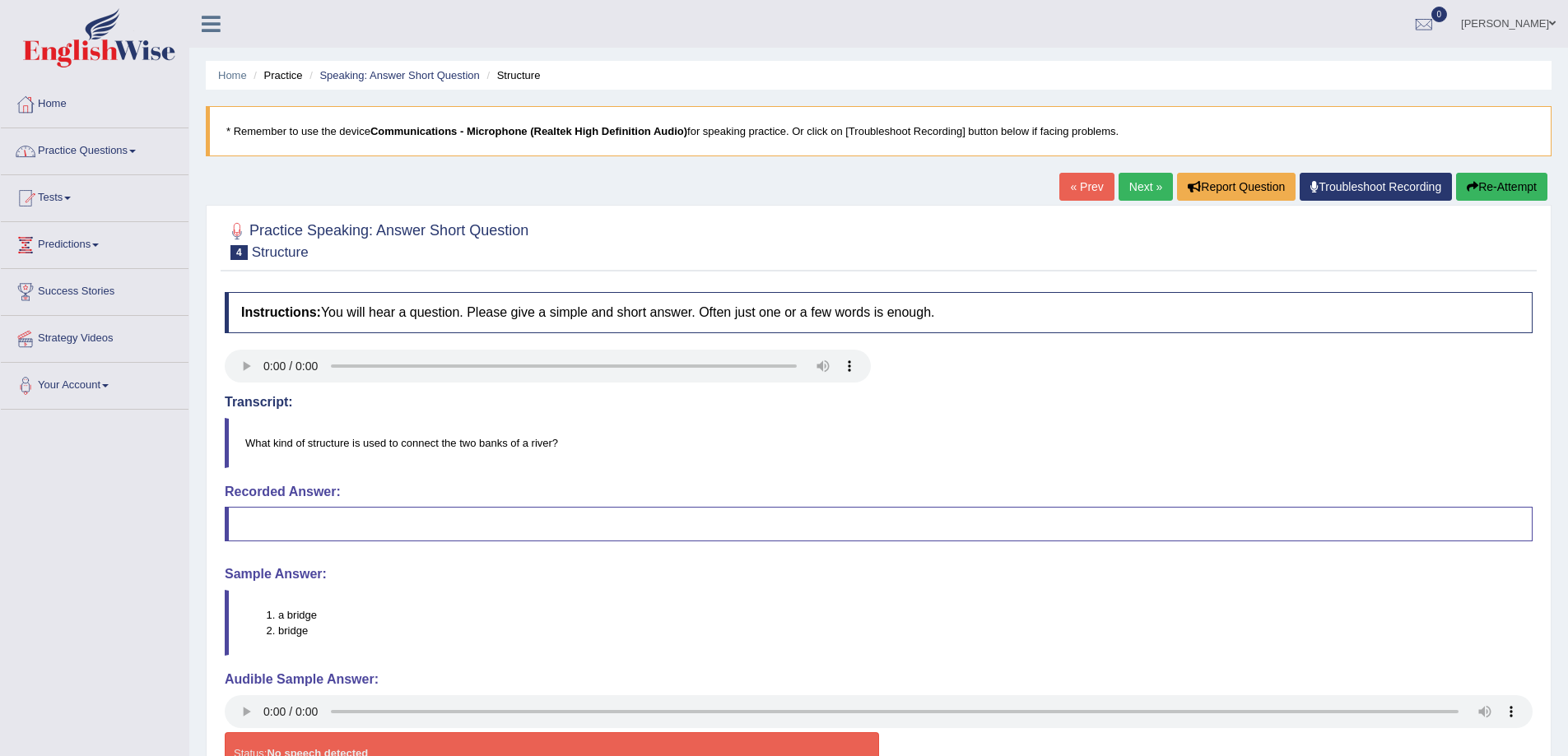
click at [71, 196] on span at bounding box center [68, 198] width 7 height 3
click at [134, 156] on link "Practice Questions" at bounding box center [95, 149] width 188 height 41
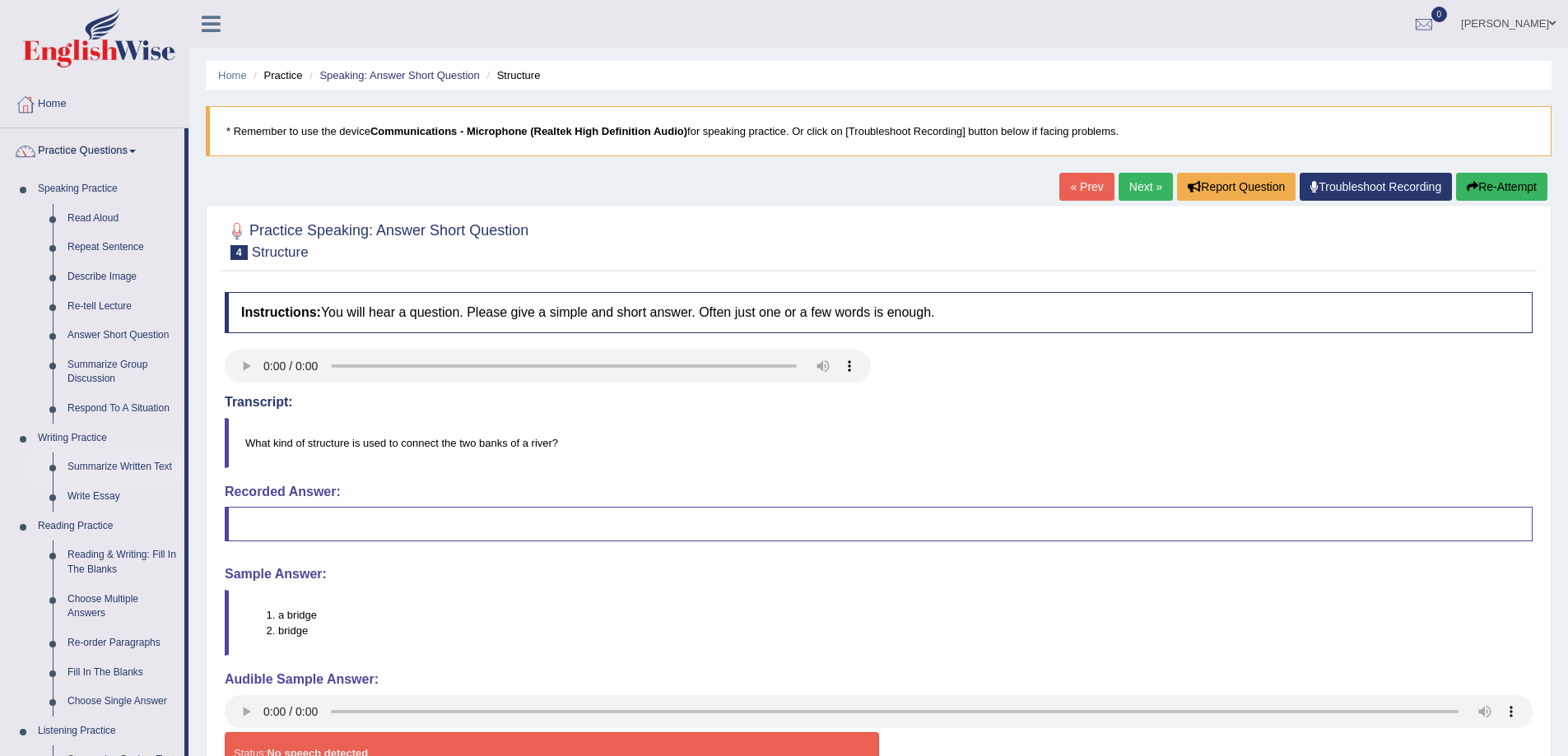
click at [163, 465] on link "Summarize Written Text" at bounding box center [122, 466] width 125 height 30
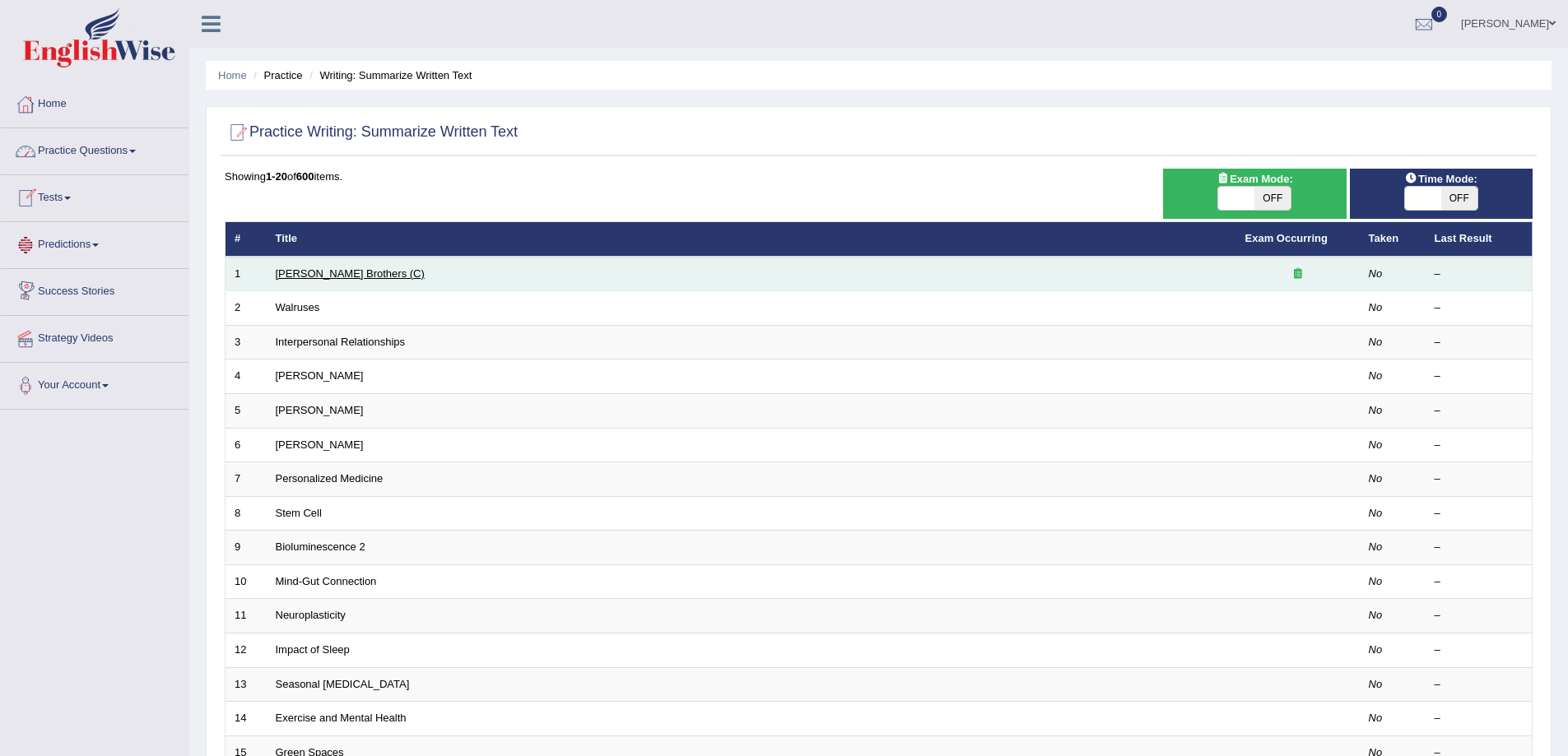
click at [327, 276] on link "[PERSON_NAME] Brothers (C)" at bounding box center [350, 273] width 149 height 13
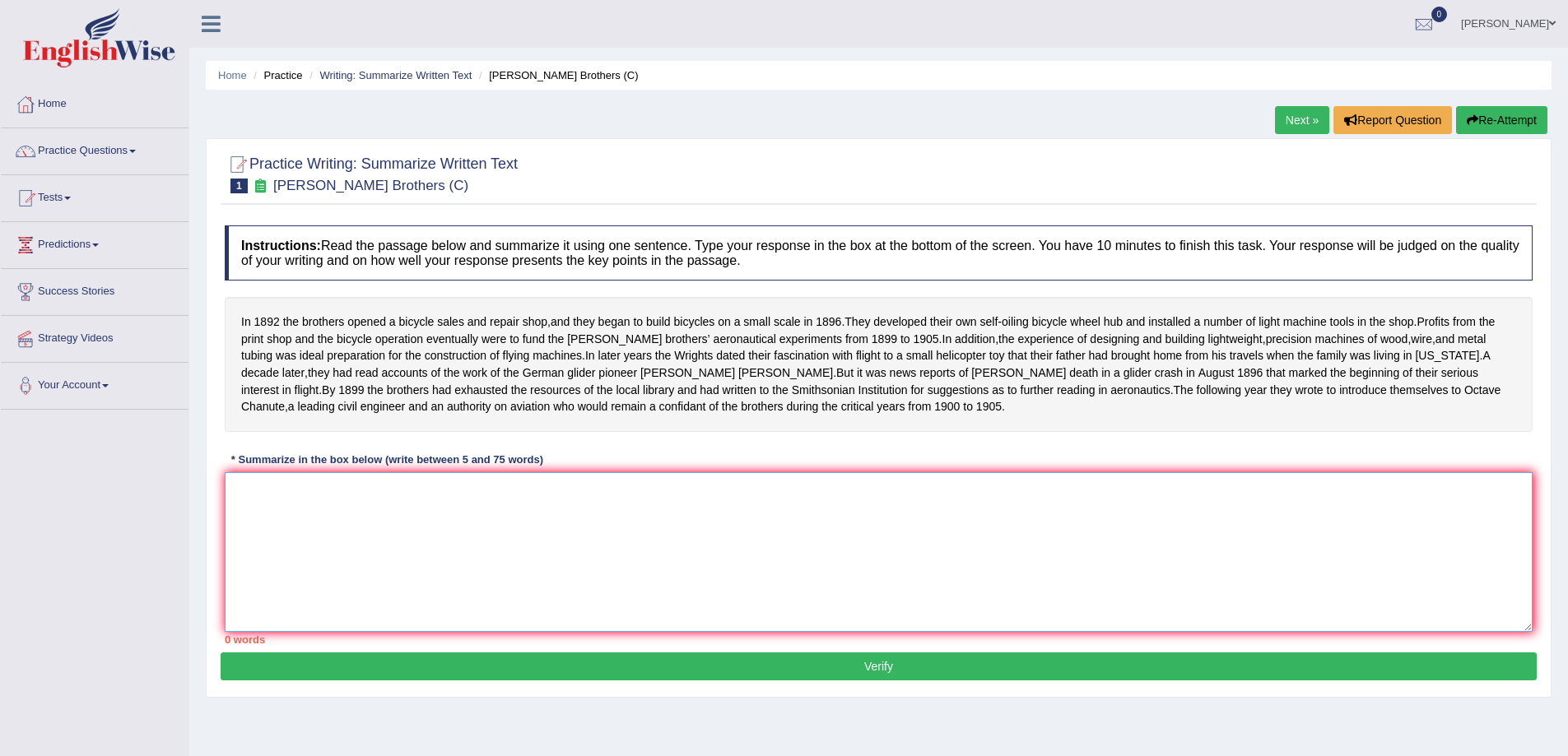
click at [412, 529] on textarea at bounding box center [878, 552] width 1308 height 159
click at [888, 493] on div "Instructions: Read the passage below and summarize it using one sentence. Type …" at bounding box center [878, 435] width 1316 height 435
click at [135, 154] on link "Practice Questions" at bounding box center [95, 149] width 188 height 41
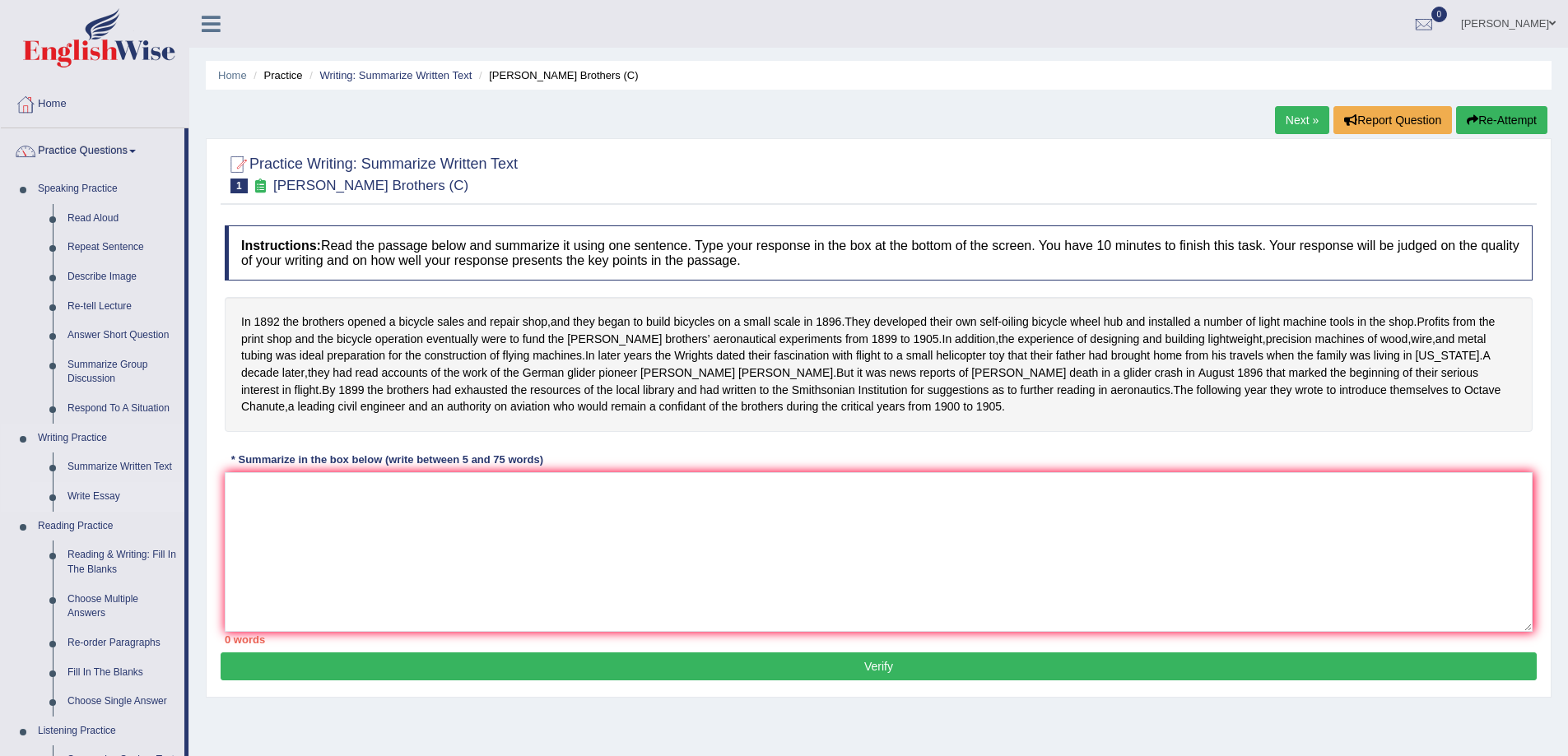
click at [73, 497] on link "Write Essay" at bounding box center [122, 496] width 125 height 30
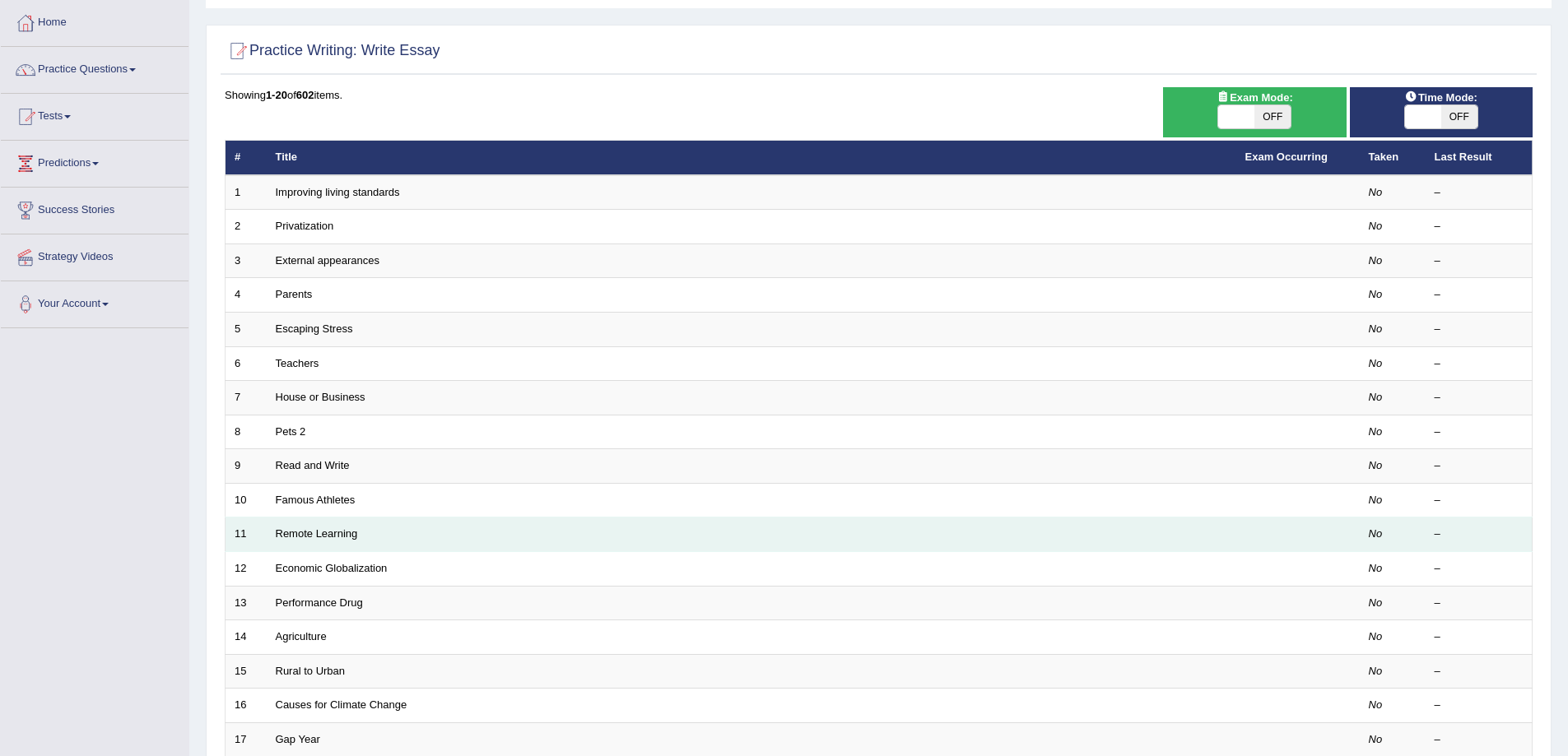
scroll to position [82, 0]
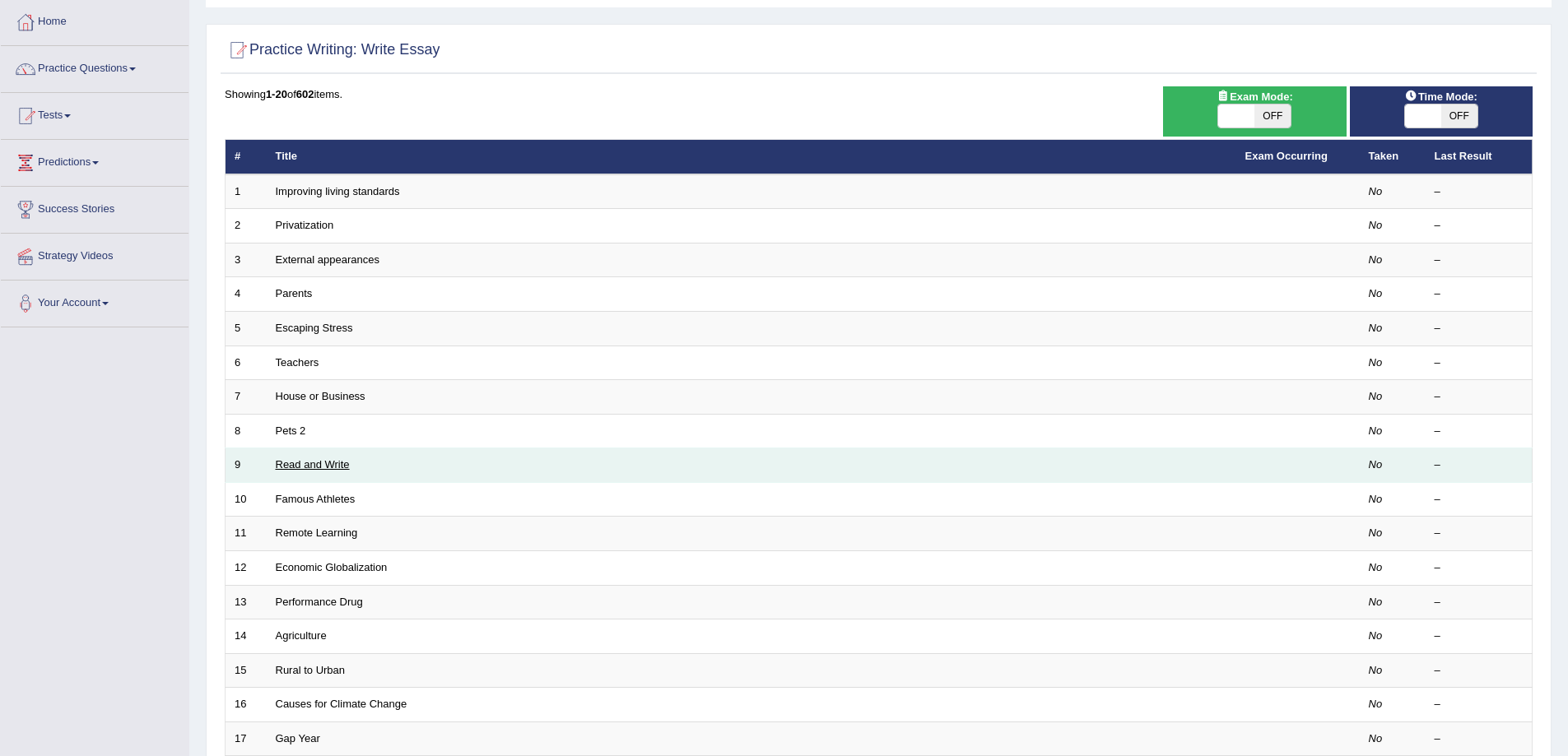
click at [335, 466] on link "Read and Write" at bounding box center [312, 464] width 74 height 13
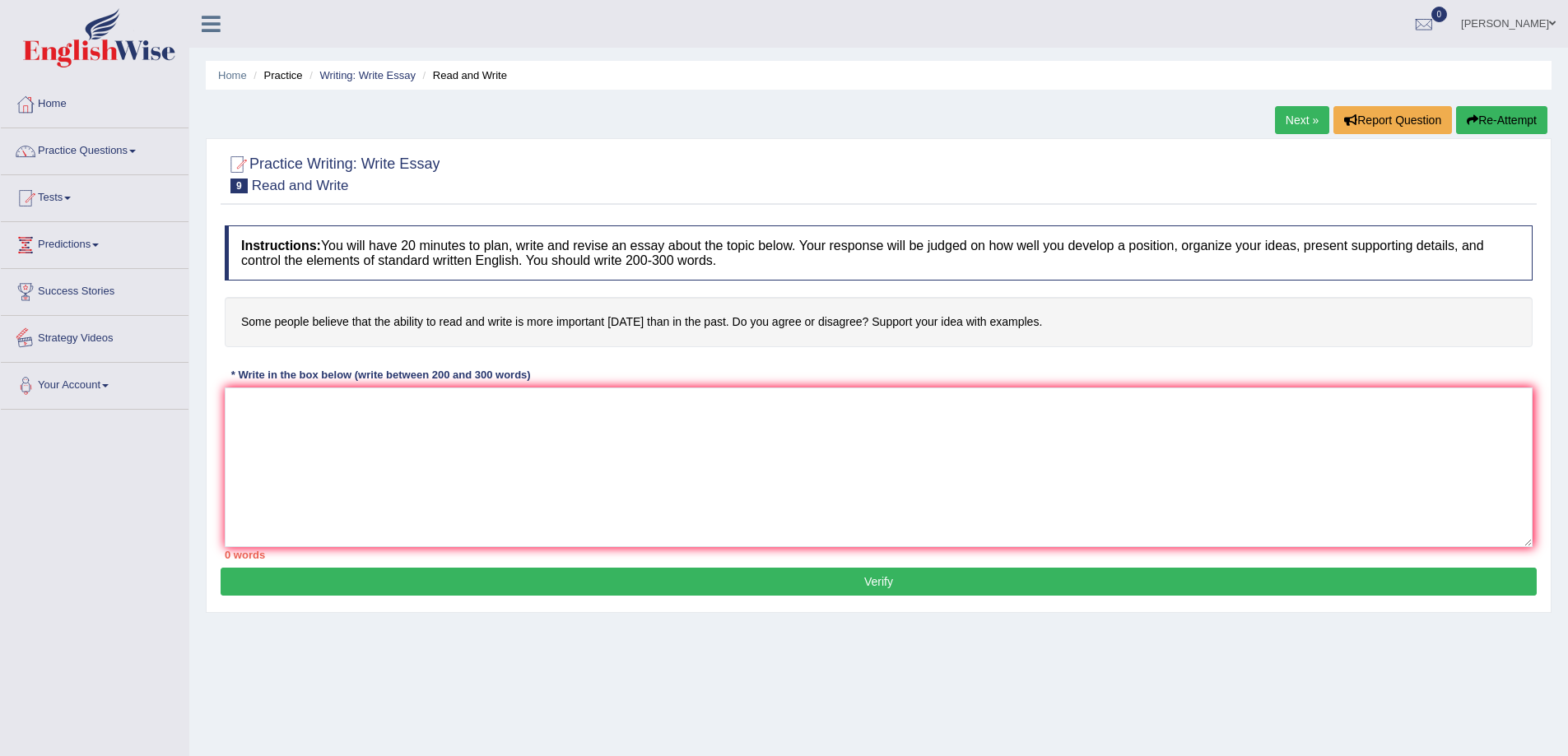
click at [76, 336] on link "Strategy Videos" at bounding box center [95, 336] width 188 height 41
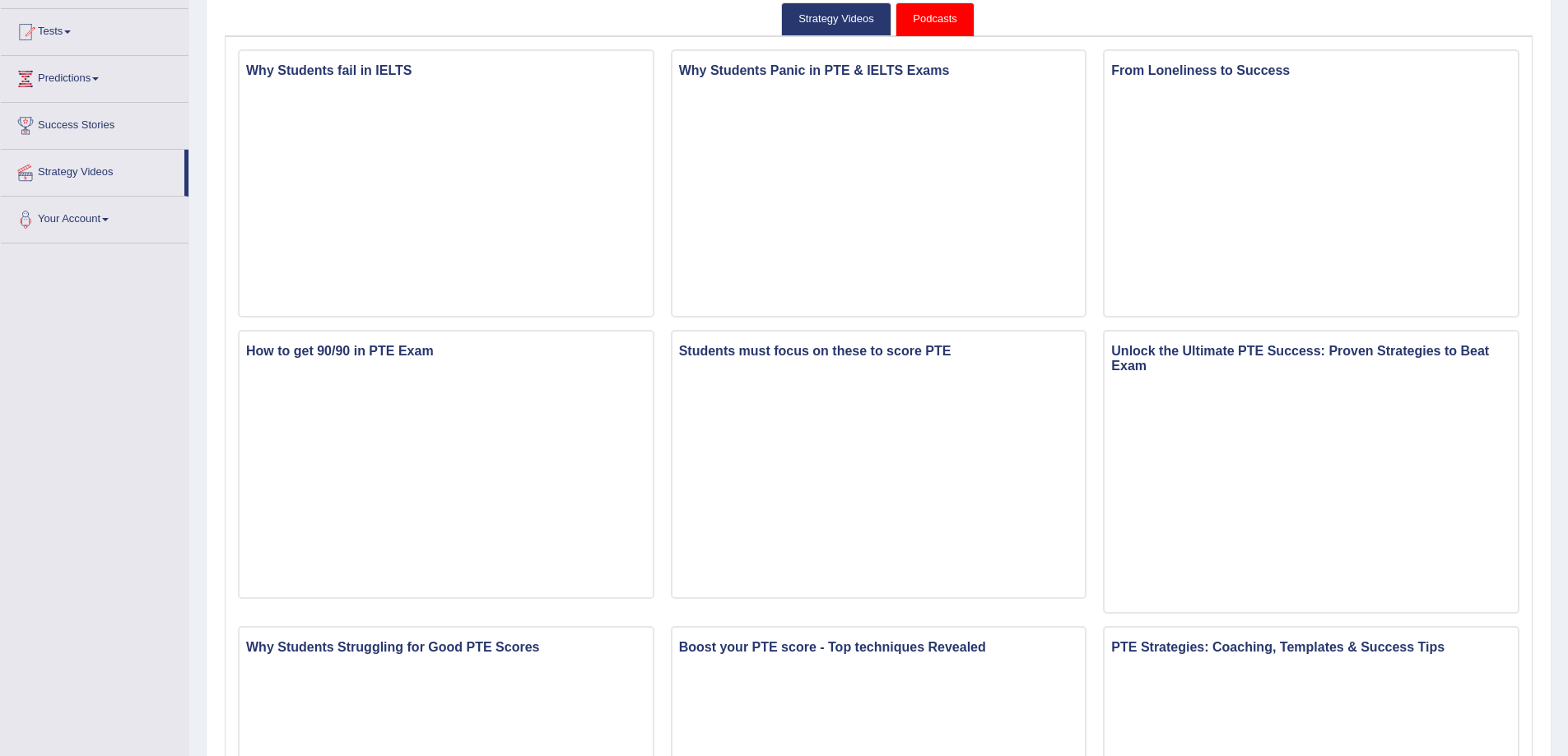
scroll to position [168, 0]
